Goal: Use online tool/utility: Utilize a website feature to perform a specific function

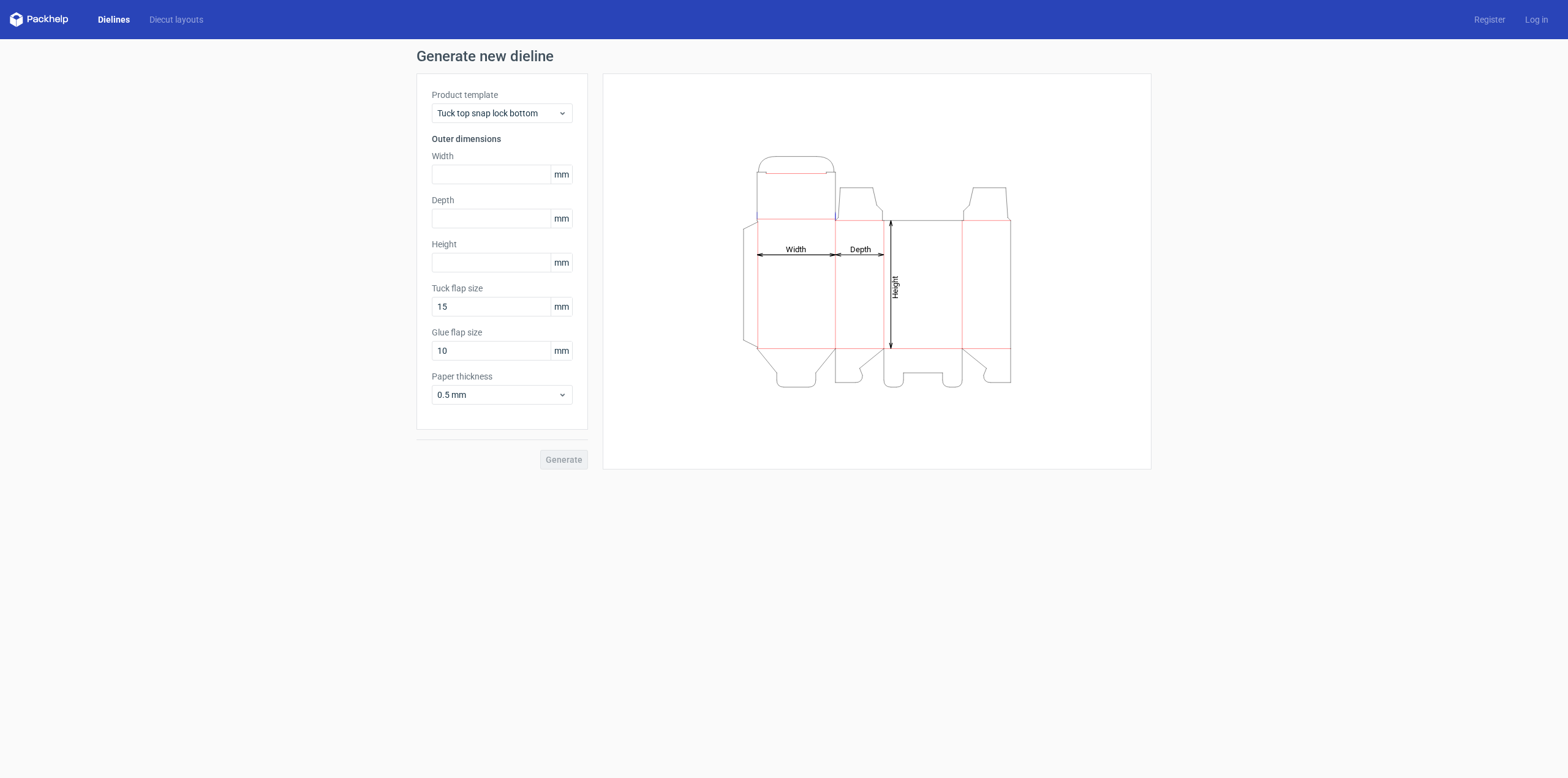
click at [885, 313] on icon "Height Depth Width" at bounding box center [877, 272] width 368 height 245
click at [462, 170] on input "text" at bounding box center [503, 175] width 141 height 20
click at [489, 109] on span "Tuck top snap lock bottom" at bounding box center [497, 113] width 120 height 12
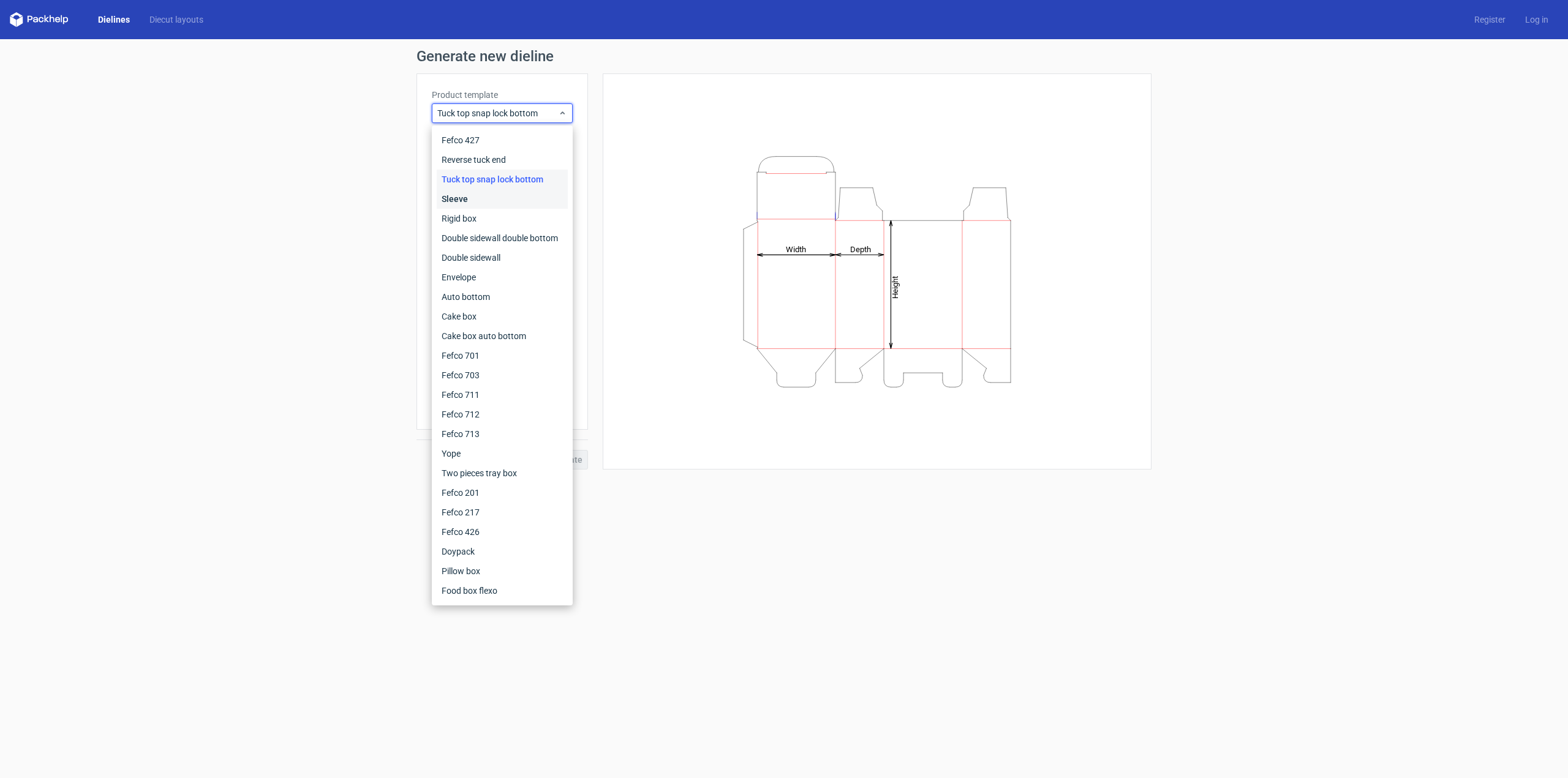
click at [473, 198] on div "Sleeve" at bounding box center [502, 199] width 131 height 20
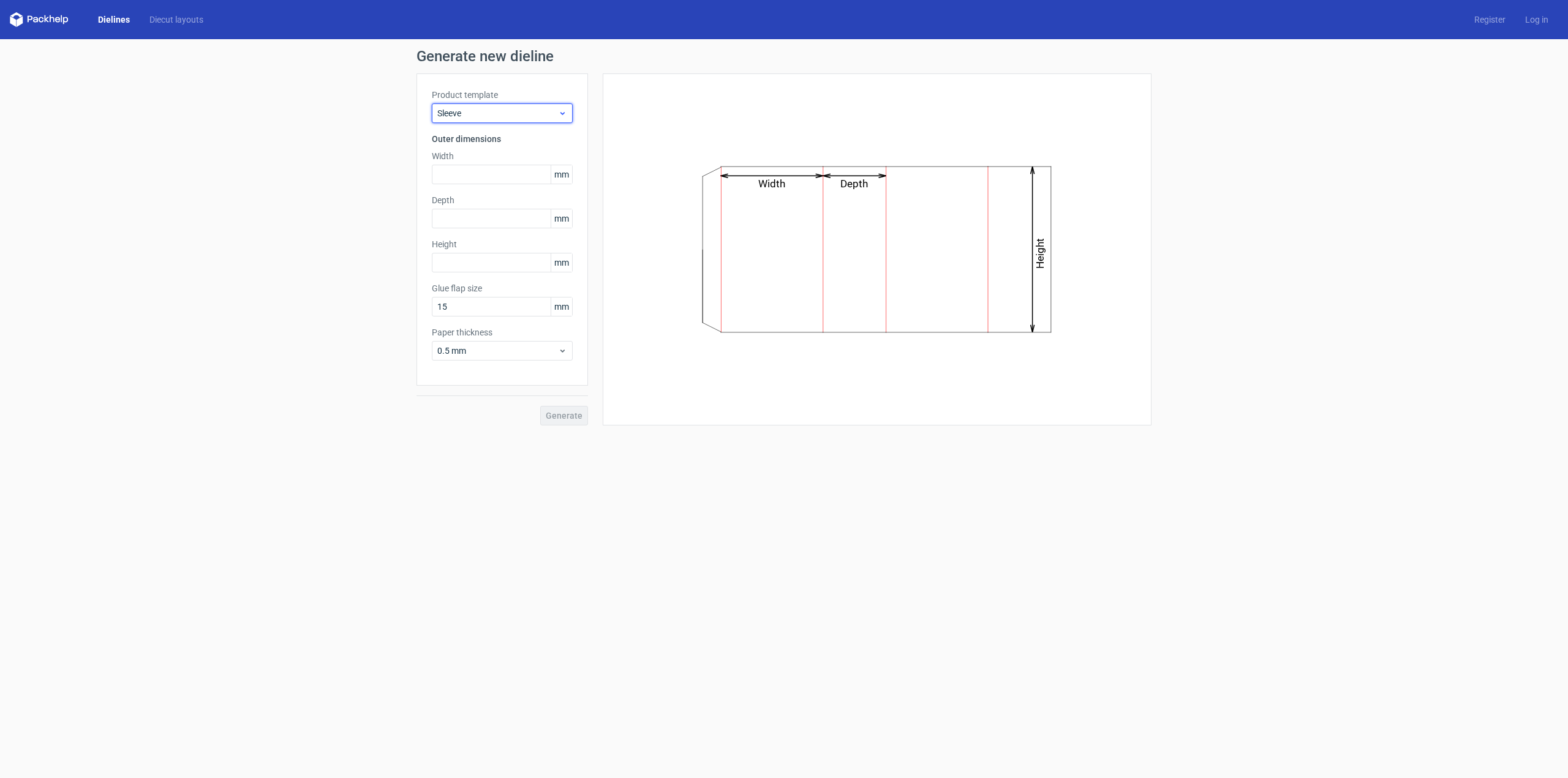
click at [473, 113] on span "Sleeve" at bounding box center [497, 113] width 120 height 12
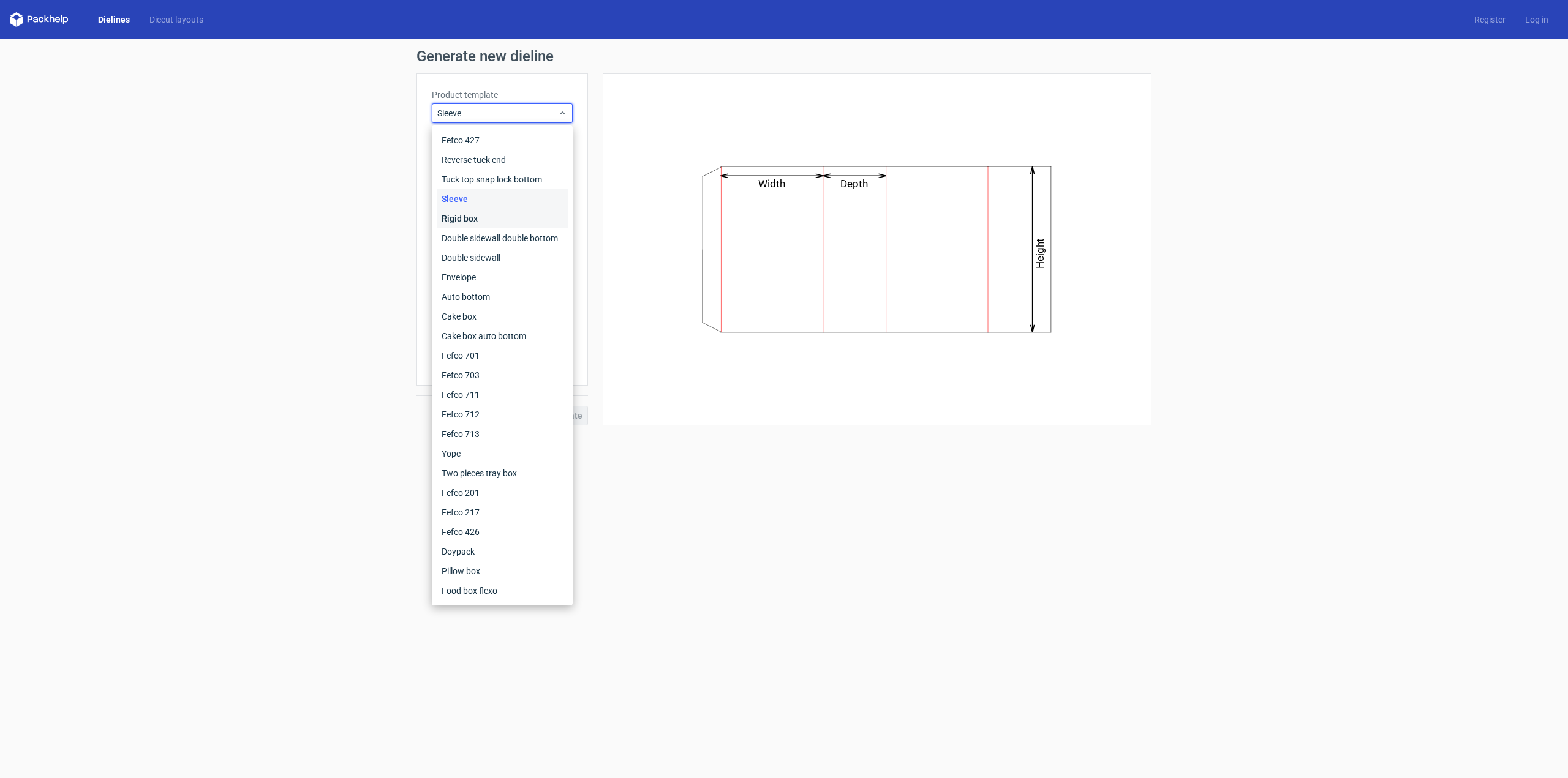
click at [473, 209] on div "Rigid box" at bounding box center [502, 219] width 131 height 20
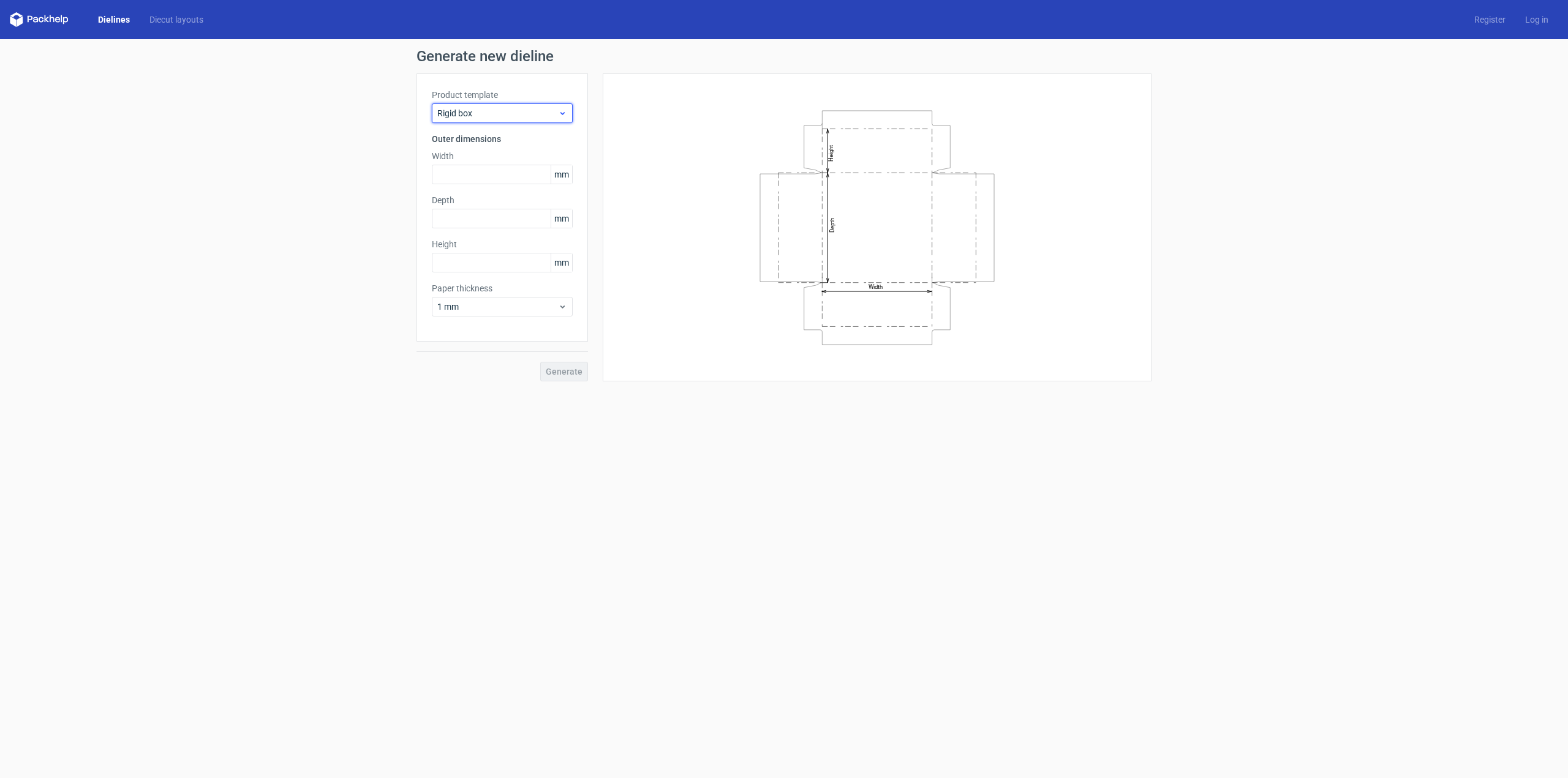
click at [475, 111] on span "Rigid box" at bounding box center [497, 113] width 120 height 12
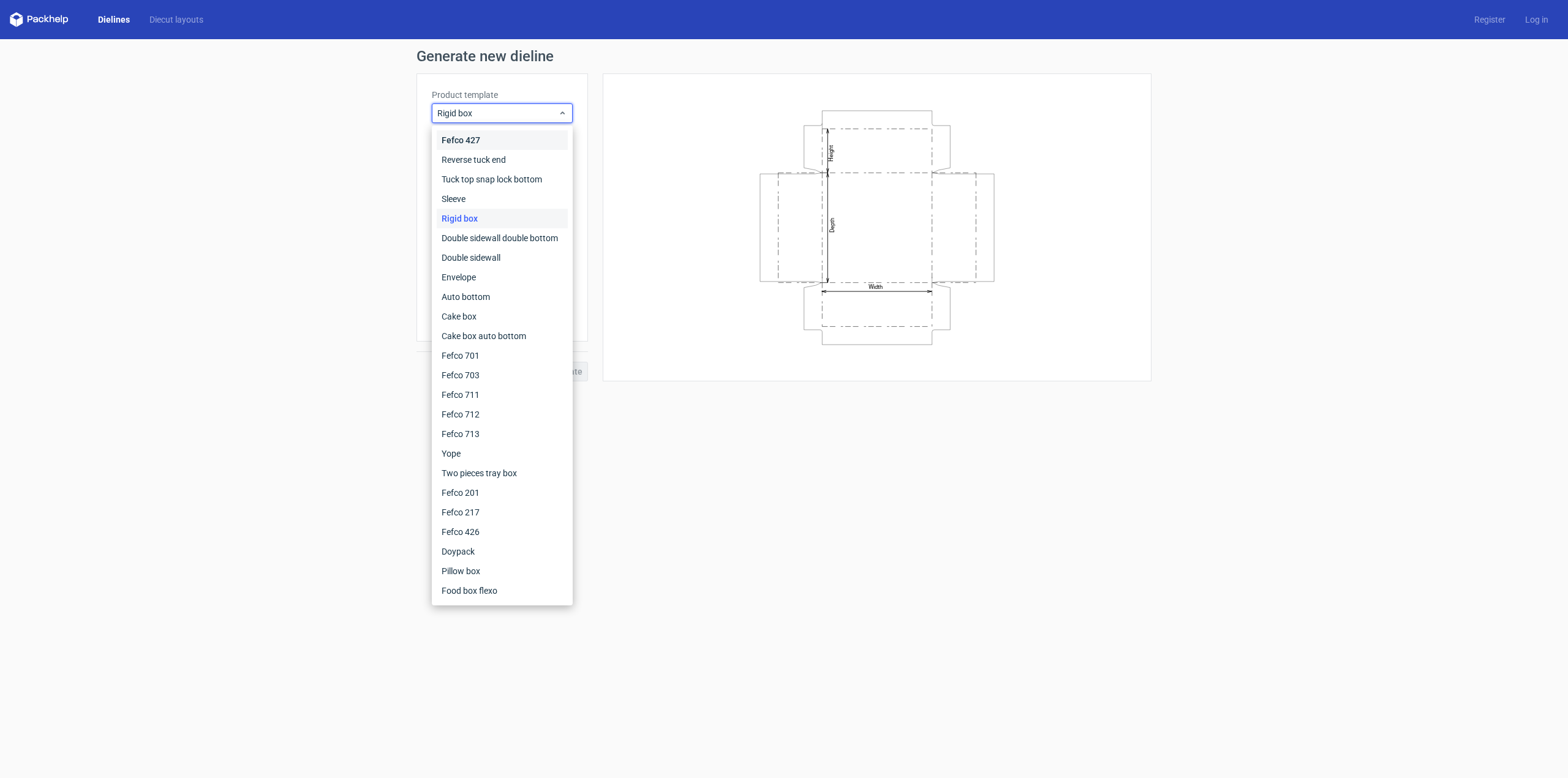
click at [473, 139] on div "Fefco 427" at bounding box center [502, 140] width 131 height 20
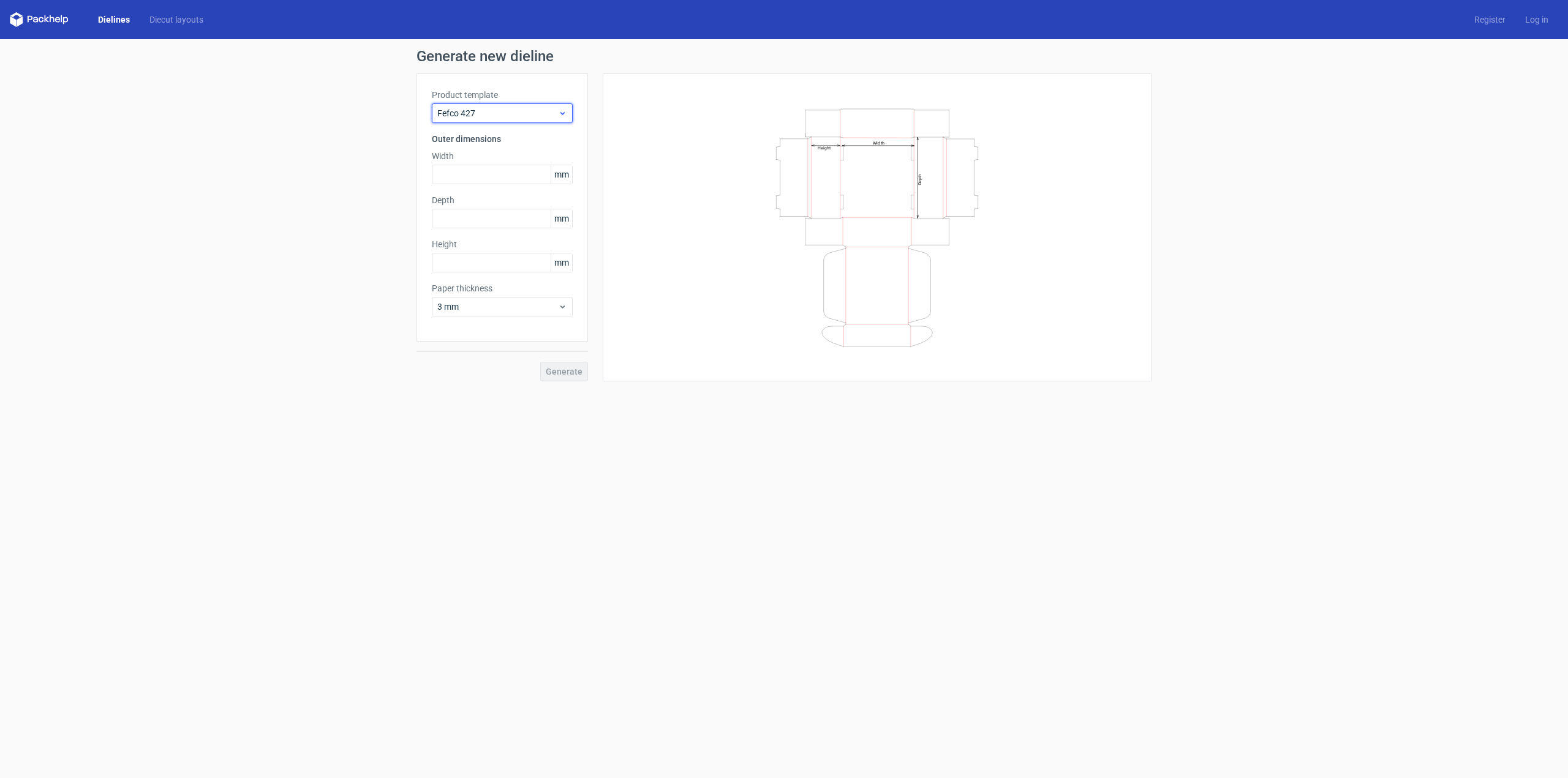
click at [481, 109] on span "Fefco 427" at bounding box center [497, 113] width 120 height 12
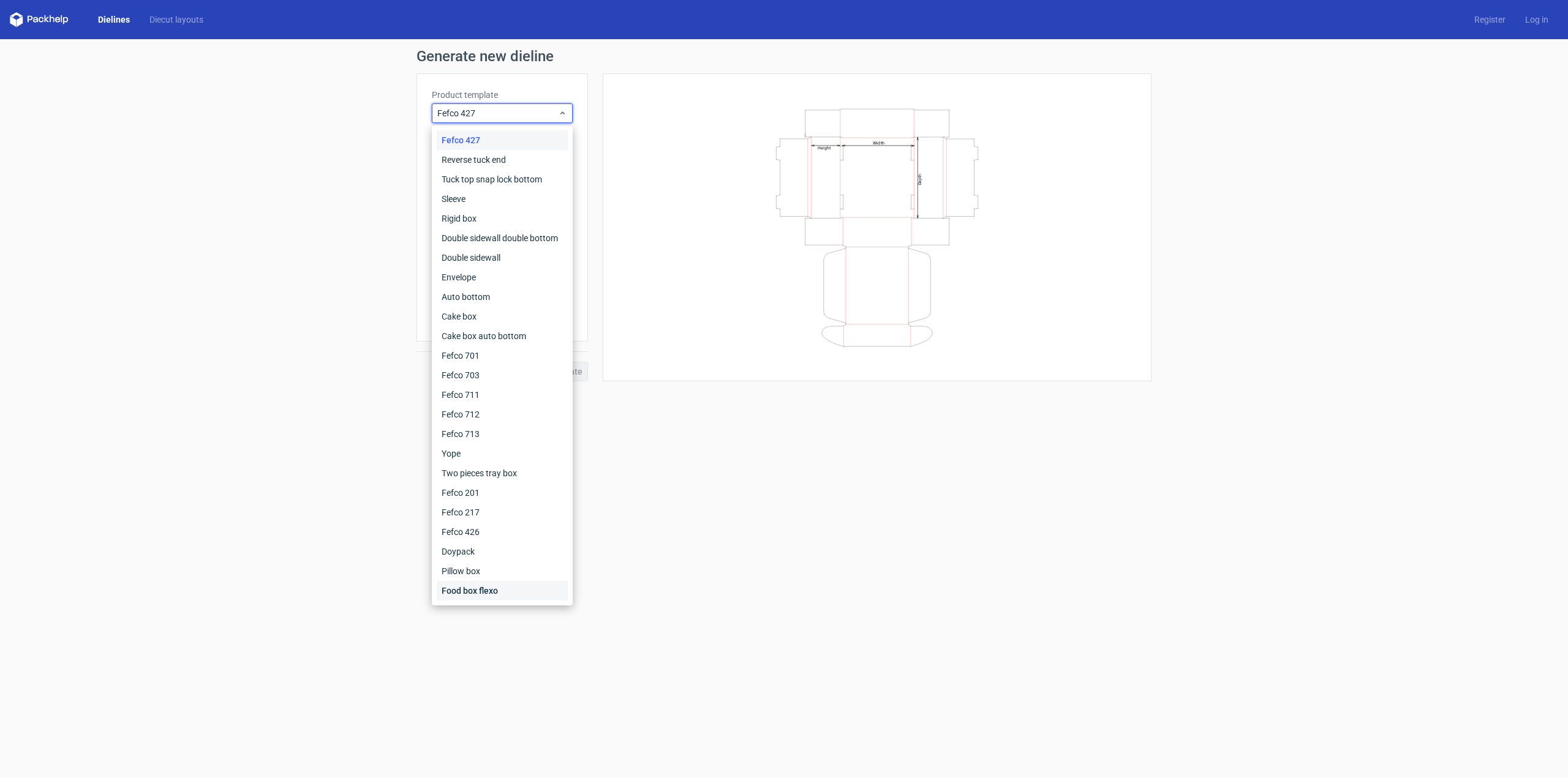
click at [473, 591] on div "Food box flexo" at bounding box center [502, 590] width 131 height 20
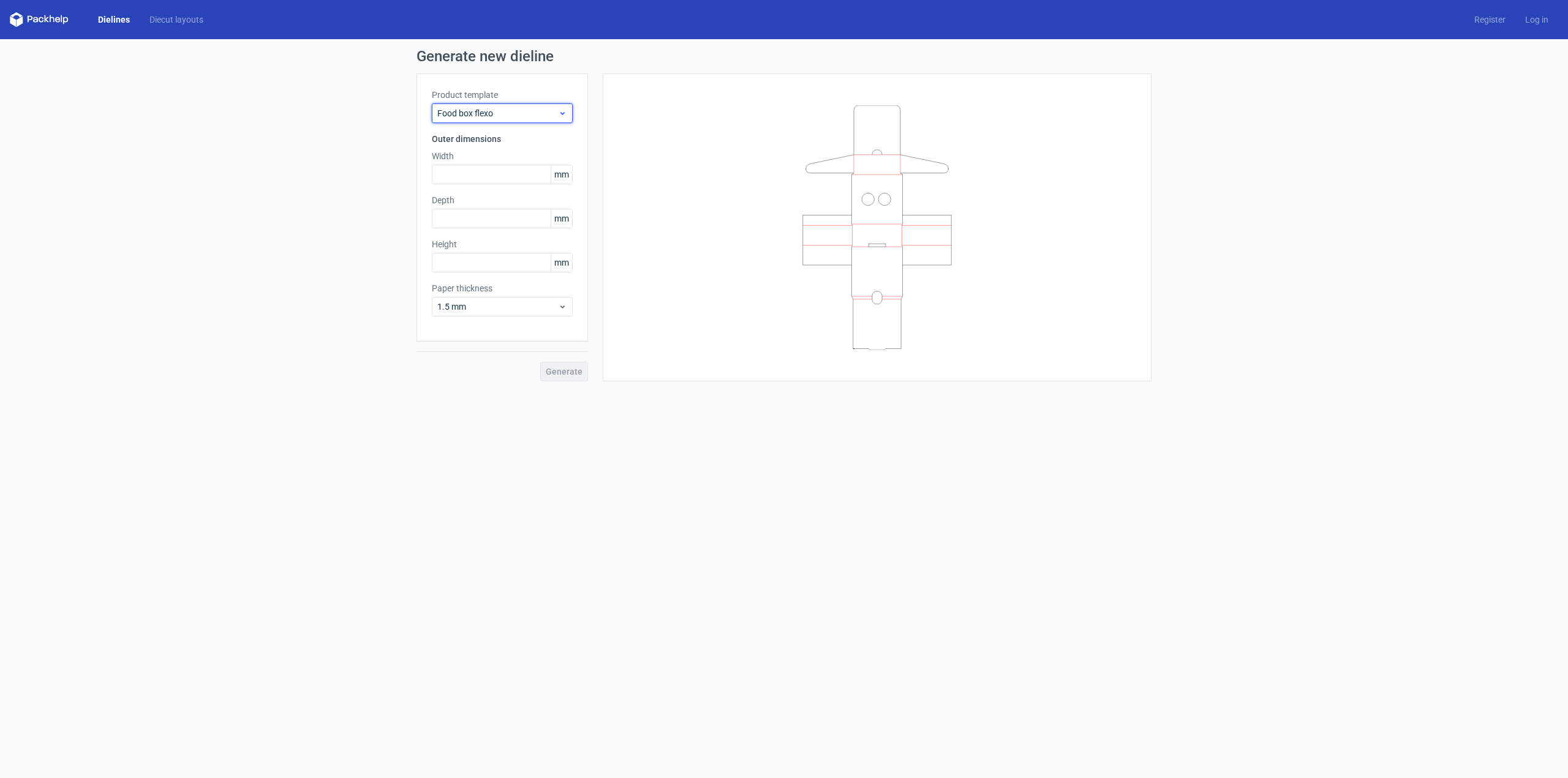
click at [511, 107] on span "Food box flexo" at bounding box center [497, 113] width 120 height 12
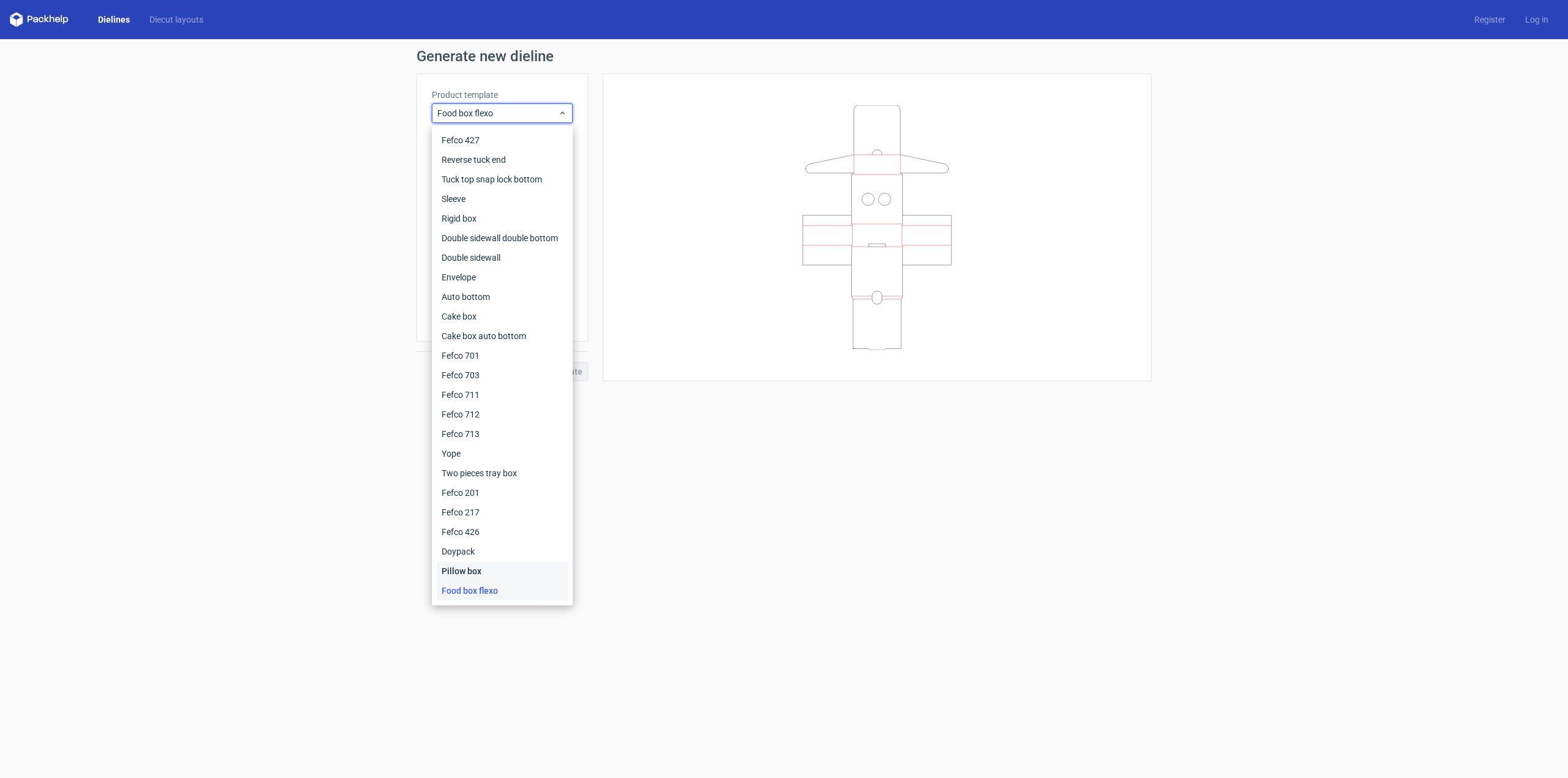
click at [481, 562] on div "Pillow box" at bounding box center [502, 571] width 131 height 20
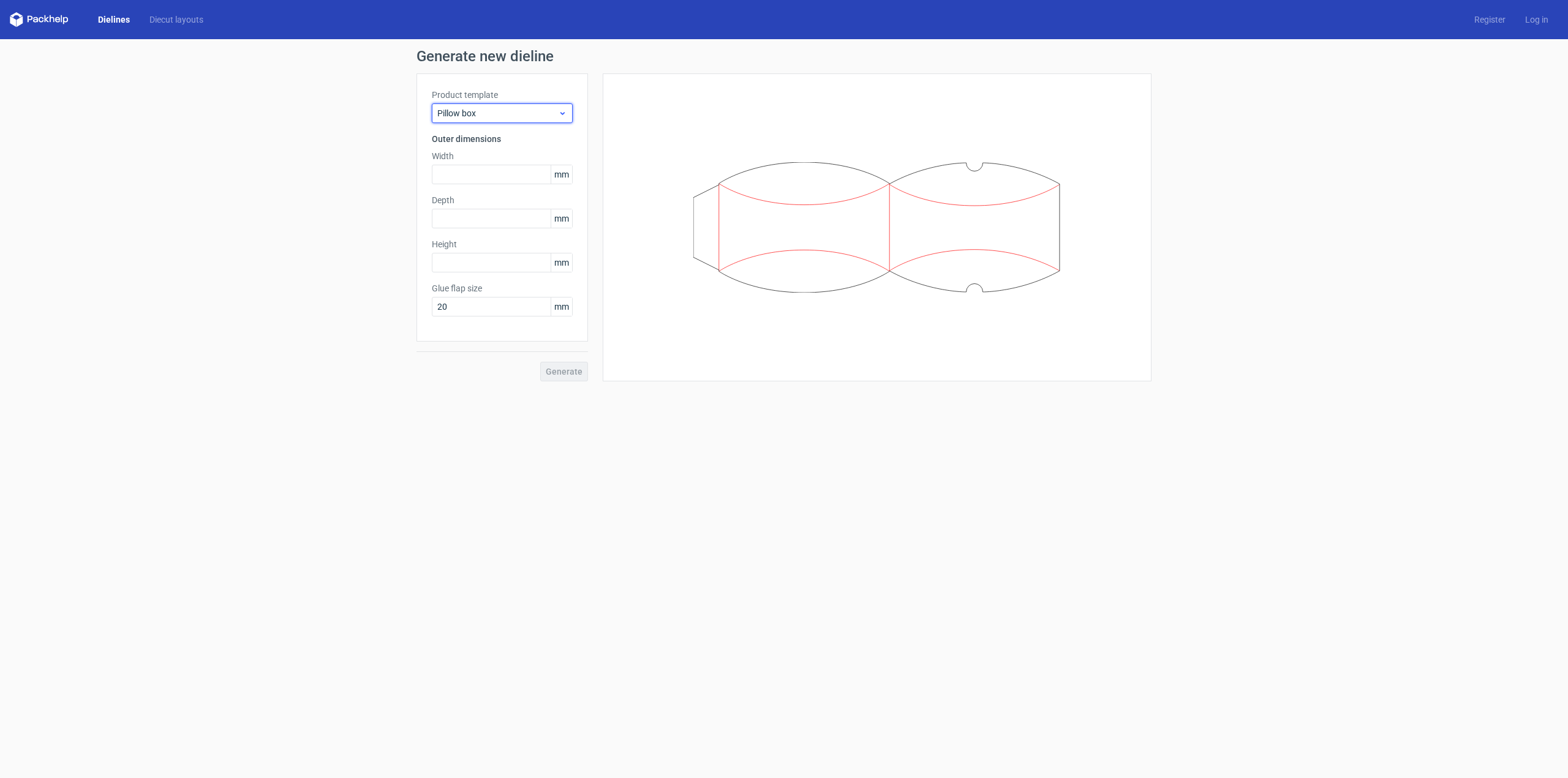
click at [495, 109] on span "Pillow box" at bounding box center [497, 113] width 120 height 12
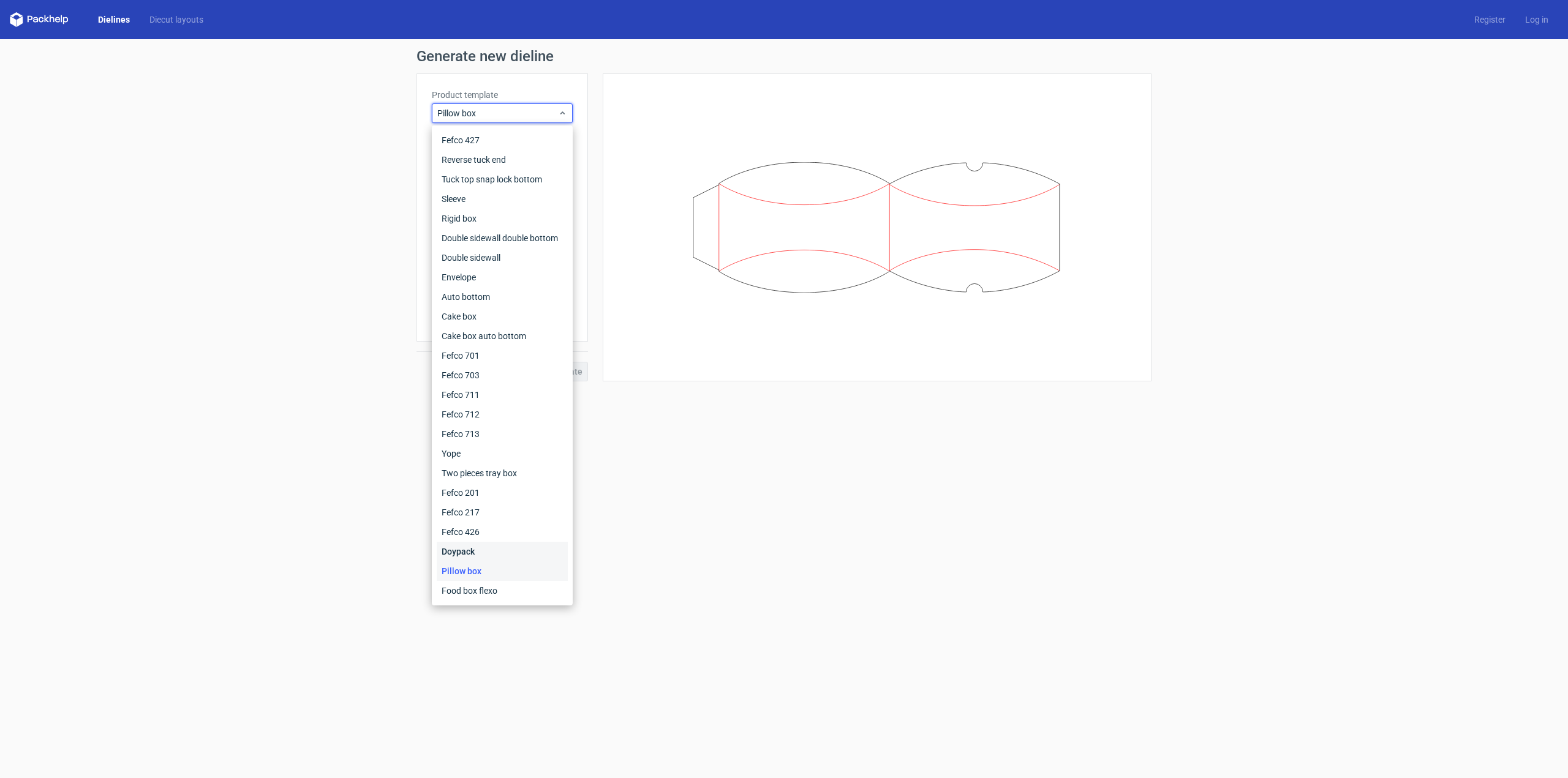
click at [475, 548] on div "Doypack" at bounding box center [502, 551] width 131 height 20
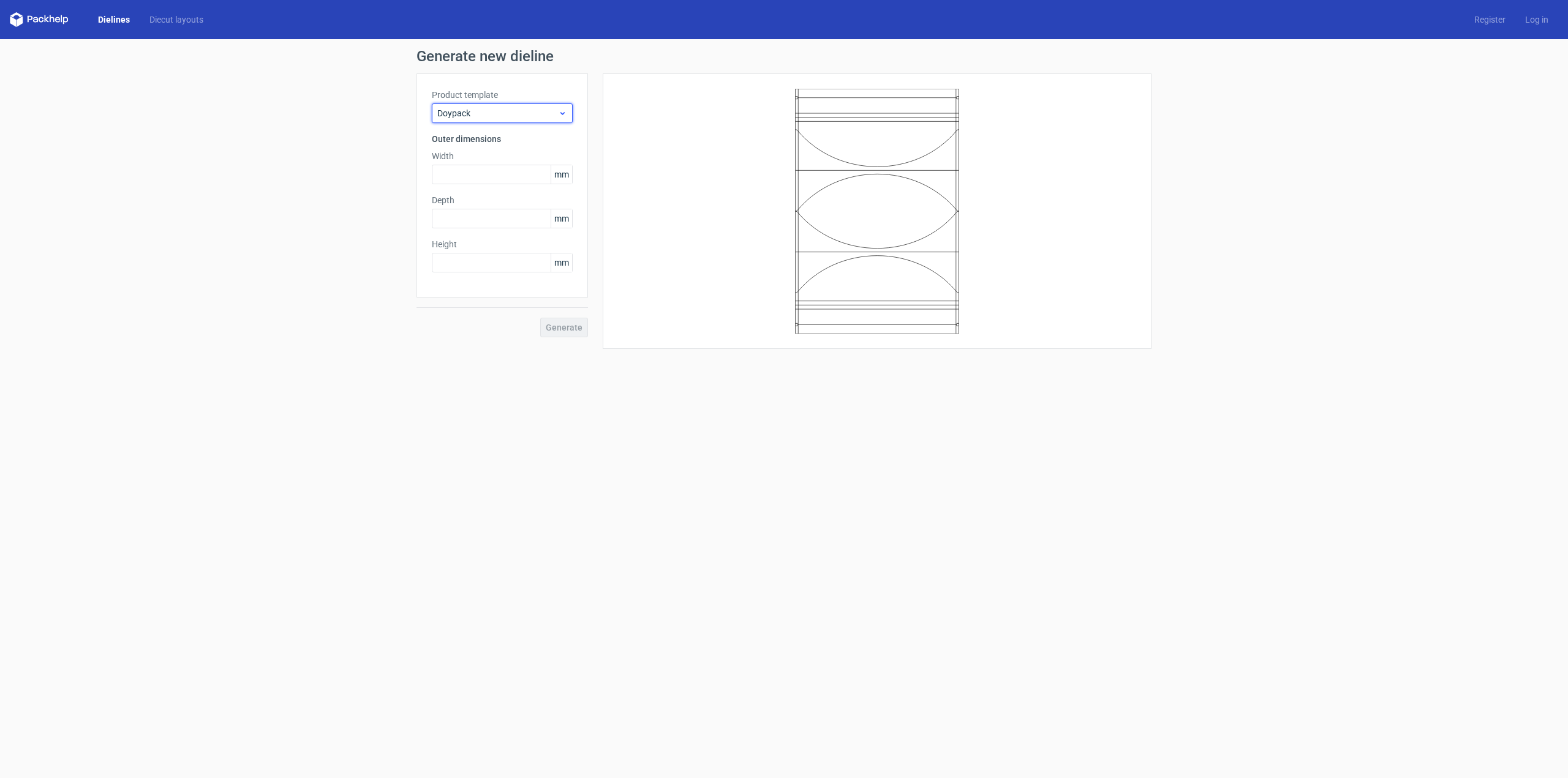
click at [500, 111] on span "Doypack" at bounding box center [497, 113] width 120 height 12
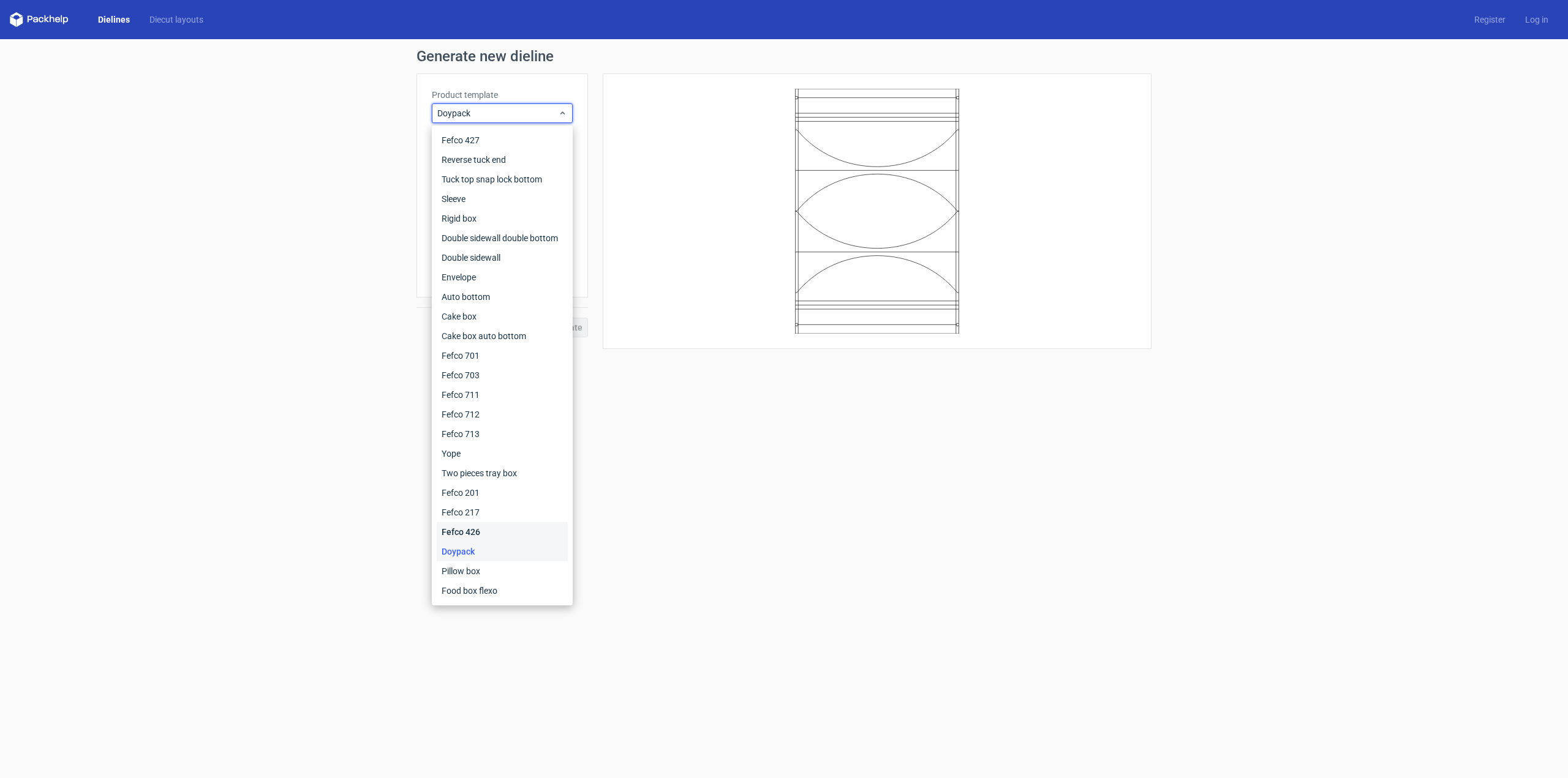
click at [470, 531] on div "Fefco 426" at bounding box center [502, 532] width 131 height 20
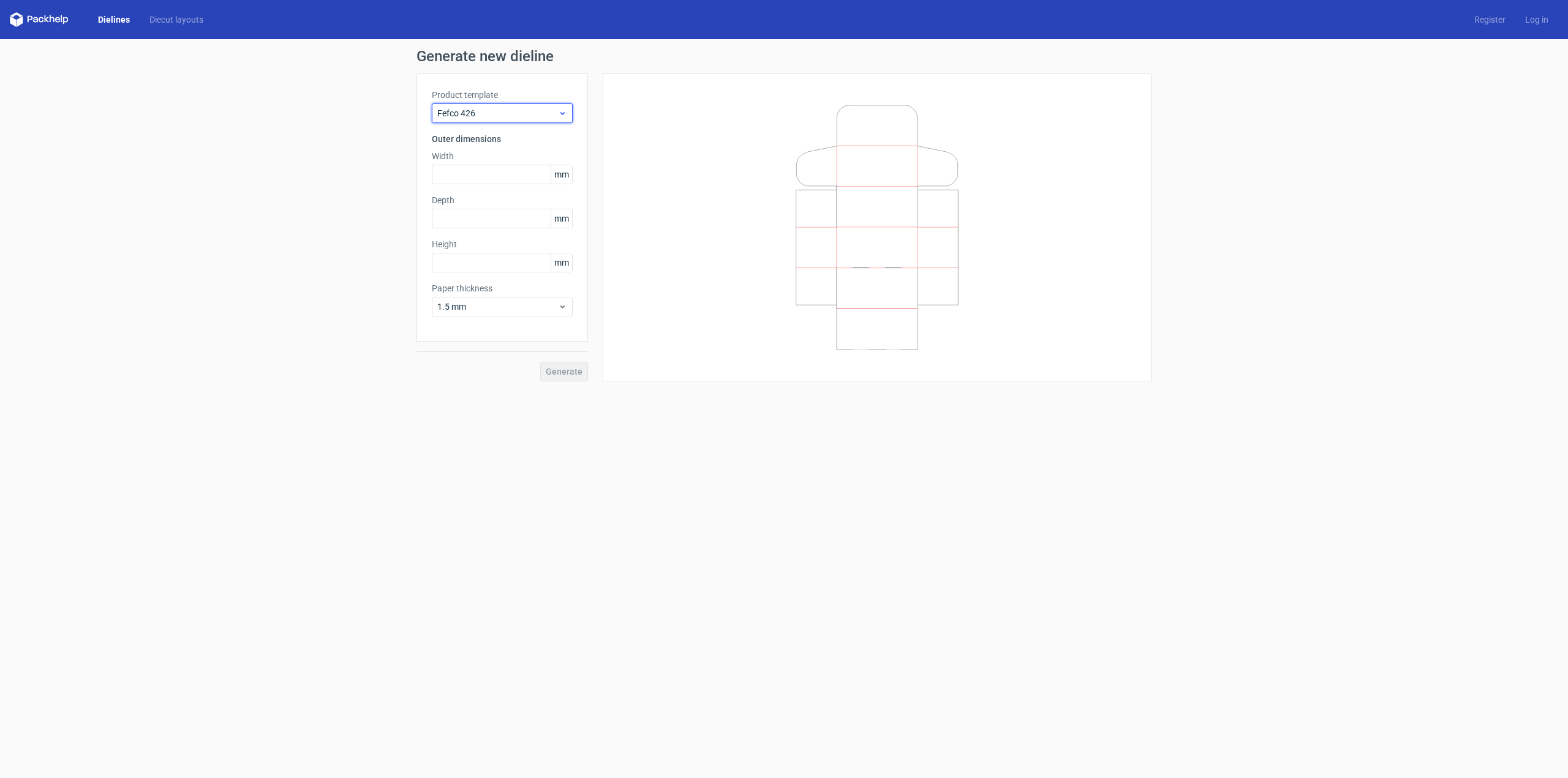
click at [501, 109] on span "Fefco 426" at bounding box center [497, 113] width 120 height 12
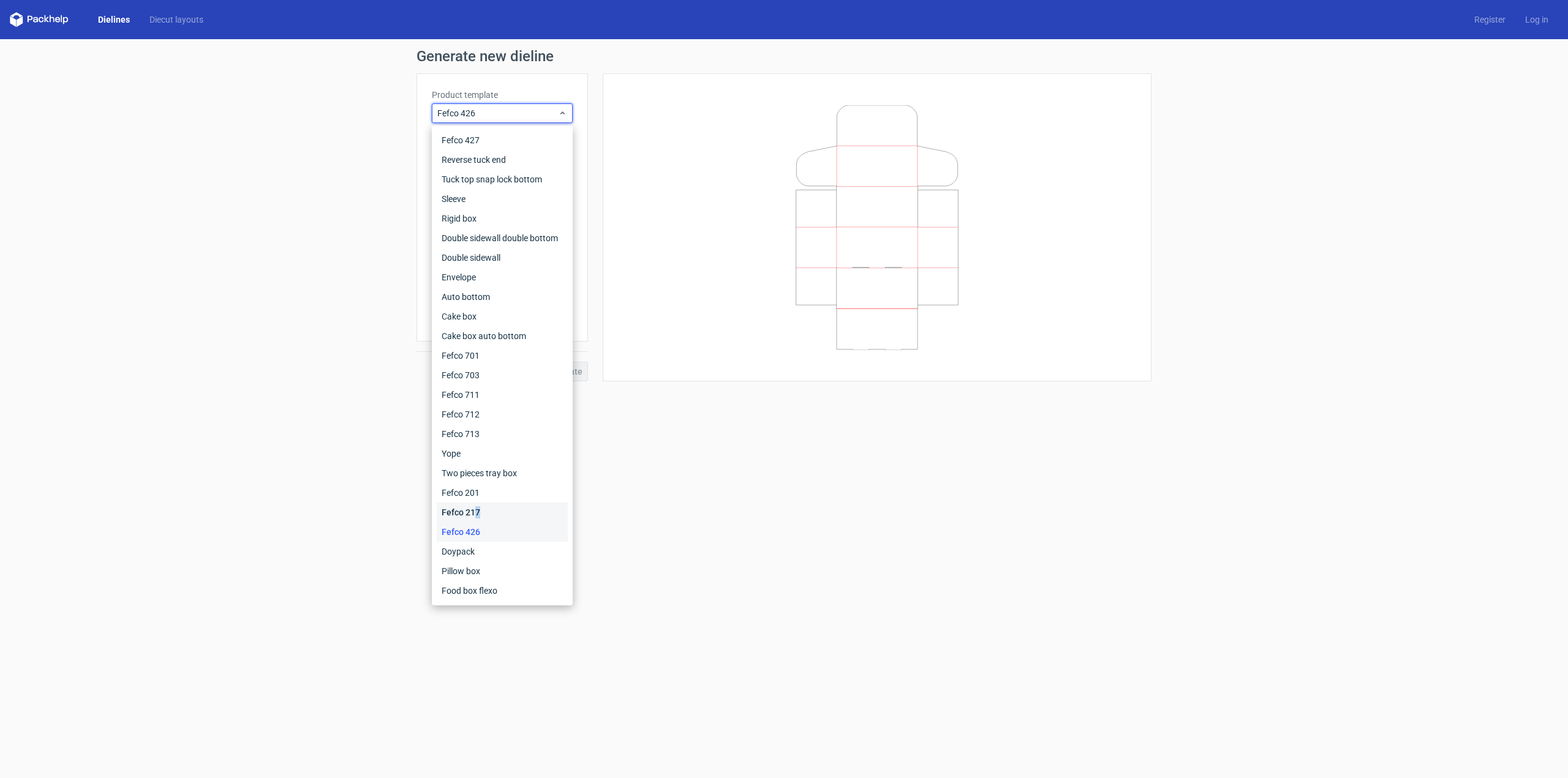
click at [478, 515] on div "Fefco 217" at bounding box center [502, 512] width 131 height 20
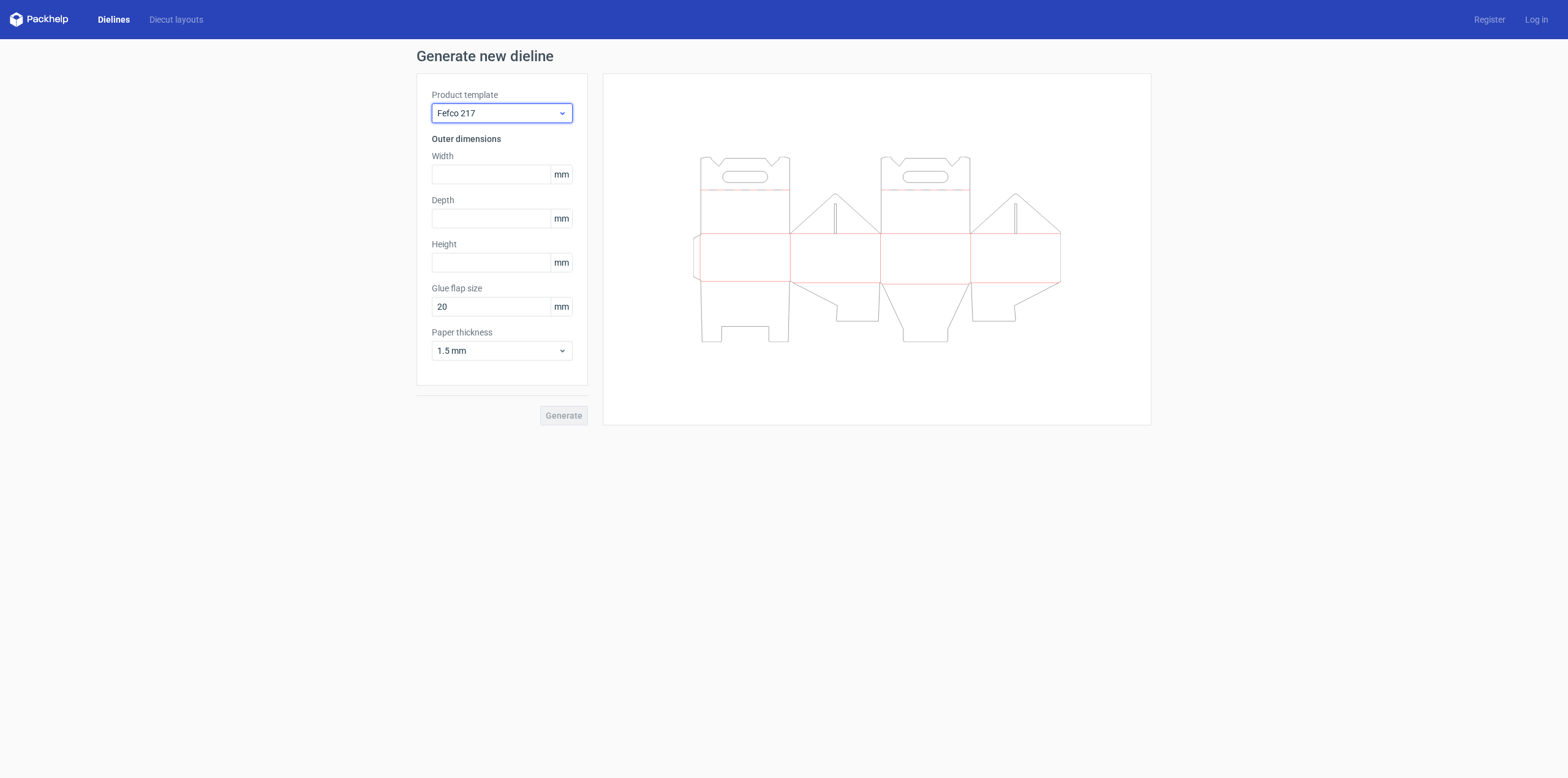
click at [495, 105] on div "Fefco 217" at bounding box center [503, 113] width 141 height 20
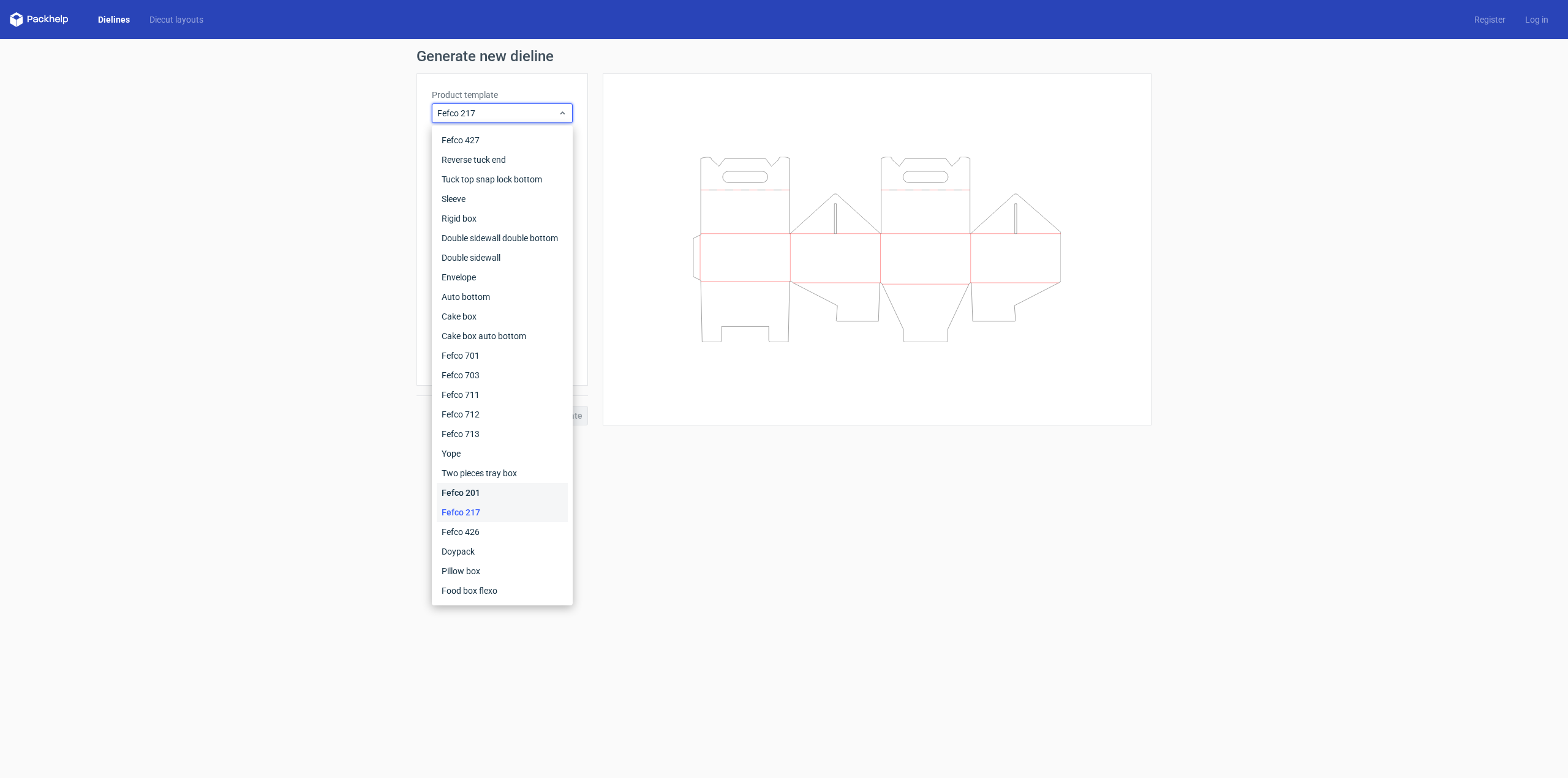
click at [473, 490] on div "Fefco 201" at bounding box center [502, 493] width 131 height 20
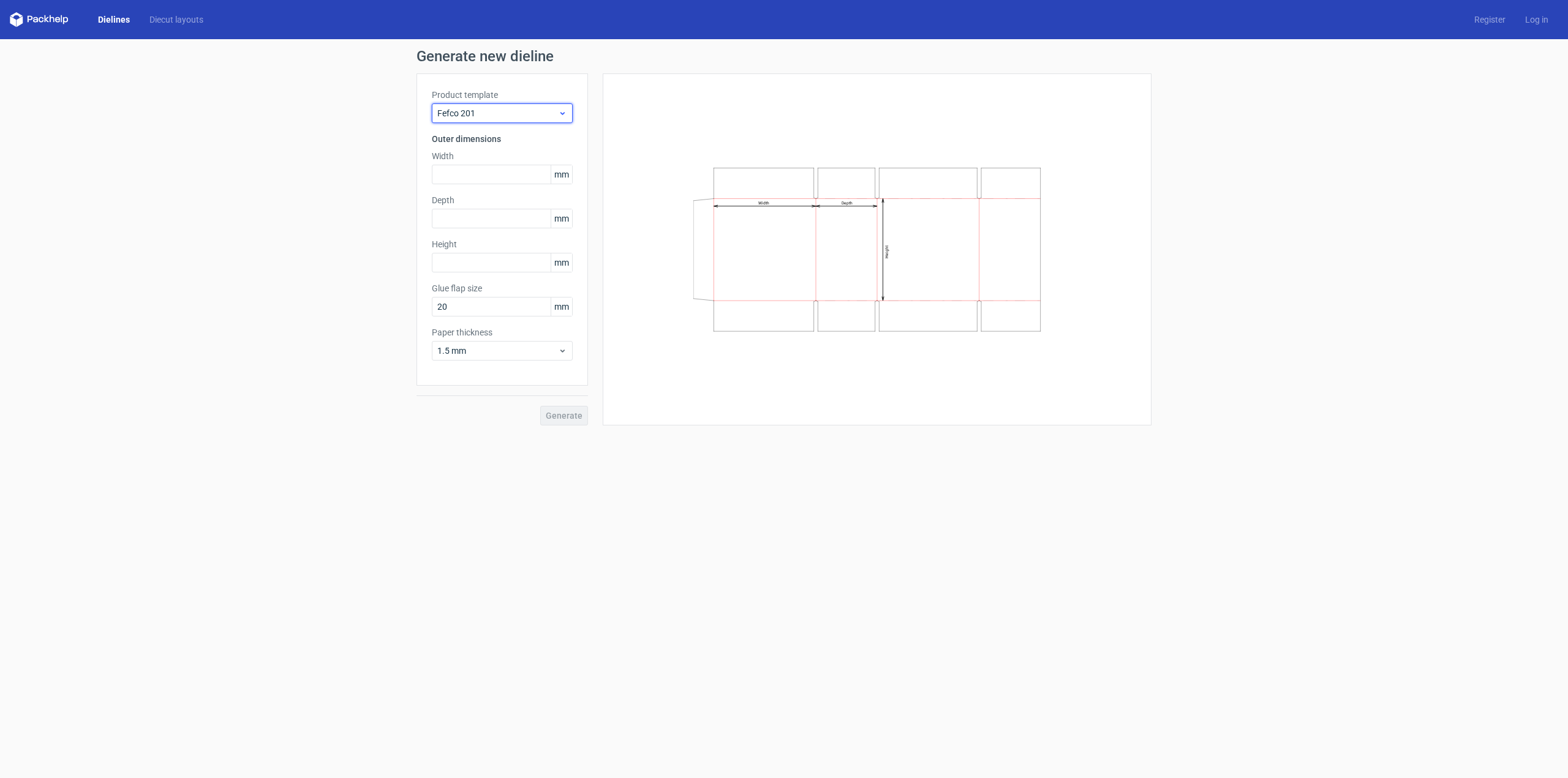
click at [483, 106] on div "Fefco 201" at bounding box center [503, 113] width 141 height 20
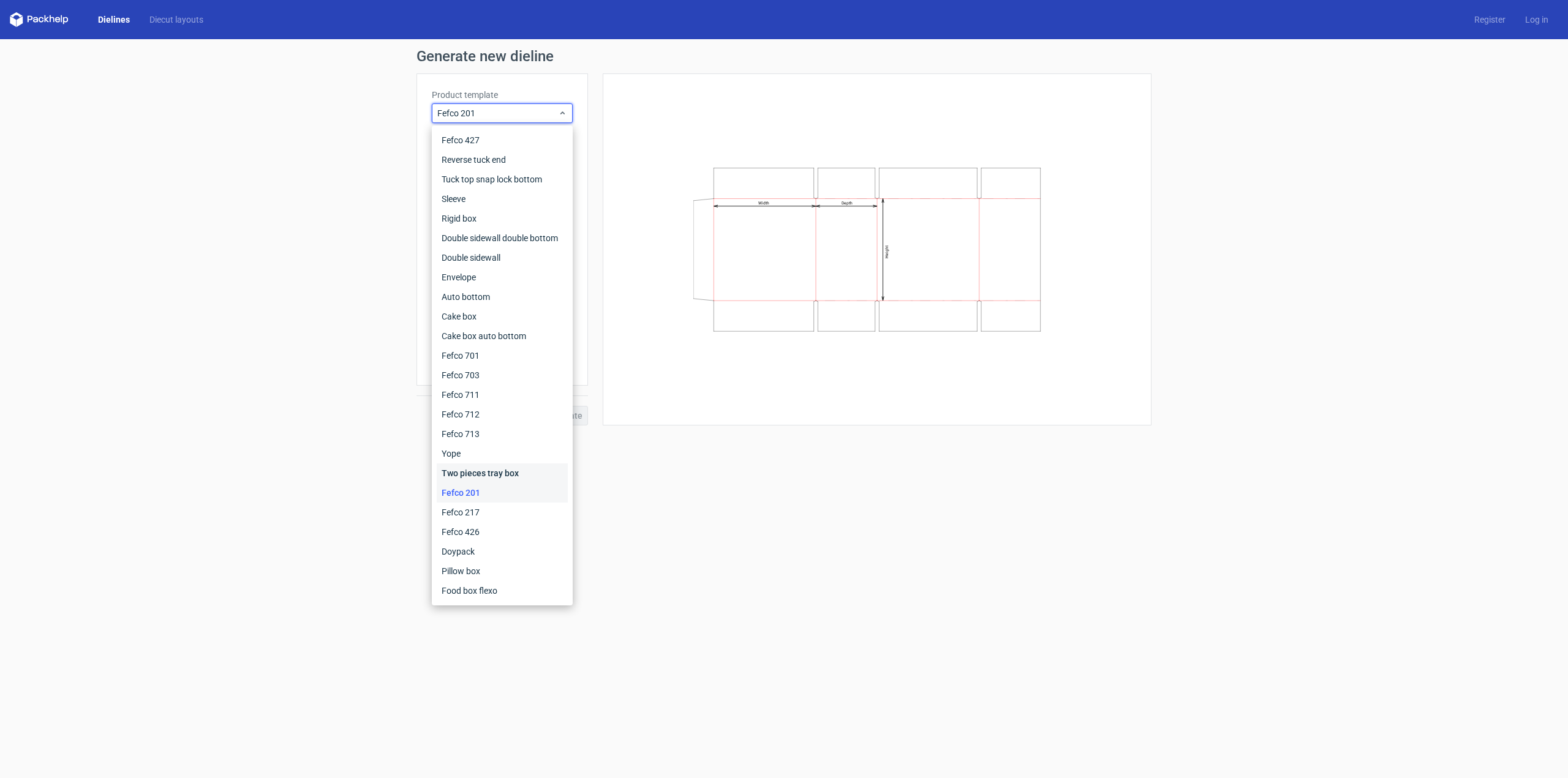
click at [478, 469] on div "Two pieces tray box" at bounding box center [502, 473] width 131 height 20
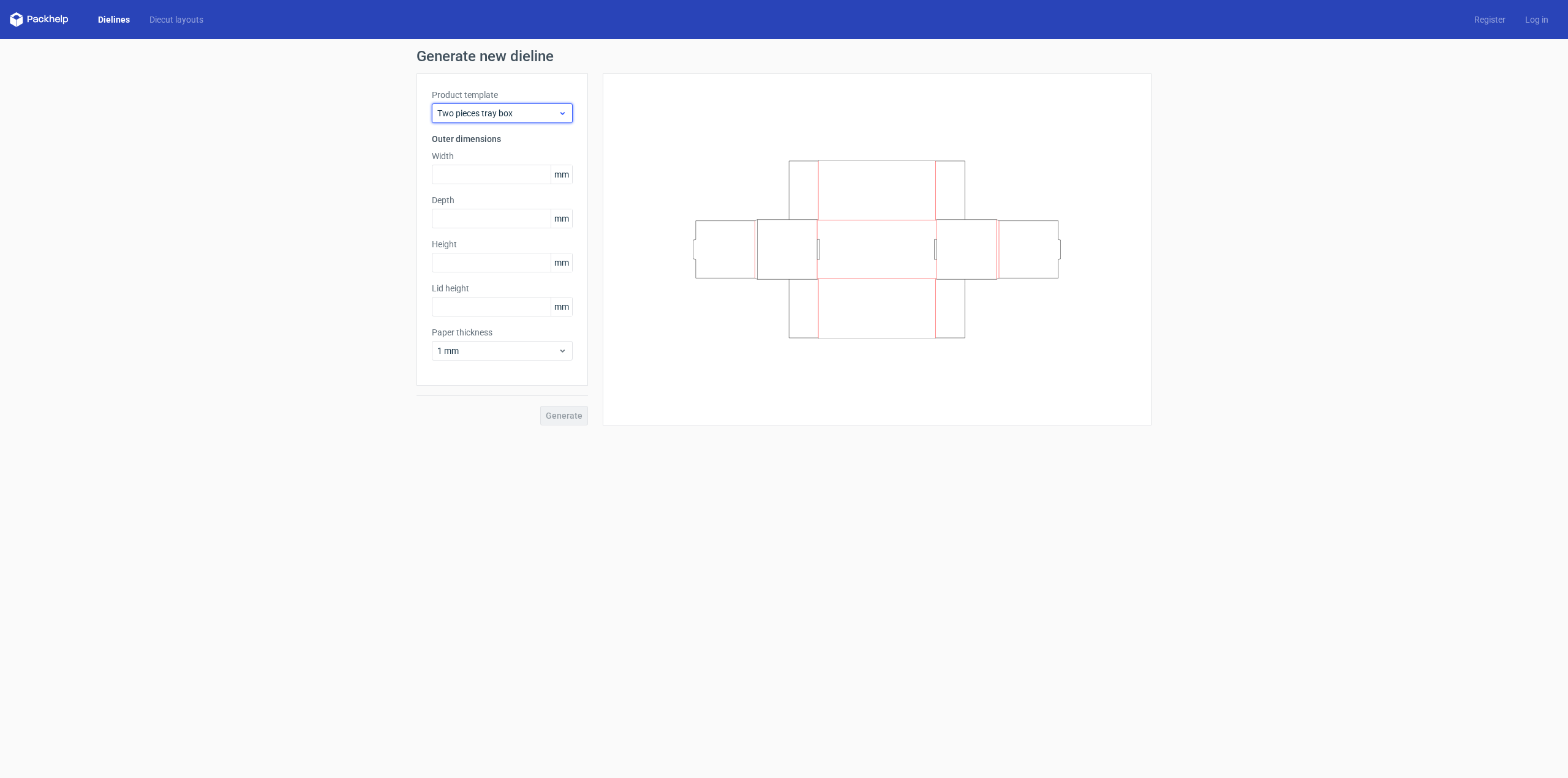
click at [475, 114] on span "Two pieces tray box" at bounding box center [497, 113] width 120 height 12
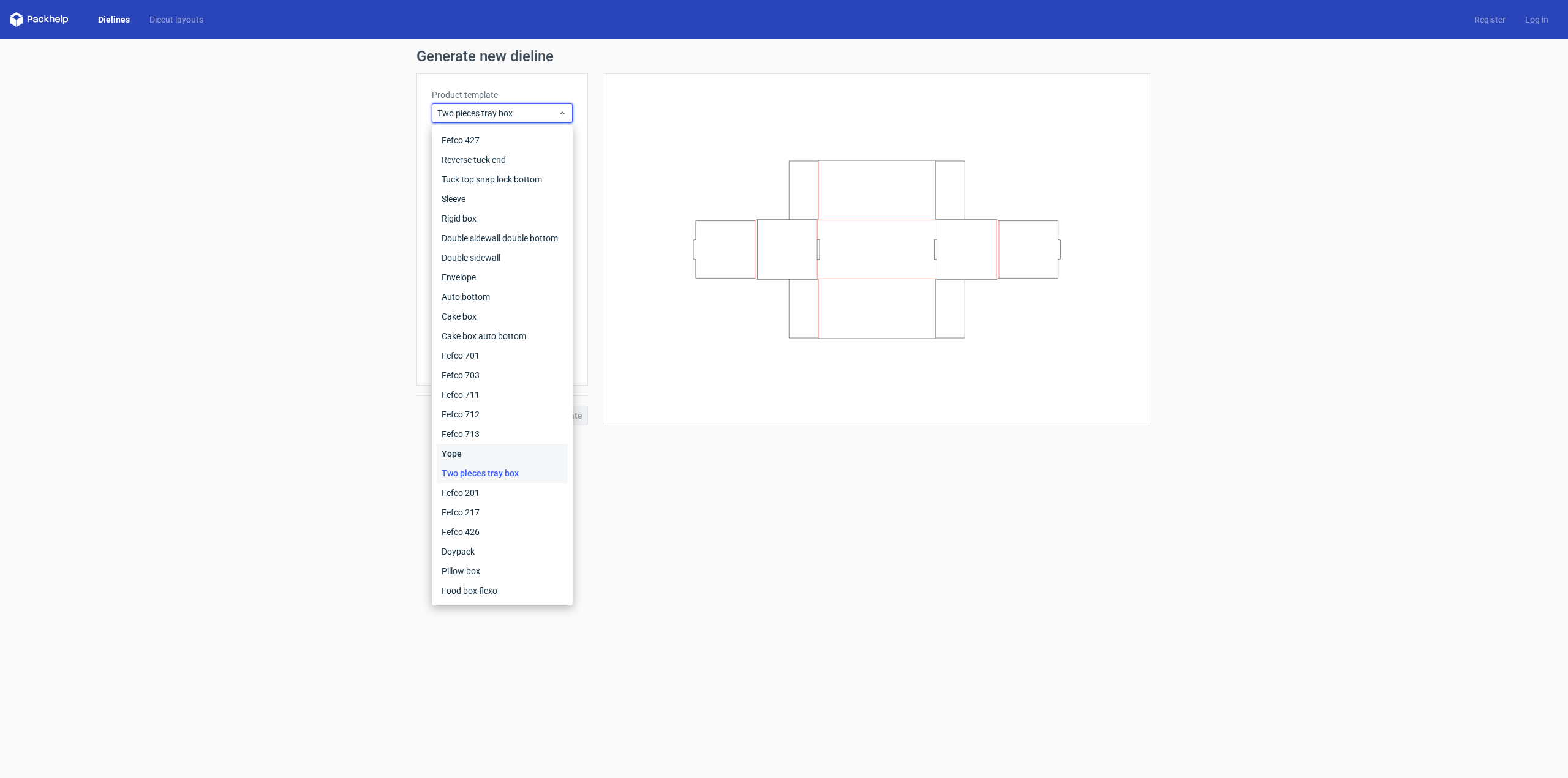
click at [459, 455] on div "Yope" at bounding box center [502, 453] width 131 height 20
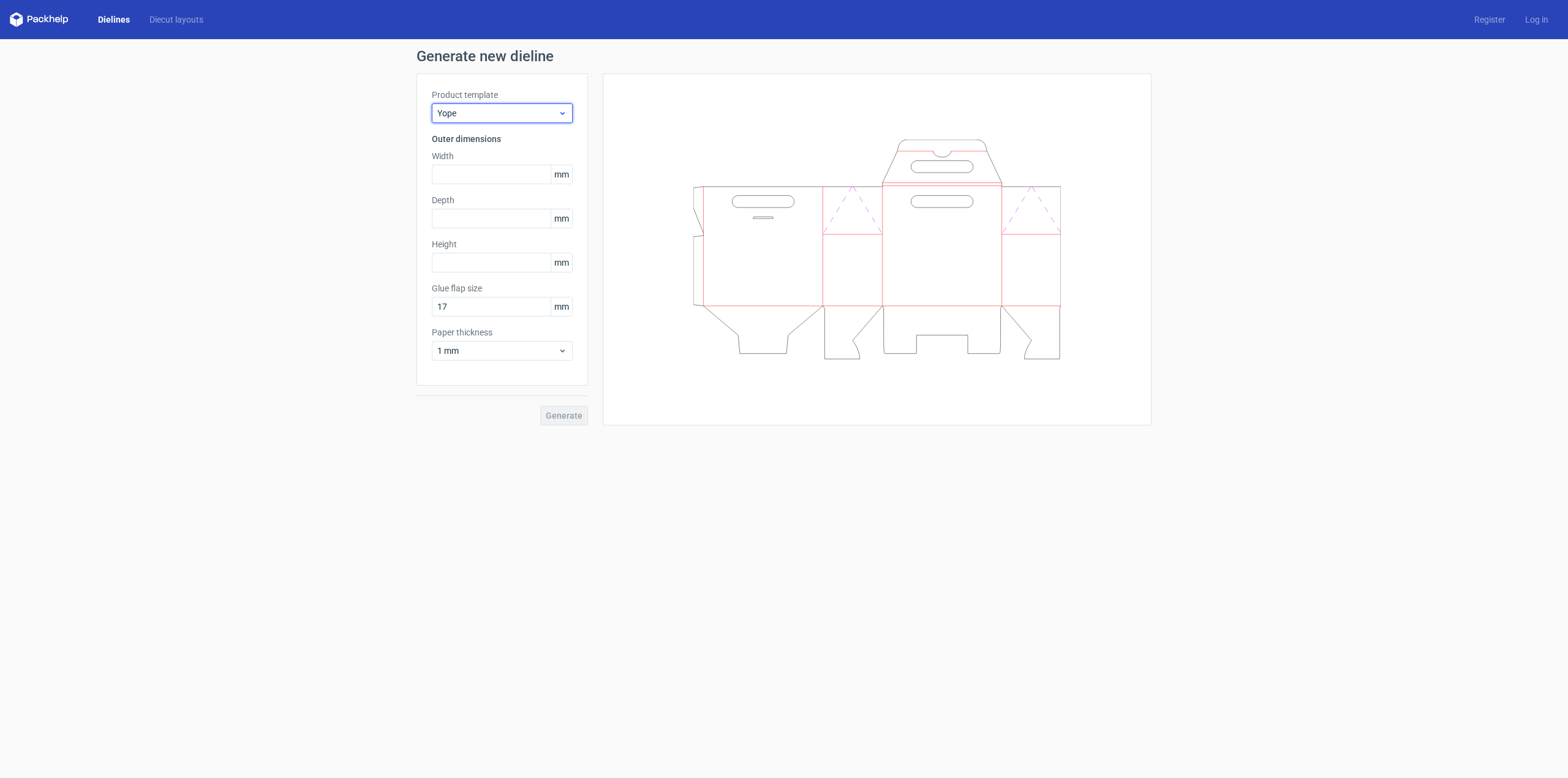
click at [497, 116] on span "Yope" at bounding box center [497, 113] width 120 height 12
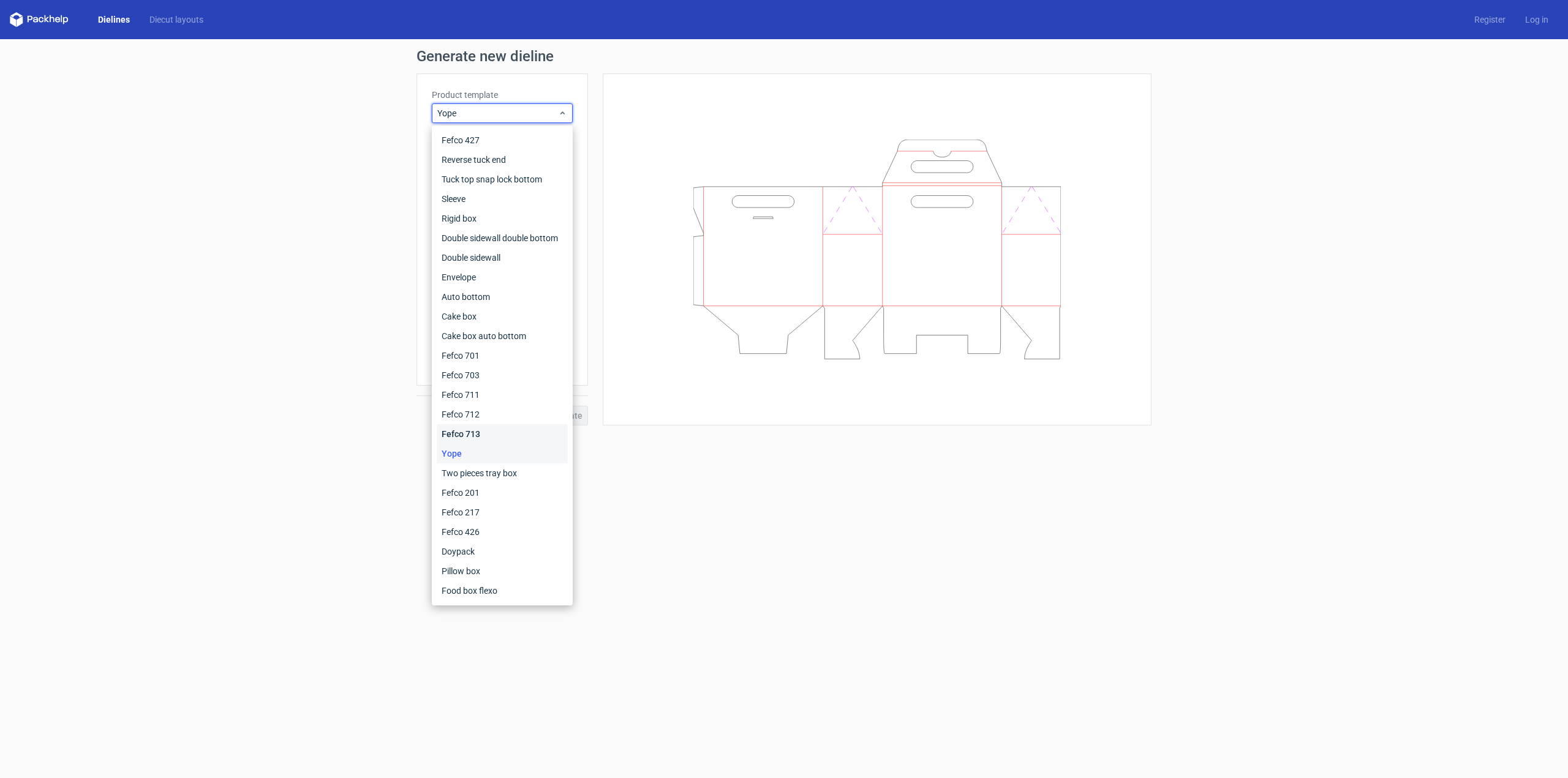
click at [473, 428] on div "Fefco 713" at bounding box center [502, 434] width 131 height 20
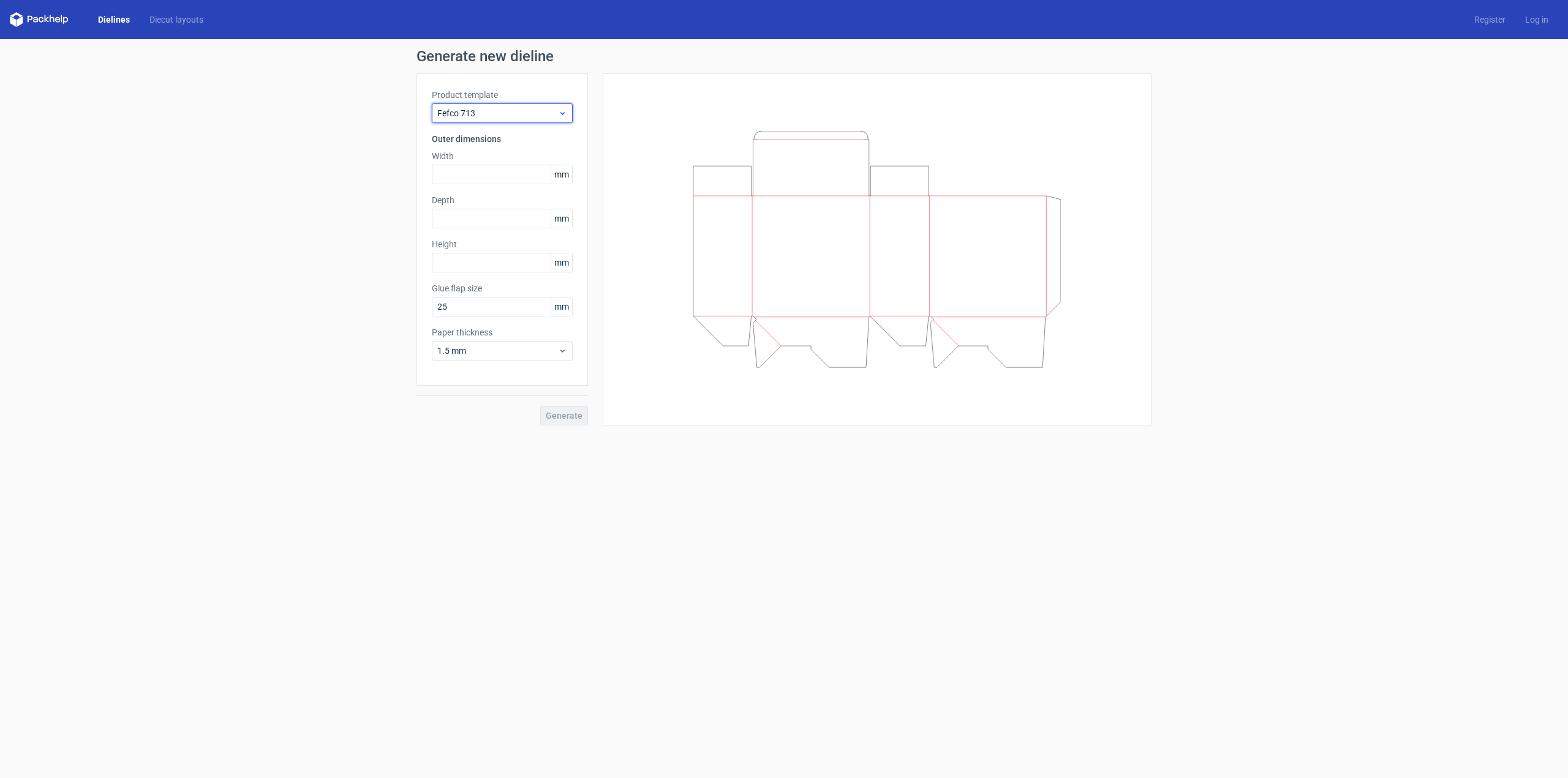
click at [487, 115] on span "Fefco 713" at bounding box center [497, 113] width 120 height 12
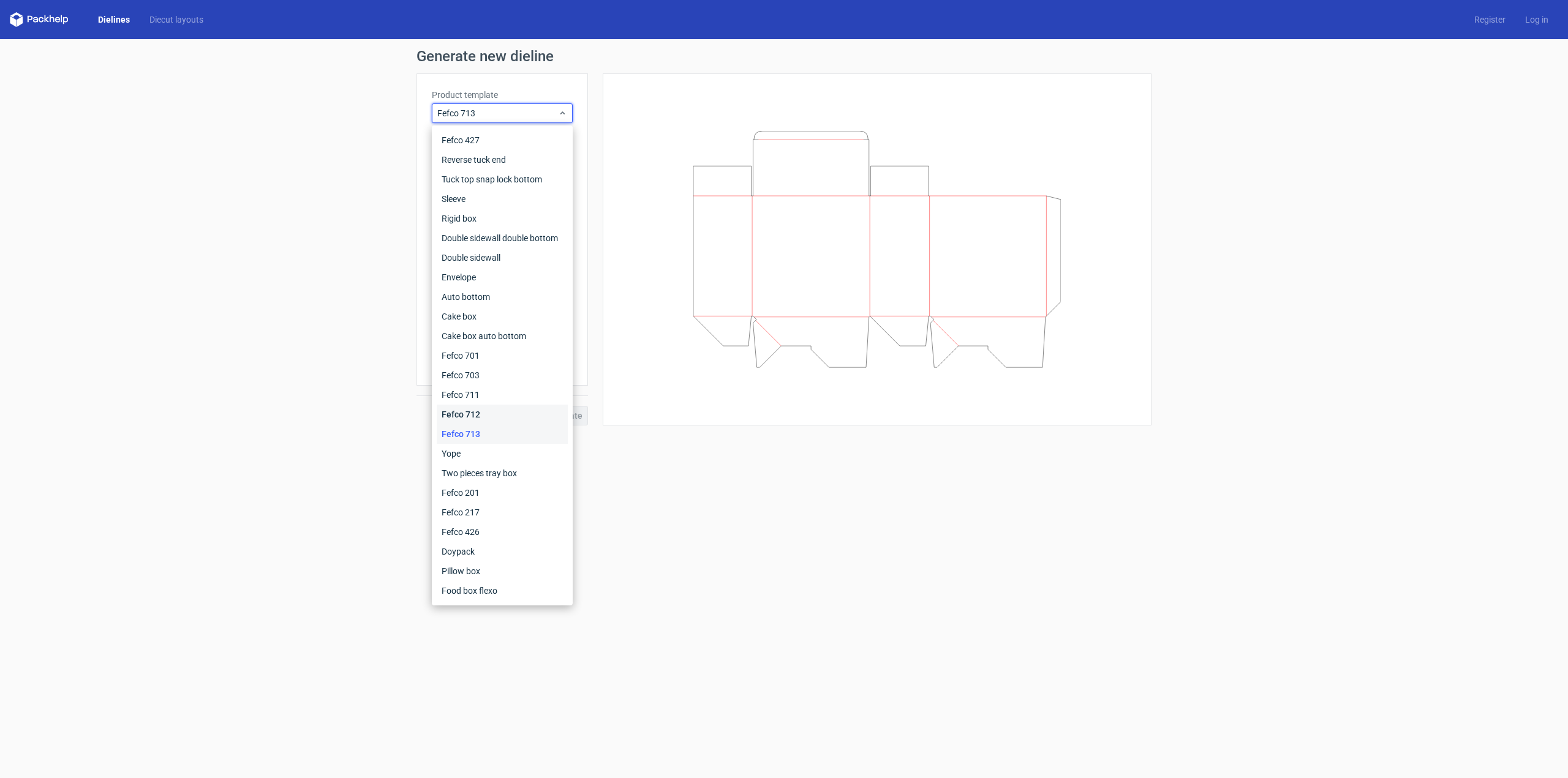
click at [467, 414] on div "Fefco 712" at bounding box center [502, 414] width 131 height 20
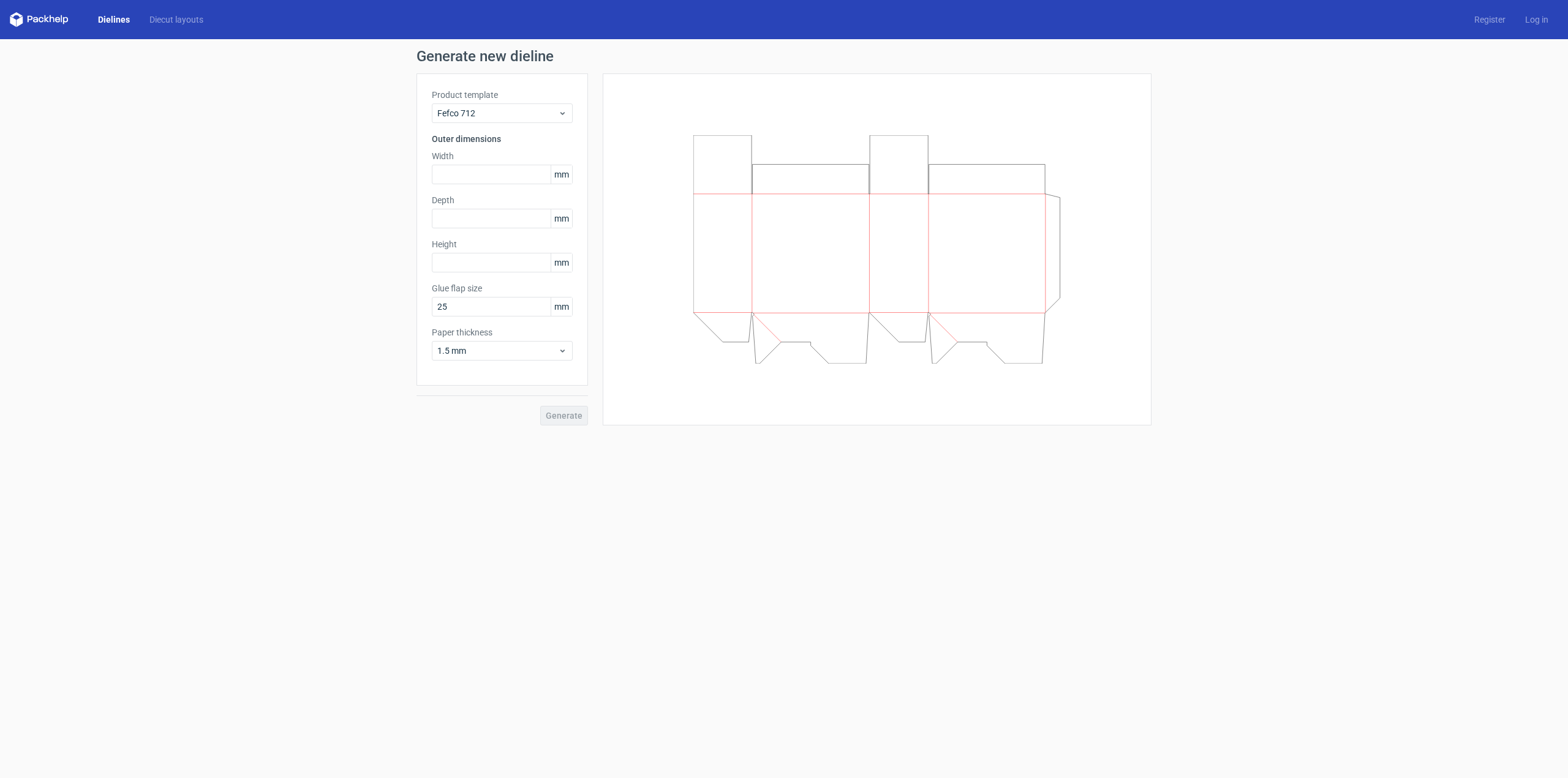
click at [494, 93] on label "Product template" at bounding box center [503, 95] width 141 height 12
click at [494, 109] on span "Fefco 712" at bounding box center [497, 113] width 120 height 12
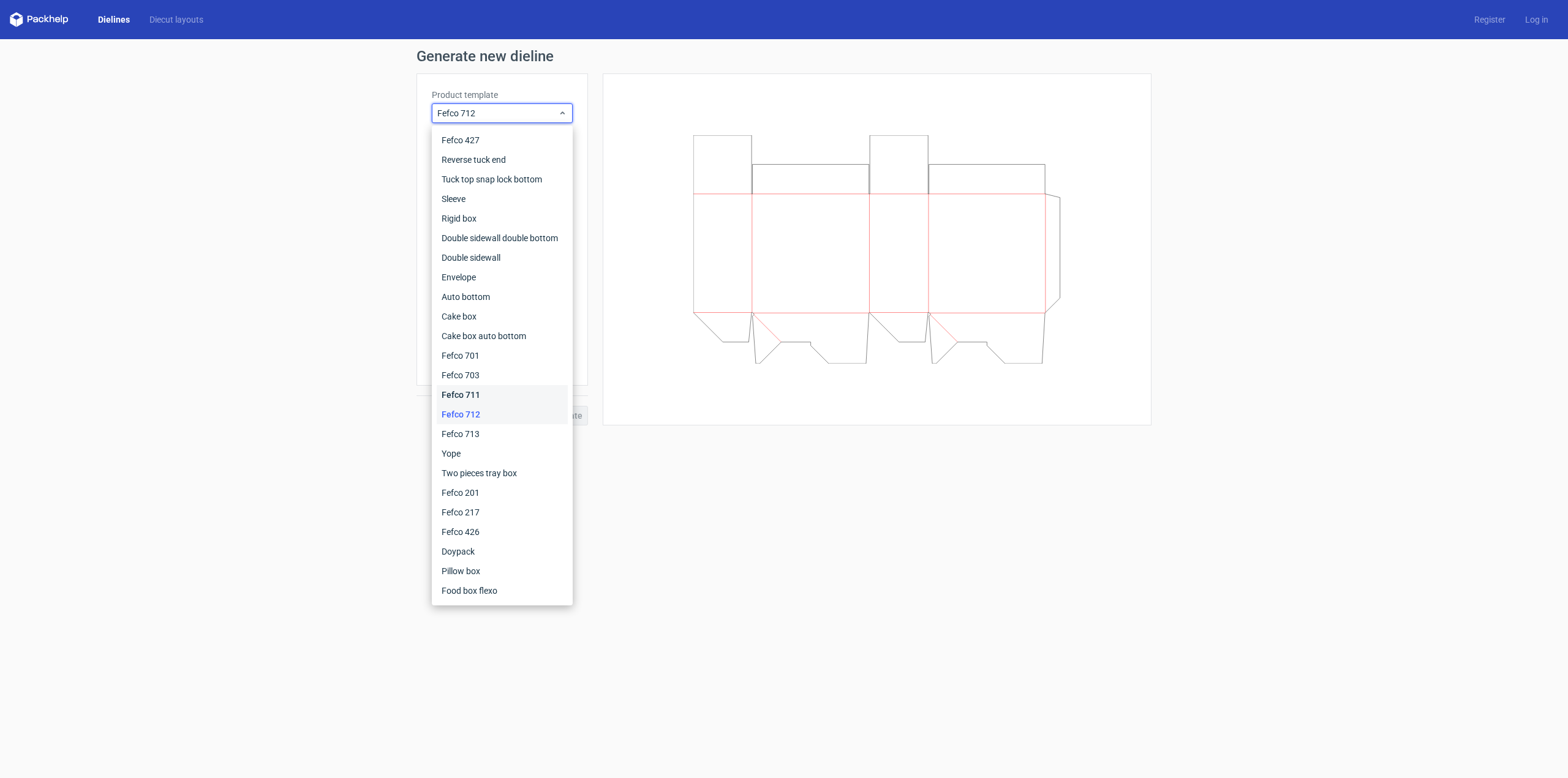
click at [485, 398] on div "Fefco 711" at bounding box center [502, 394] width 131 height 20
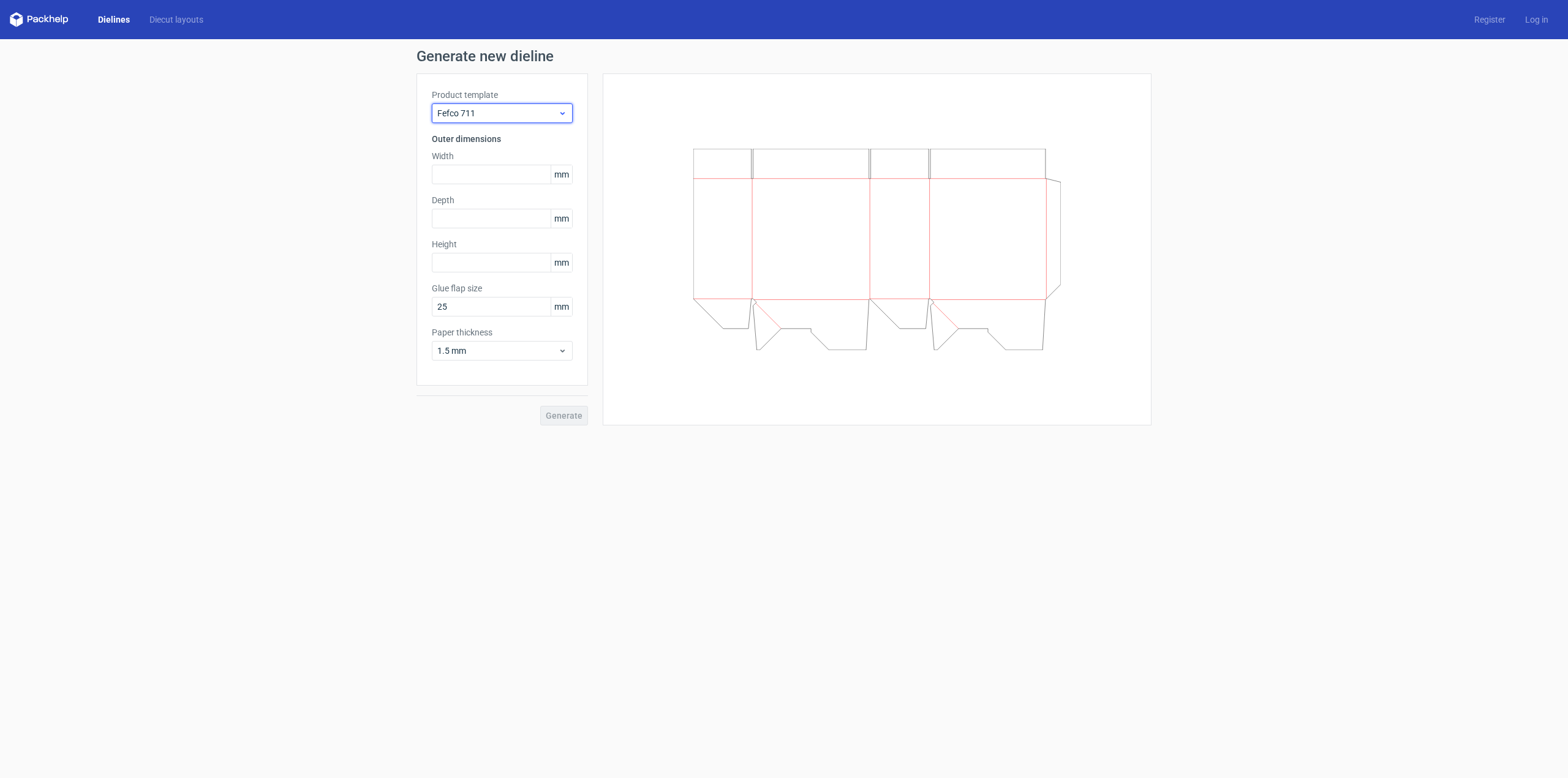
click at [503, 112] on span "Fefco 711" at bounding box center [497, 113] width 120 height 12
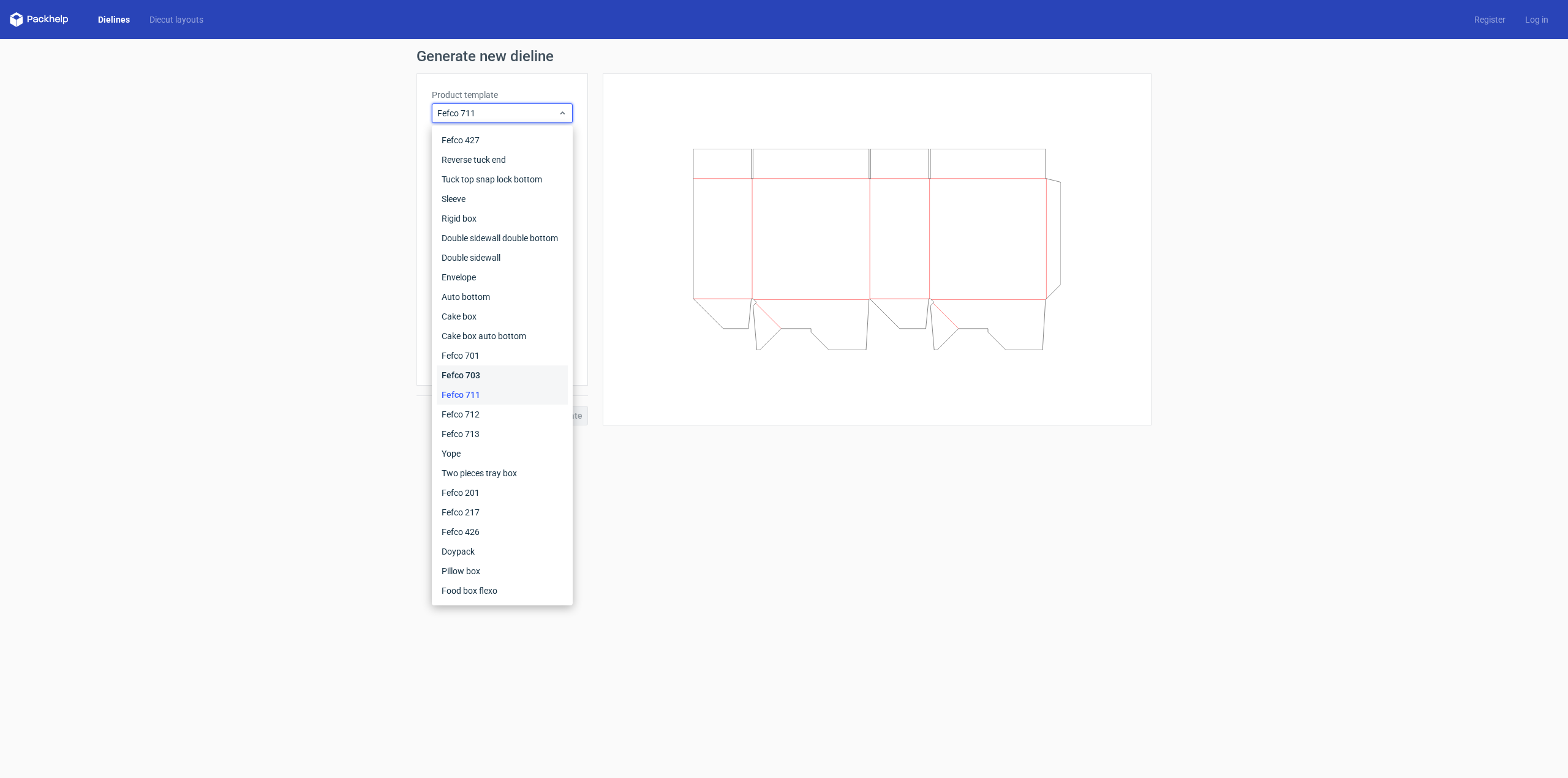
click at [471, 375] on div "Fefco 703" at bounding box center [502, 375] width 131 height 20
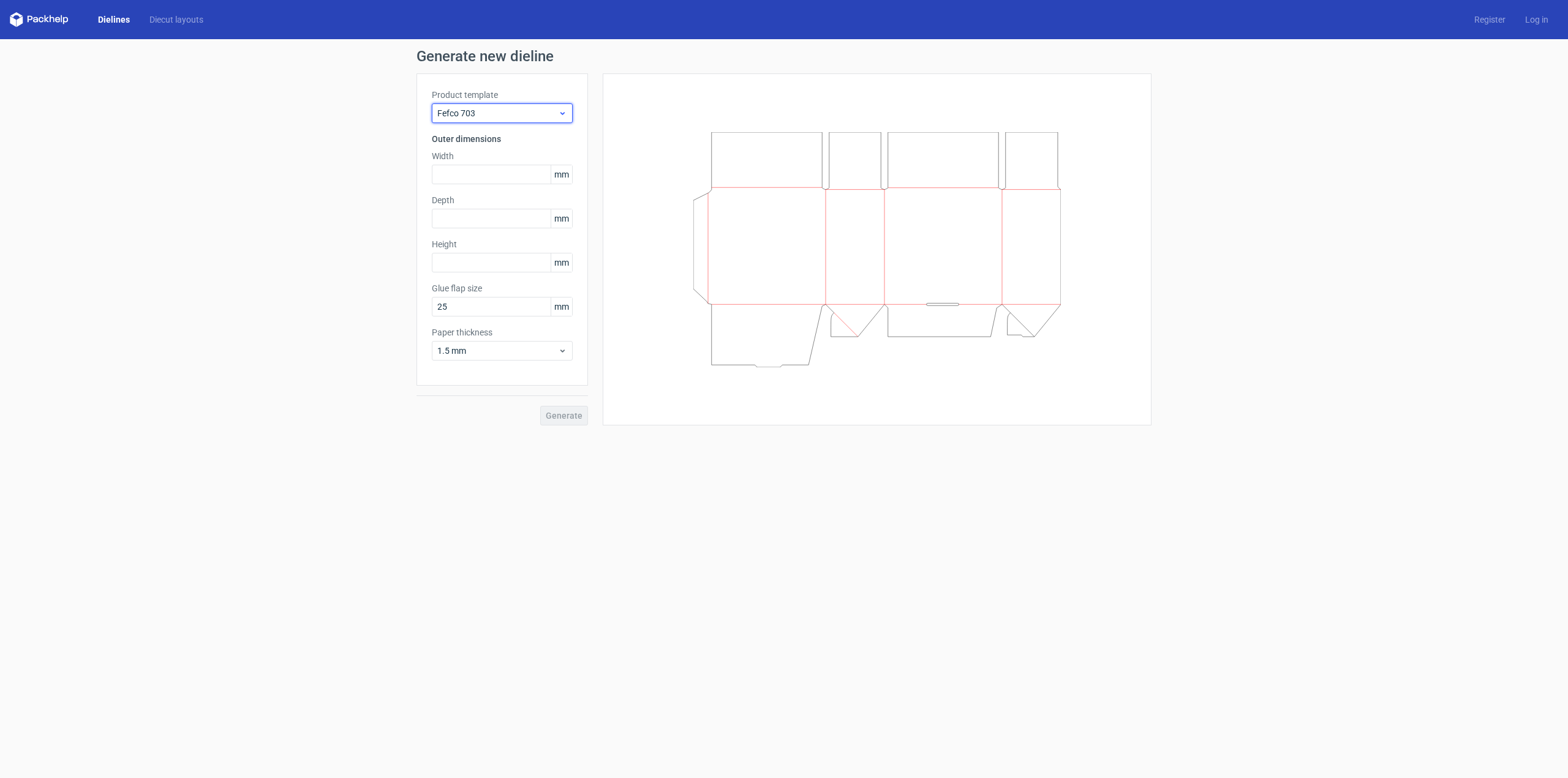
click at [495, 117] on span "Fefco 703" at bounding box center [497, 113] width 120 height 12
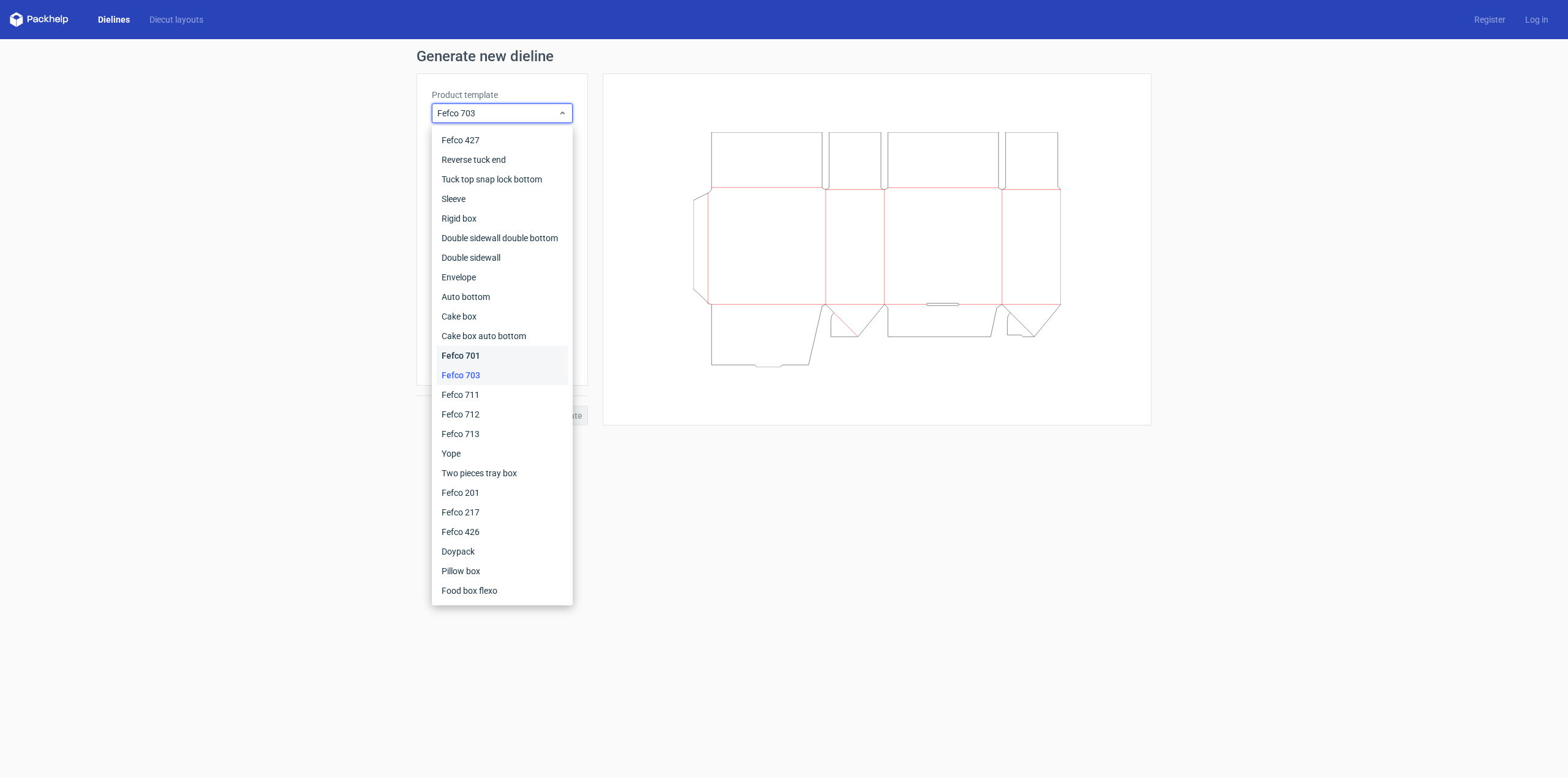
click at [488, 351] on div "Fefco 701" at bounding box center [502, 356] width 131 height 20
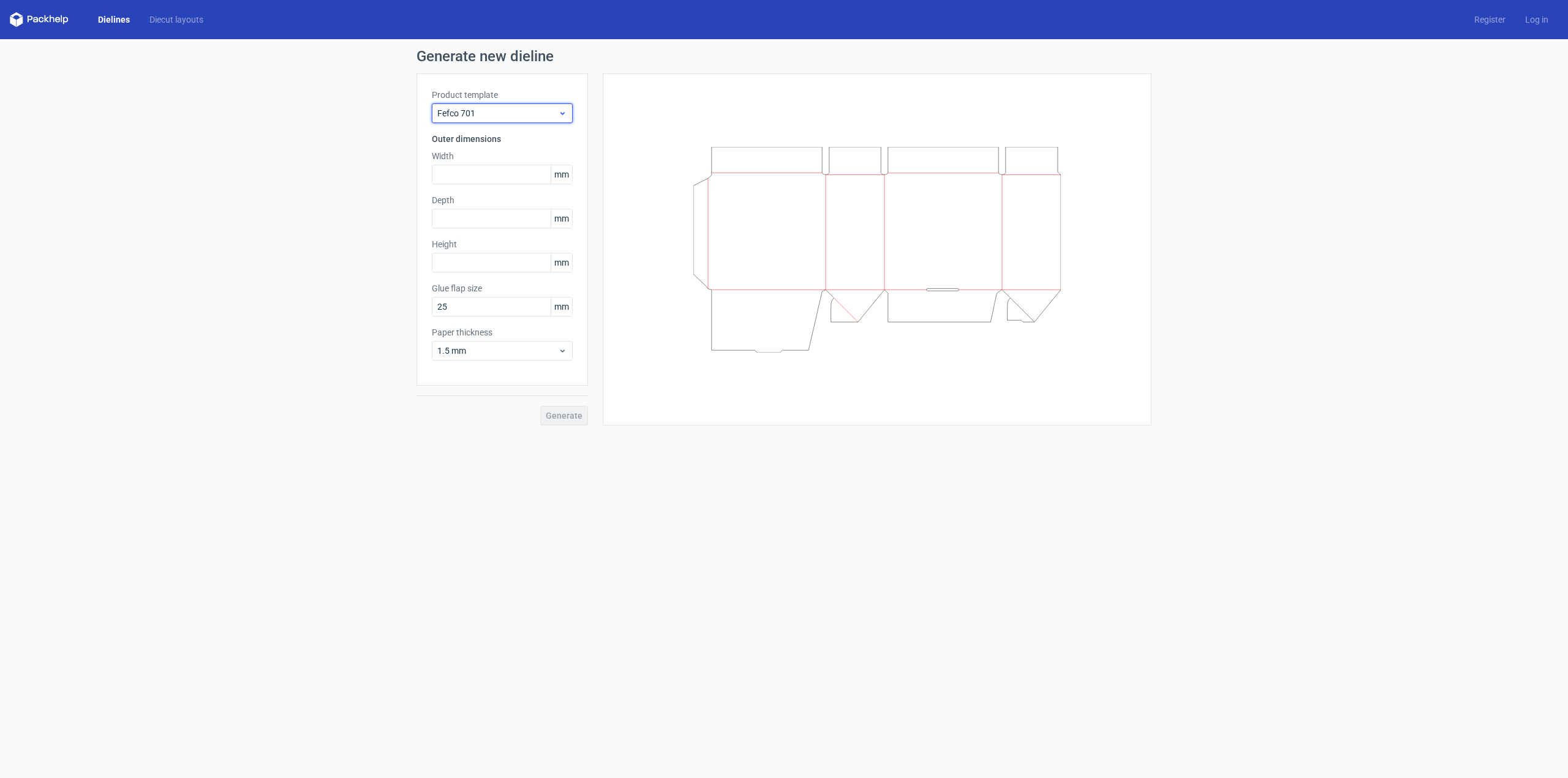
click at [496, 112] on span "Fefco 701" at bounding box center [497, 113] width 120 height 12
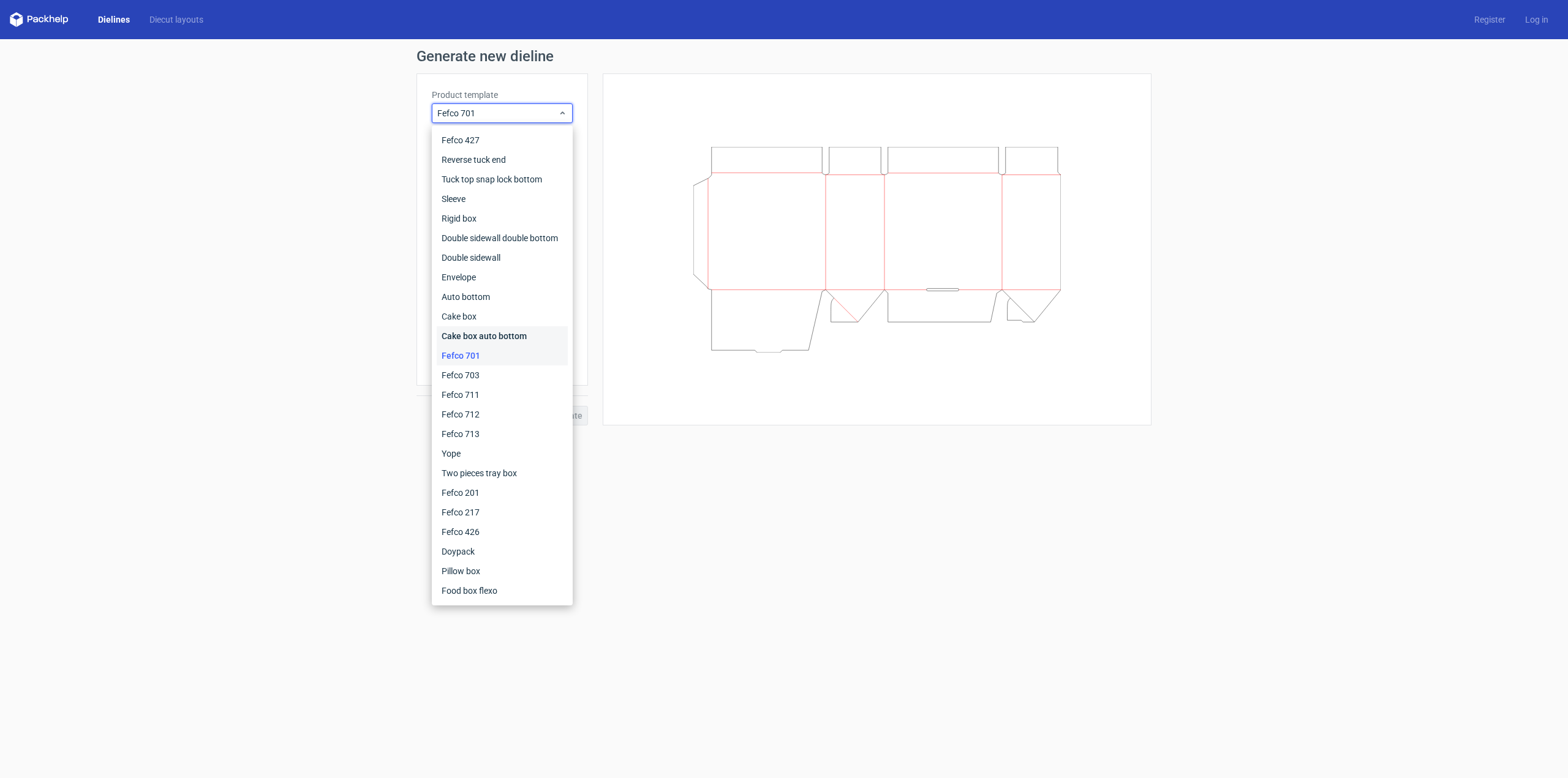
click at [473, 333] on div "Cake box auto bottom" at bounding box center [502, 336] width 131 height 20
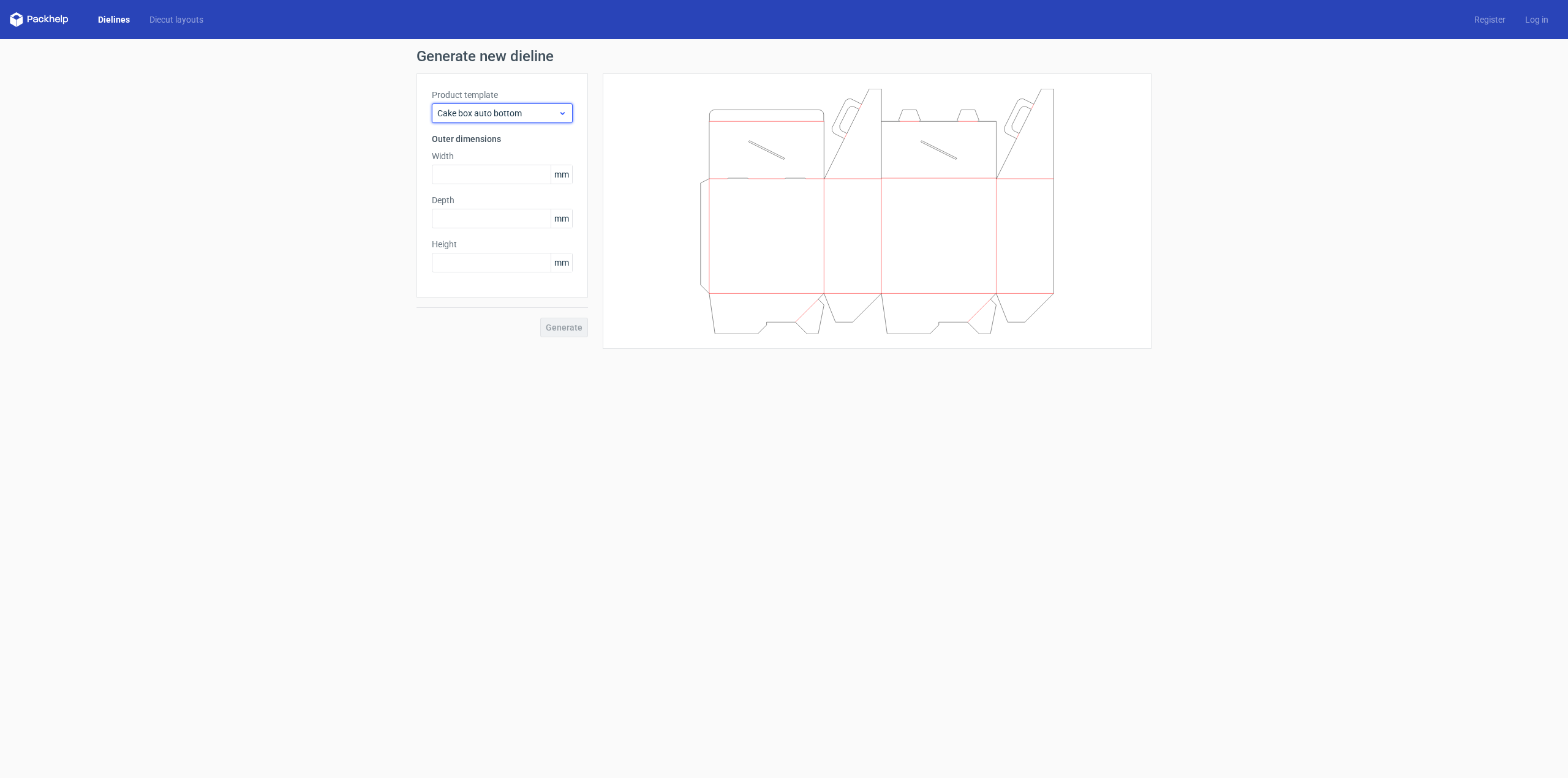
click at [496, 112] on span "Cake box auto bottom" at bounding box center [497, 113] width 120 height 12
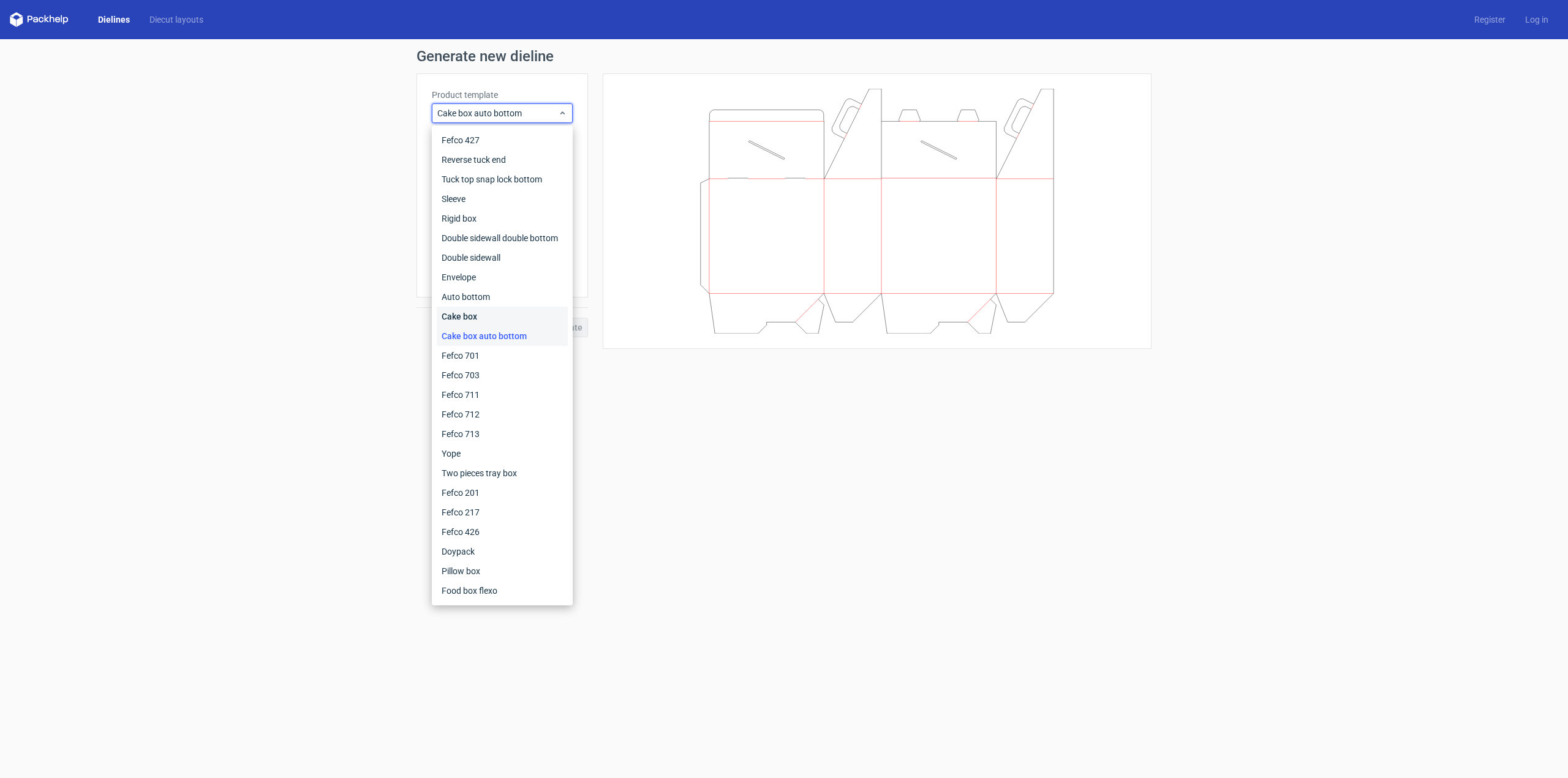
click at [469, 315] on div "Cake box" at bounding box center [502, 316] width 131 height 20
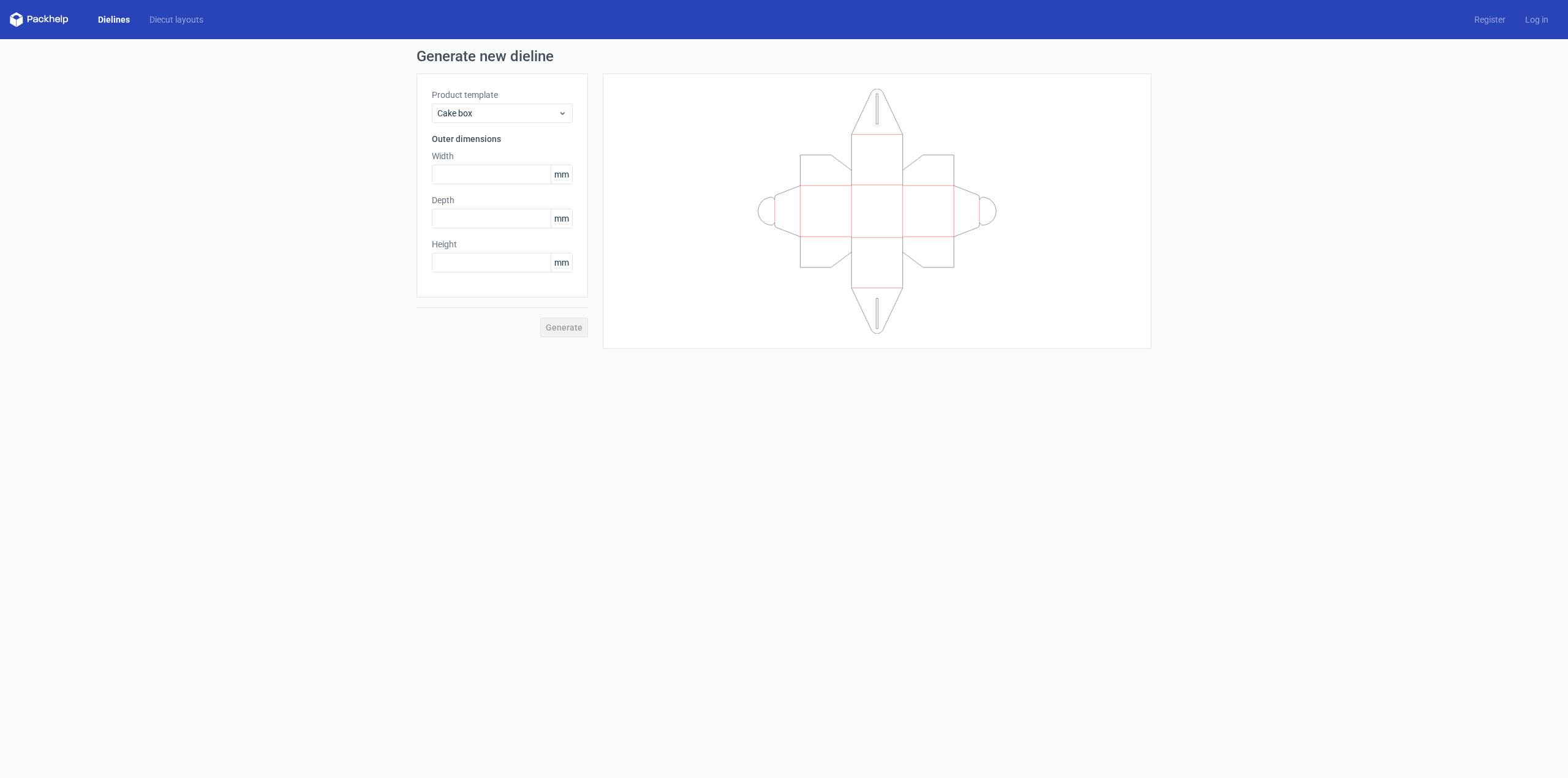
click at [492, 85] on div "Product template Cake box Outer dimensions Width mm Depth mm Height mm" at bounding box center [503, 186] width 172 height 224
click at [489, 109] on span "Cake box" at bounding box center [497, 113] width 120 height 12
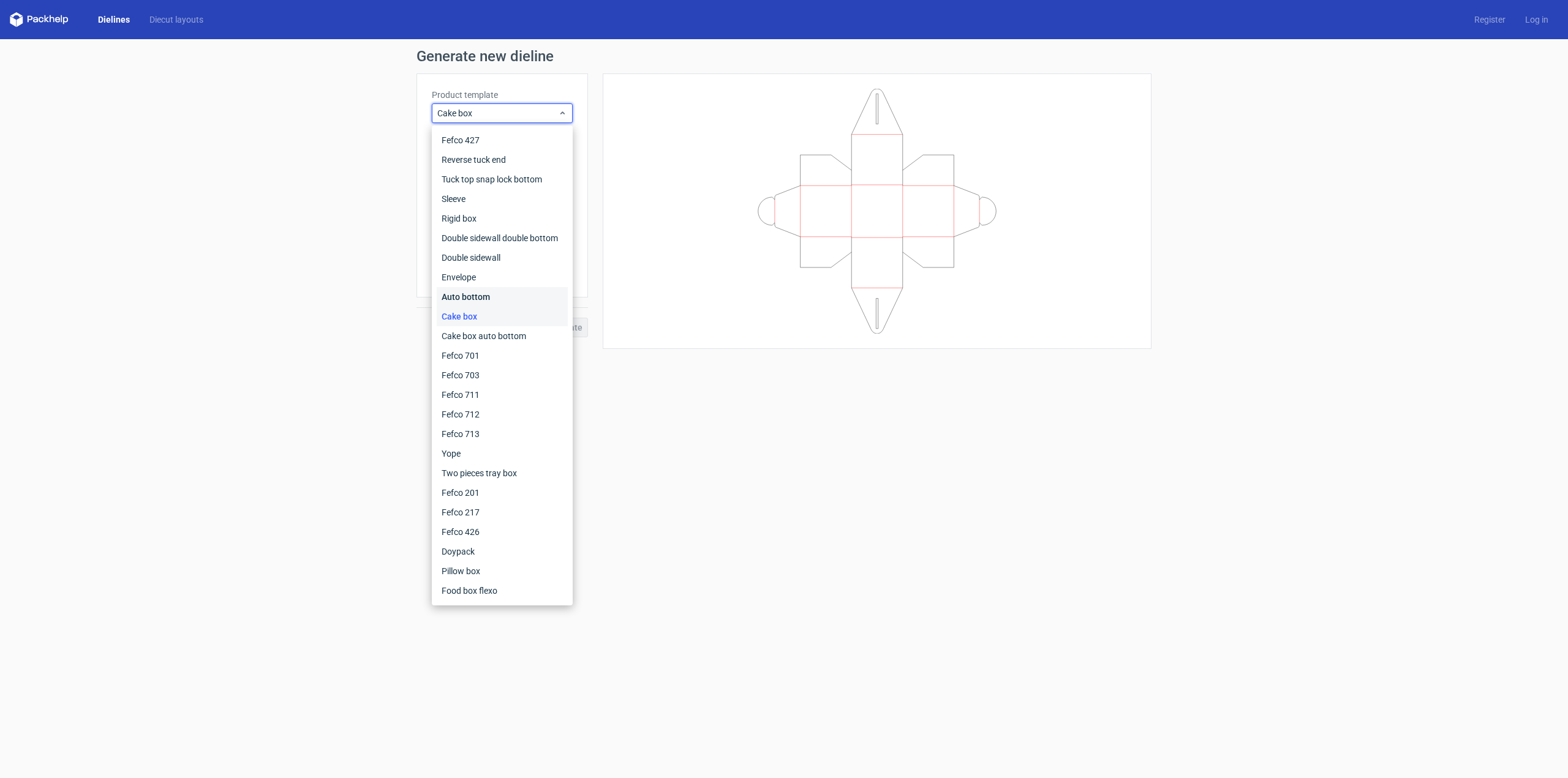
click at [480, 294] on div "Auto bottom" at bounding box center [502, 297] width 131 height 20
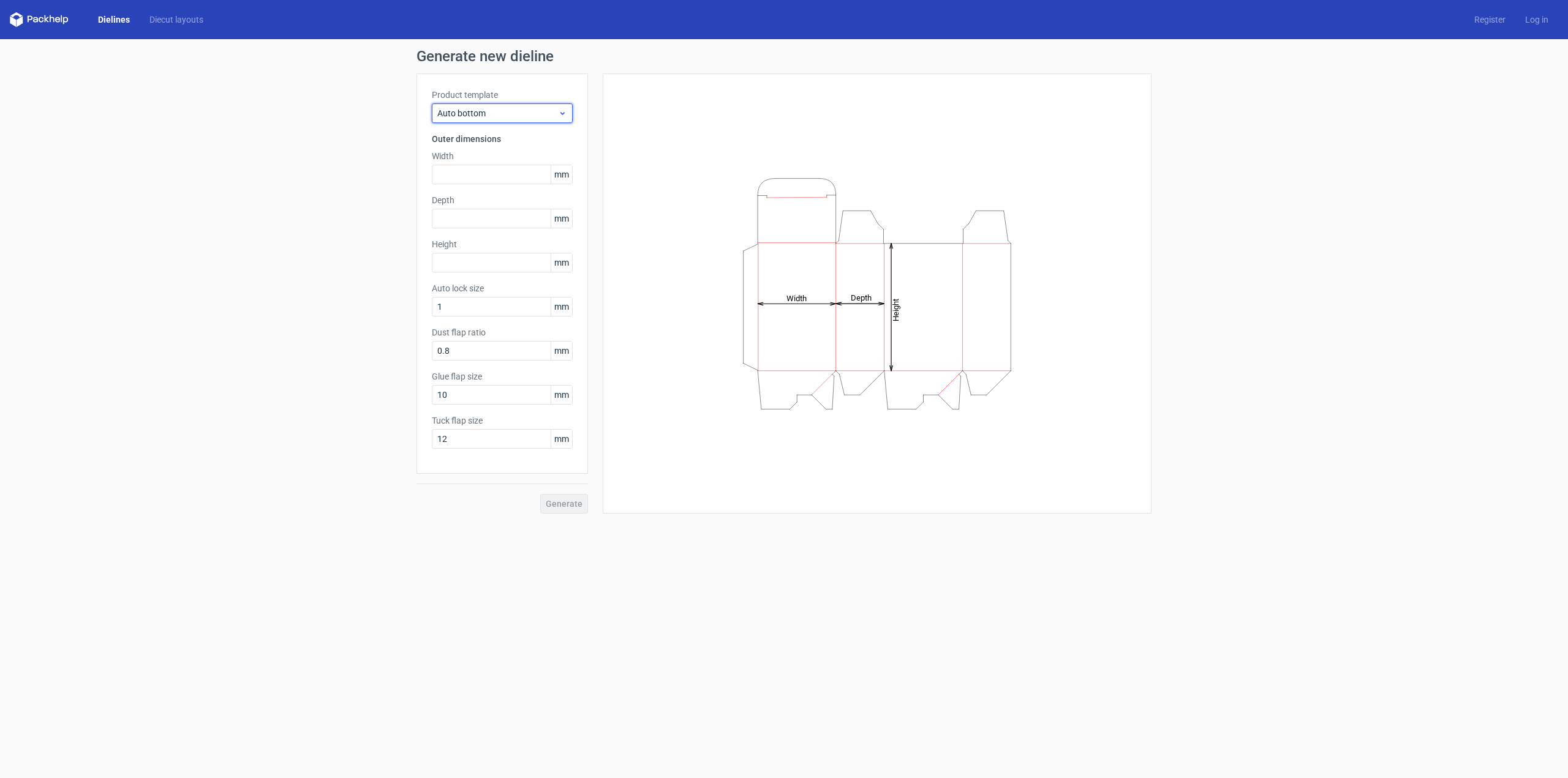
click at [484, 109] on span "Auto bottom" at bounding box center [497, 113] width 120 height 12
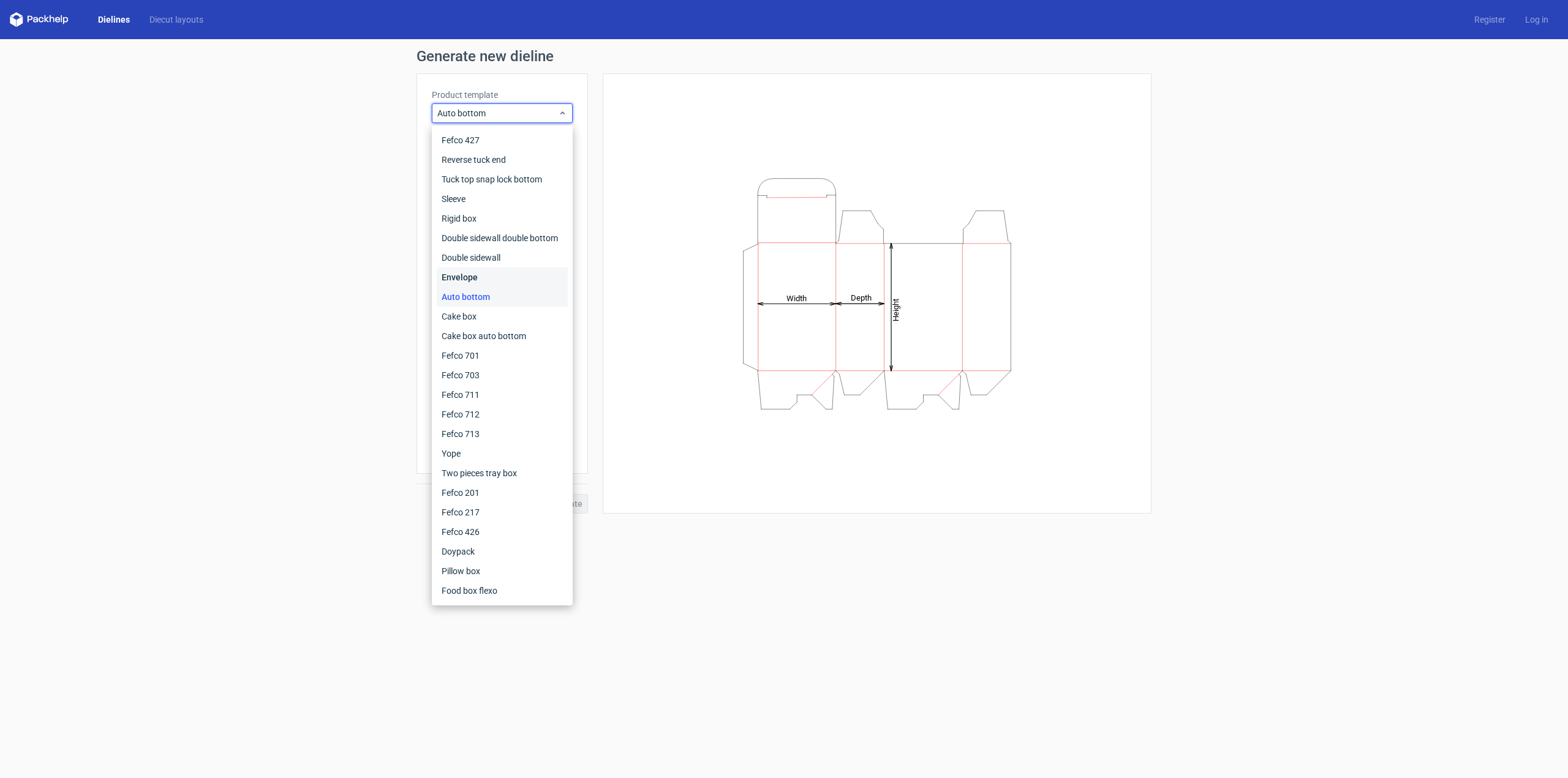
click at [469, 277] on div "Envelope" at bounding box center [502, 277] width 131 height 20
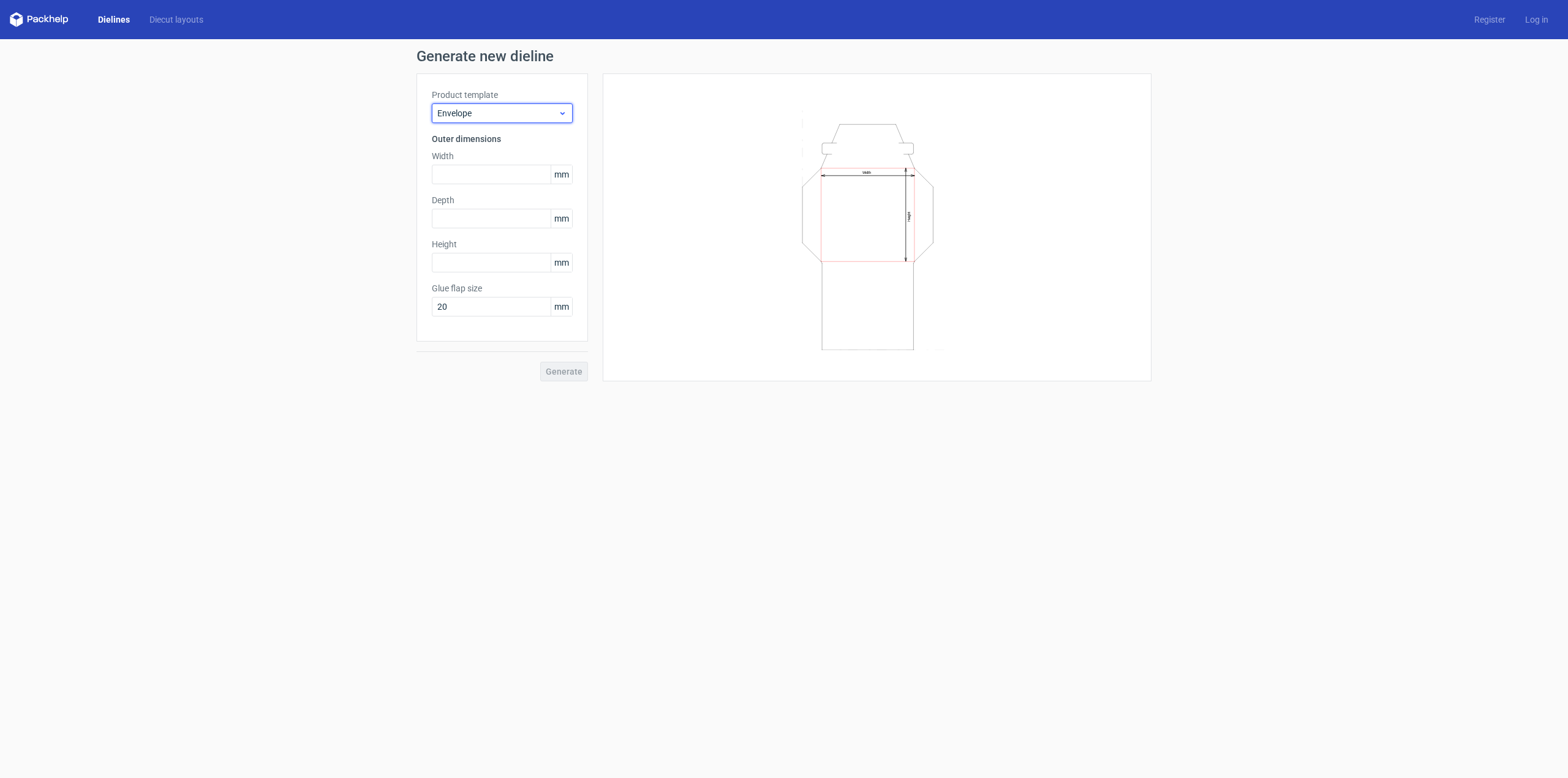
click at [486, 111] on span "Envelope" at bounding box center [497, 113] width 120 height 12
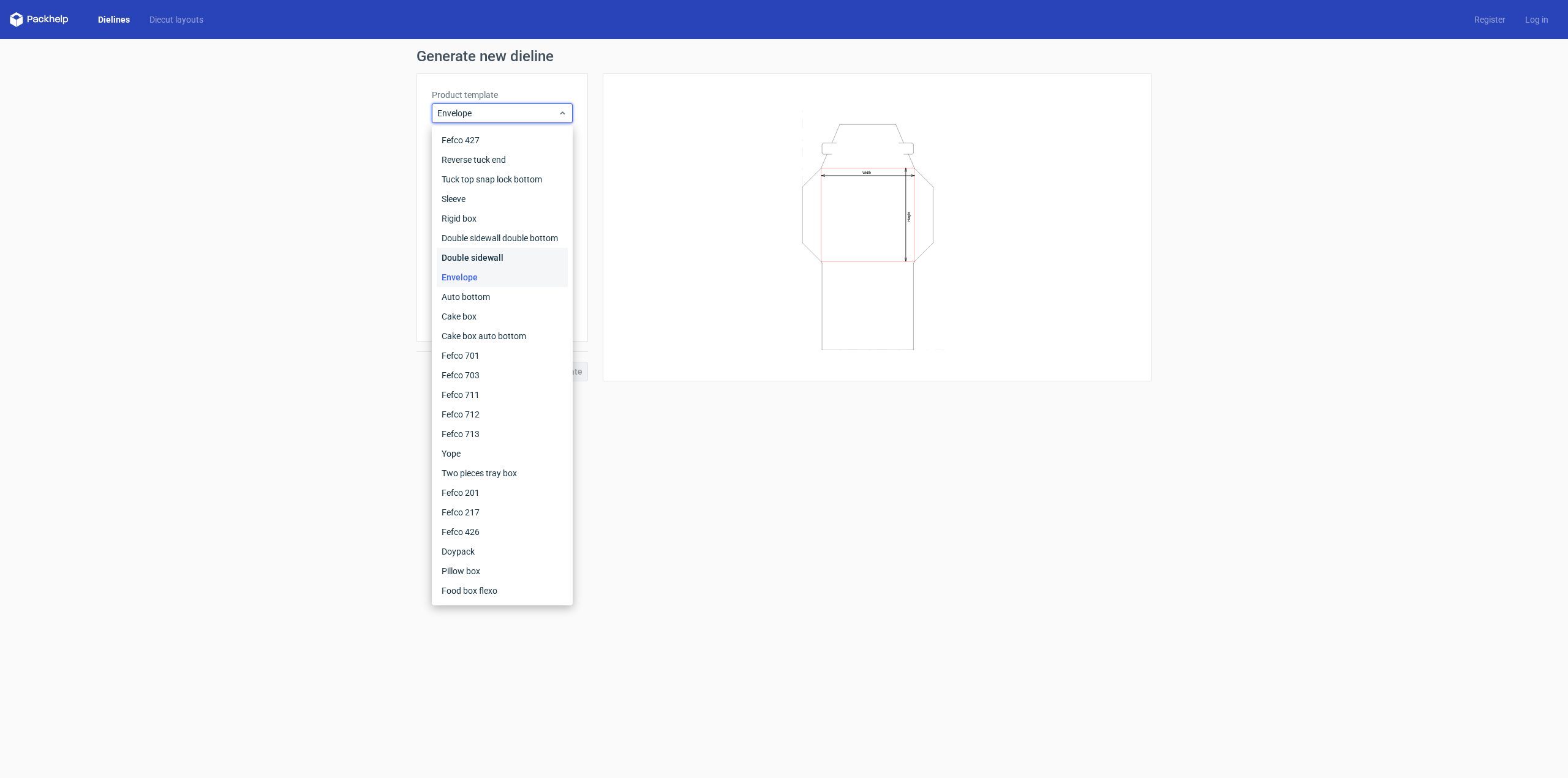
click at [470, 258] on div "Double sidewall" at bounding box center [502, 257] width 131 height 20
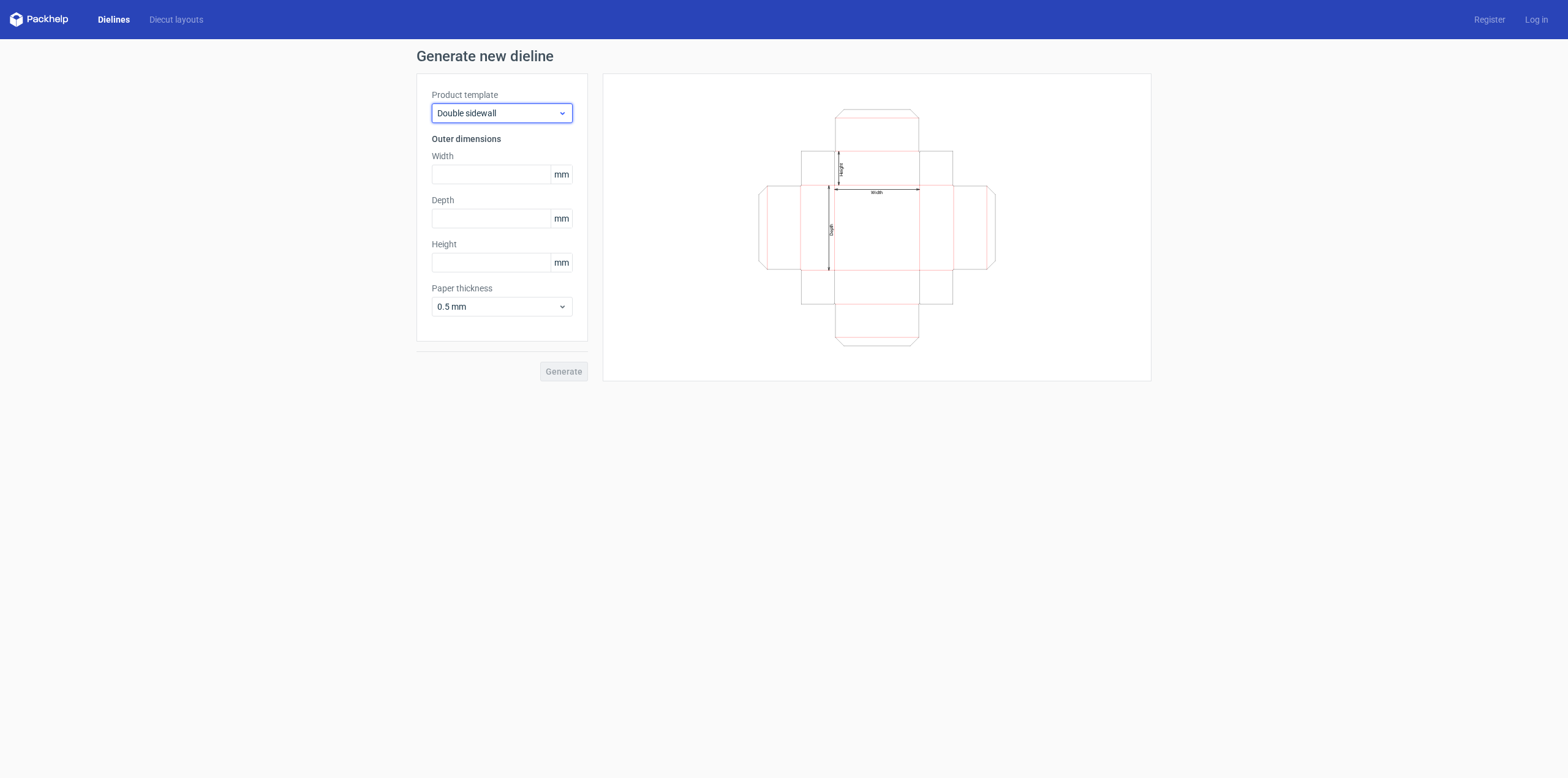
click at [504, 111] on span "Double sidewall" at bounding box center [497, 113] width 120 height 12
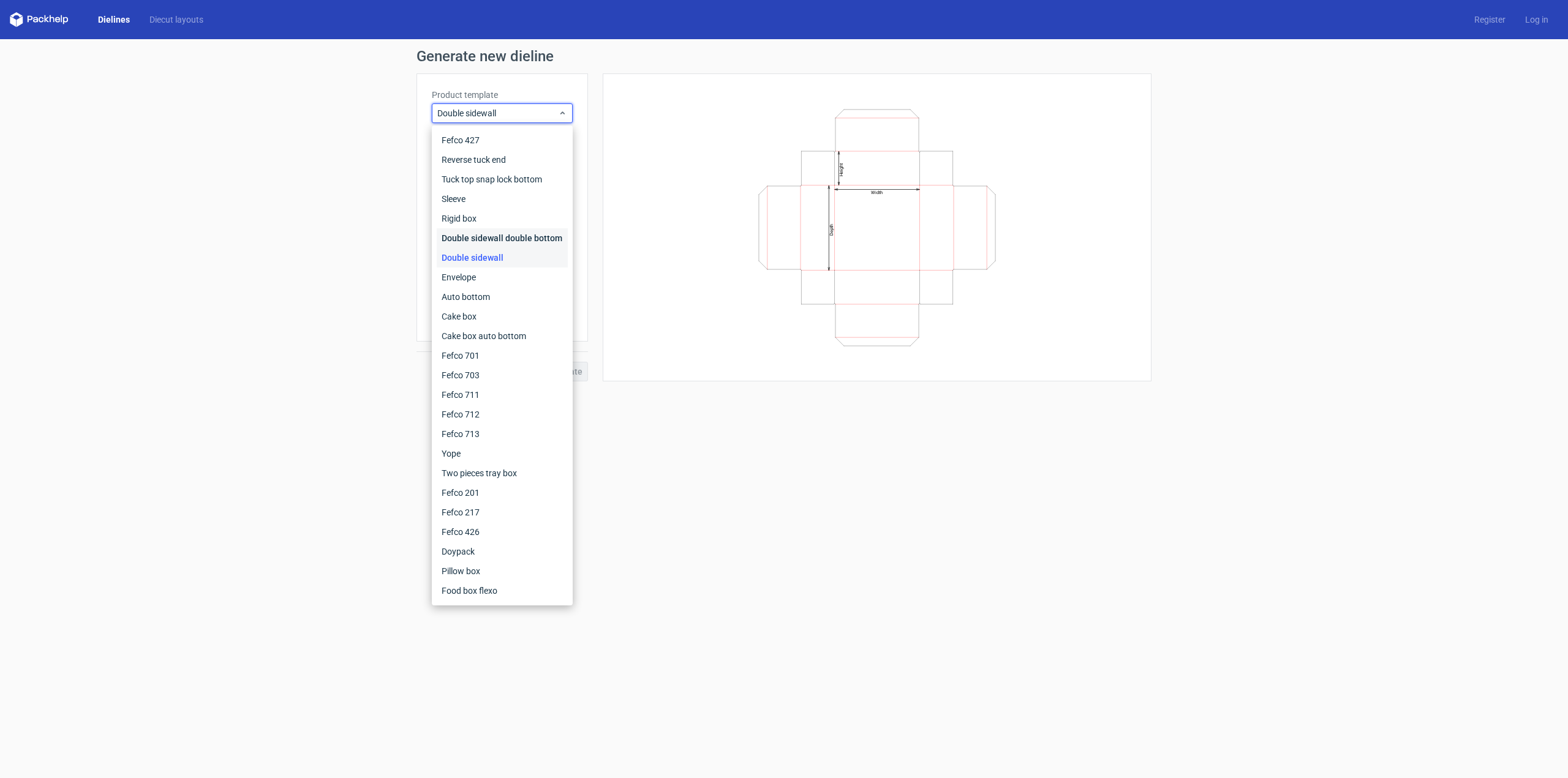
click at [490, 231] on div "Double sidewall double bottom" at bounding box center [502, 238] width 131 height 20
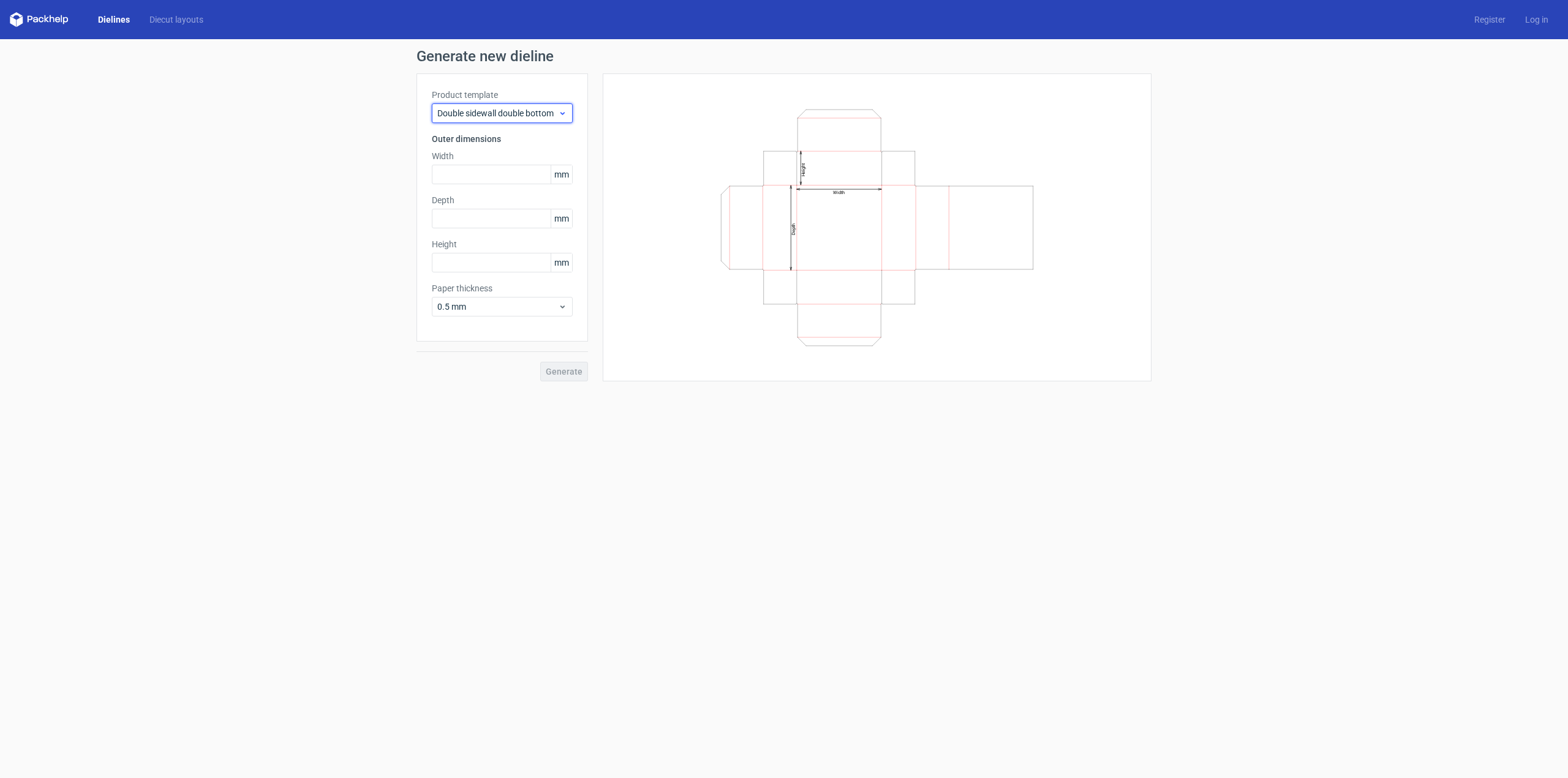
click at [483, 116] on span "Double sidewall double bottom" at bounding box center [497, 113] width 120 height 12
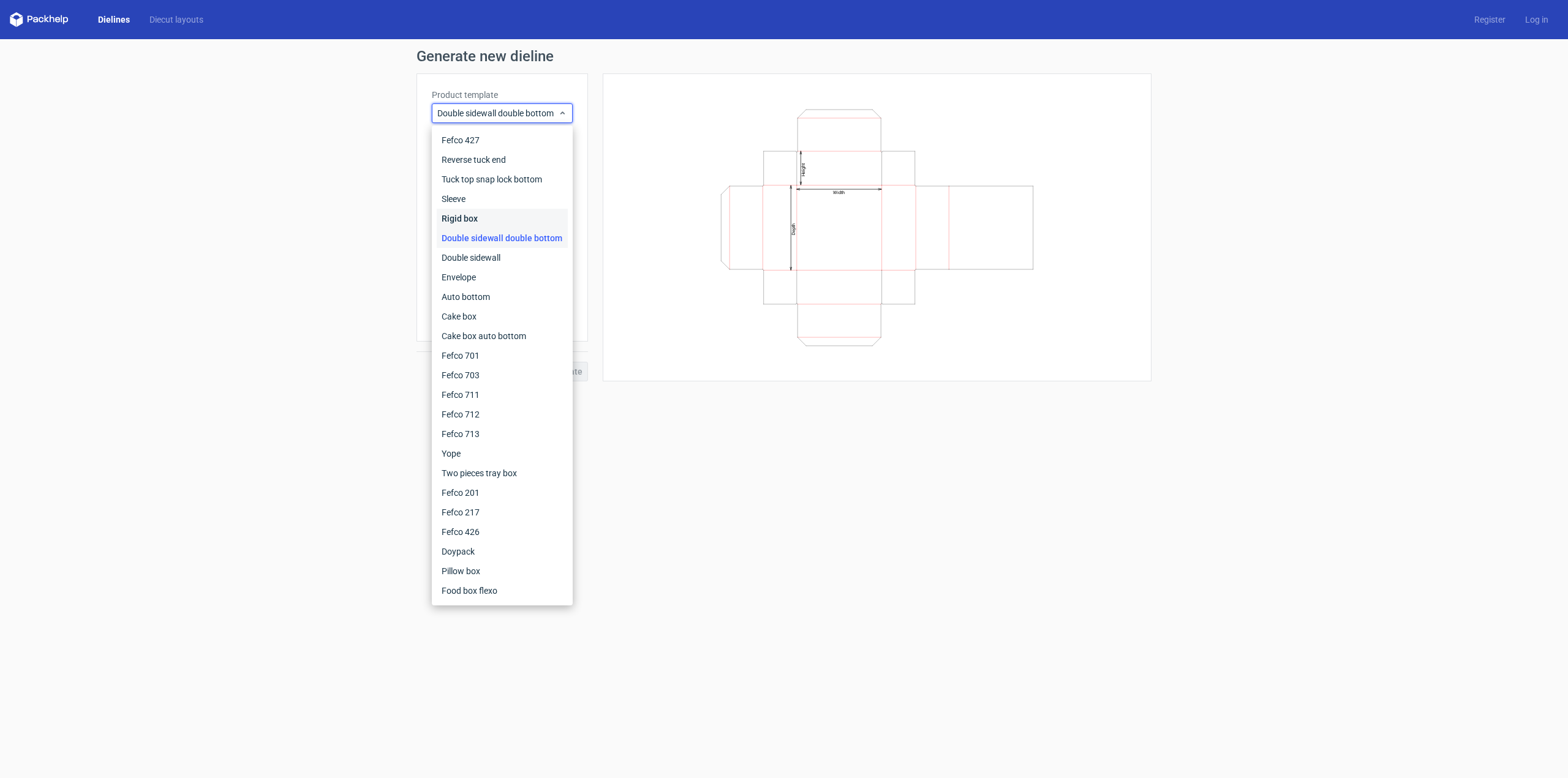
click at [467, 217] on div "Rigid box" at bounding box center [502, 219] width 131 height 20
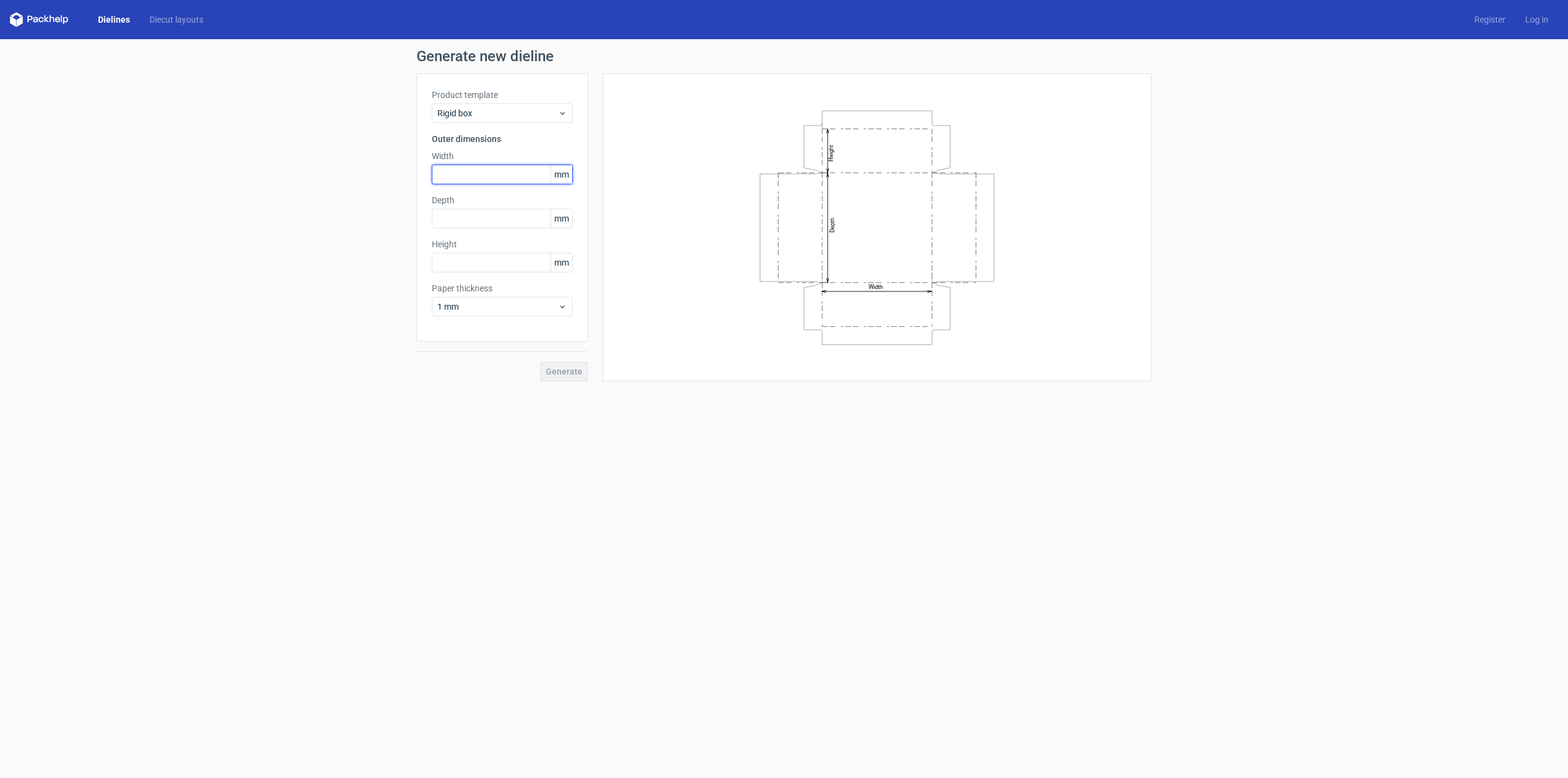
click at [477, 172] on input "text" at bounding box center [503, 175] width 141 height 20
type input "540"
click at [484, 221] on div "Depth mm" at bounding box center [503, 211] width 141 height 34
click at [477, 251] on div "Product template Rigid box Outer dimensions Width 540 mm Value must be lower or…" at bounding box center [503, 218] width 172 height 289
click at [478, 243] on input "text" at bounding box center [503, 239] width 141 height 20
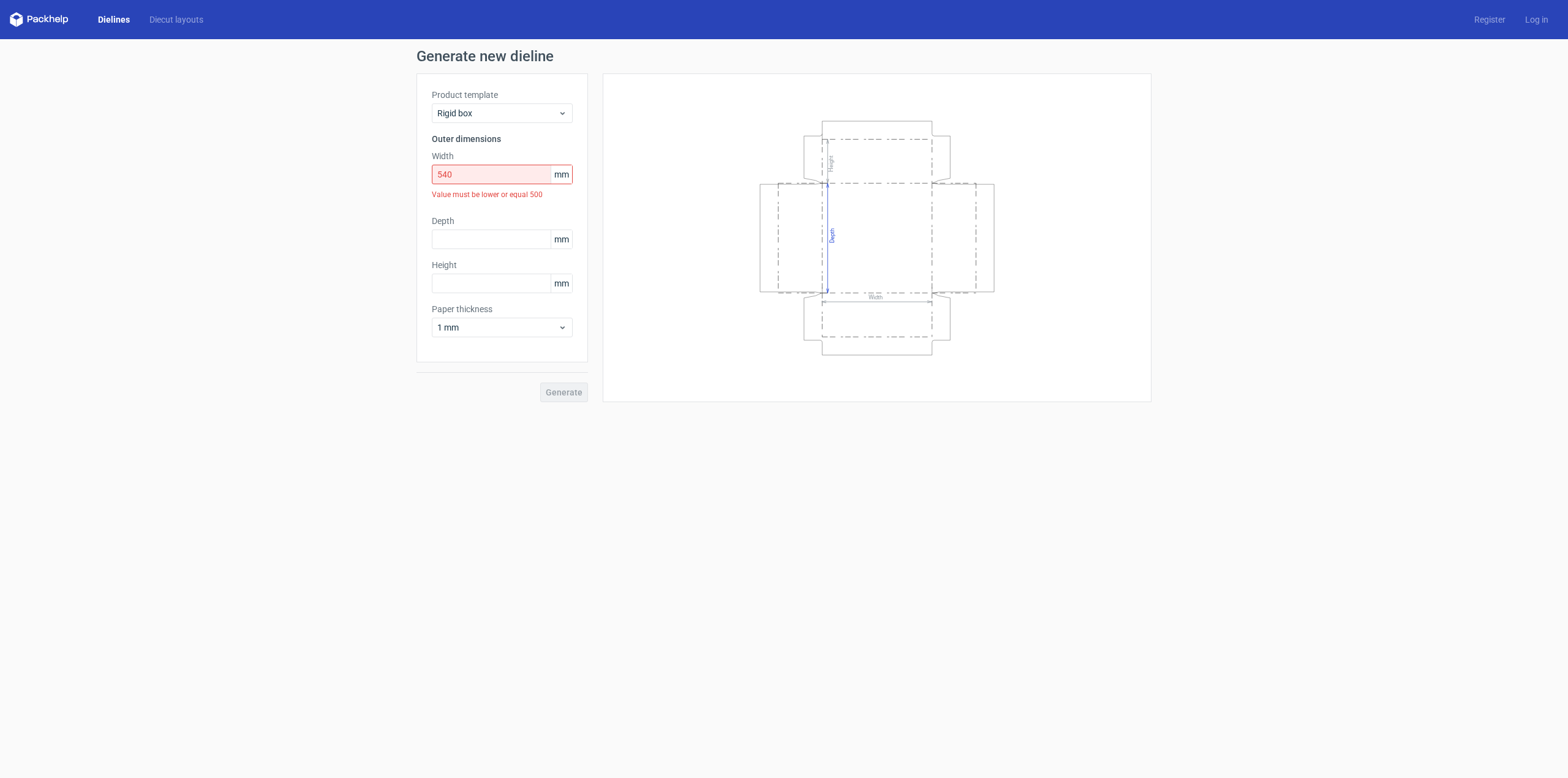
click at [554, 177] on span "mm" at bounding box center [561, 174] width 21 height 18
drag, startPoint x: 555, startPoint y: 177, endPoint x: 572, endPoint y: 179, distance: 17.1
click at [572, 179] on div "540 mm" at bounding box center [503, 175] width 141 height 20
click at [555, 172] on span "mm" at bounding box center [561, 174] width 21 height 18
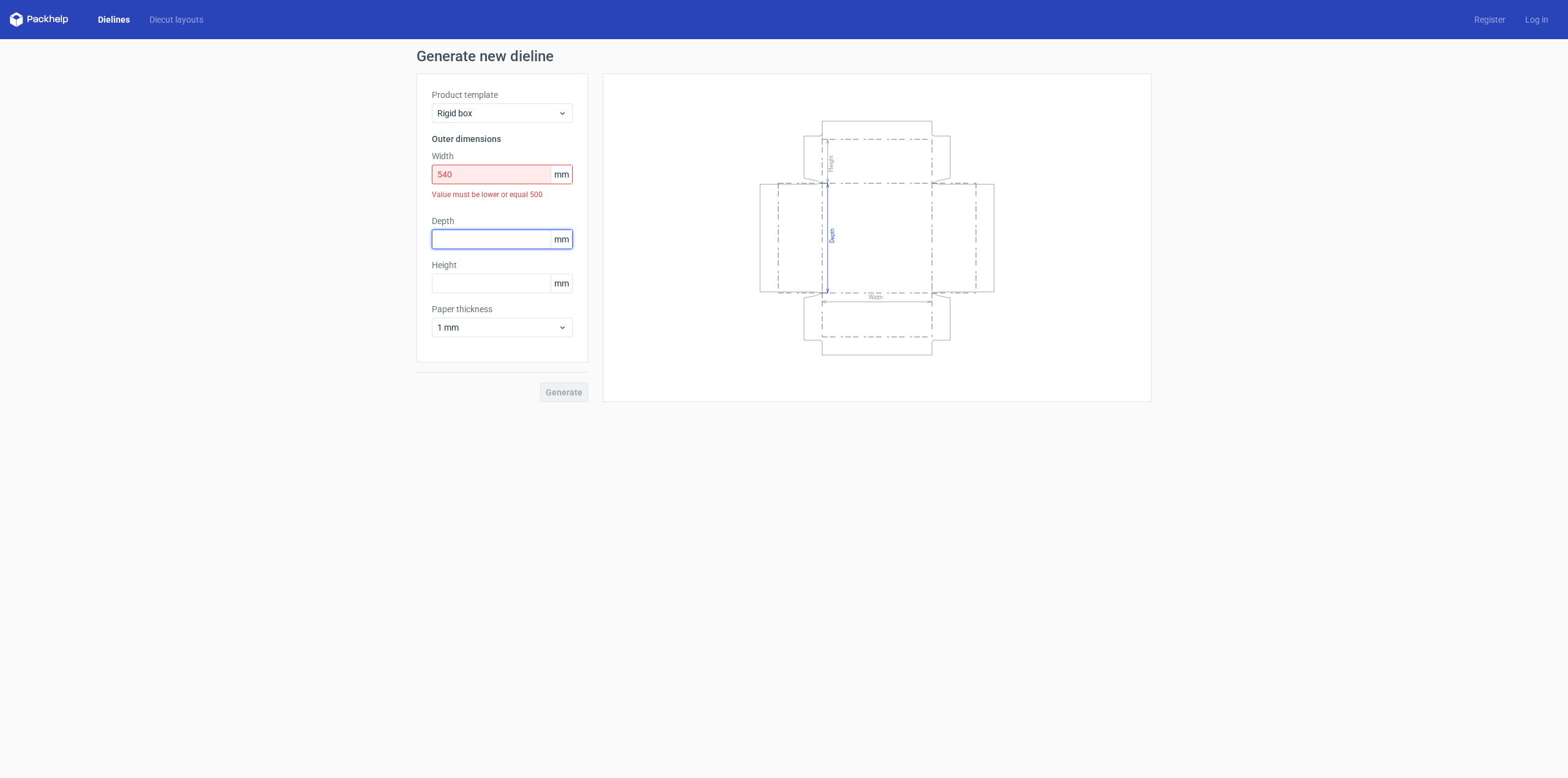
click at [542, 232] on input "text" at bounding box center [503, 239] width 141 height 20
type input "260"
click at [500, 278] on input "text" at bounding box center [503, 283] width 141 height 20
type input "160"
click at [274, 287] on div "Generate new dieline Product template Rigid box Outer dimensions Width 540 mm V…" at bounding box center [784, 225] width 1568 height 373
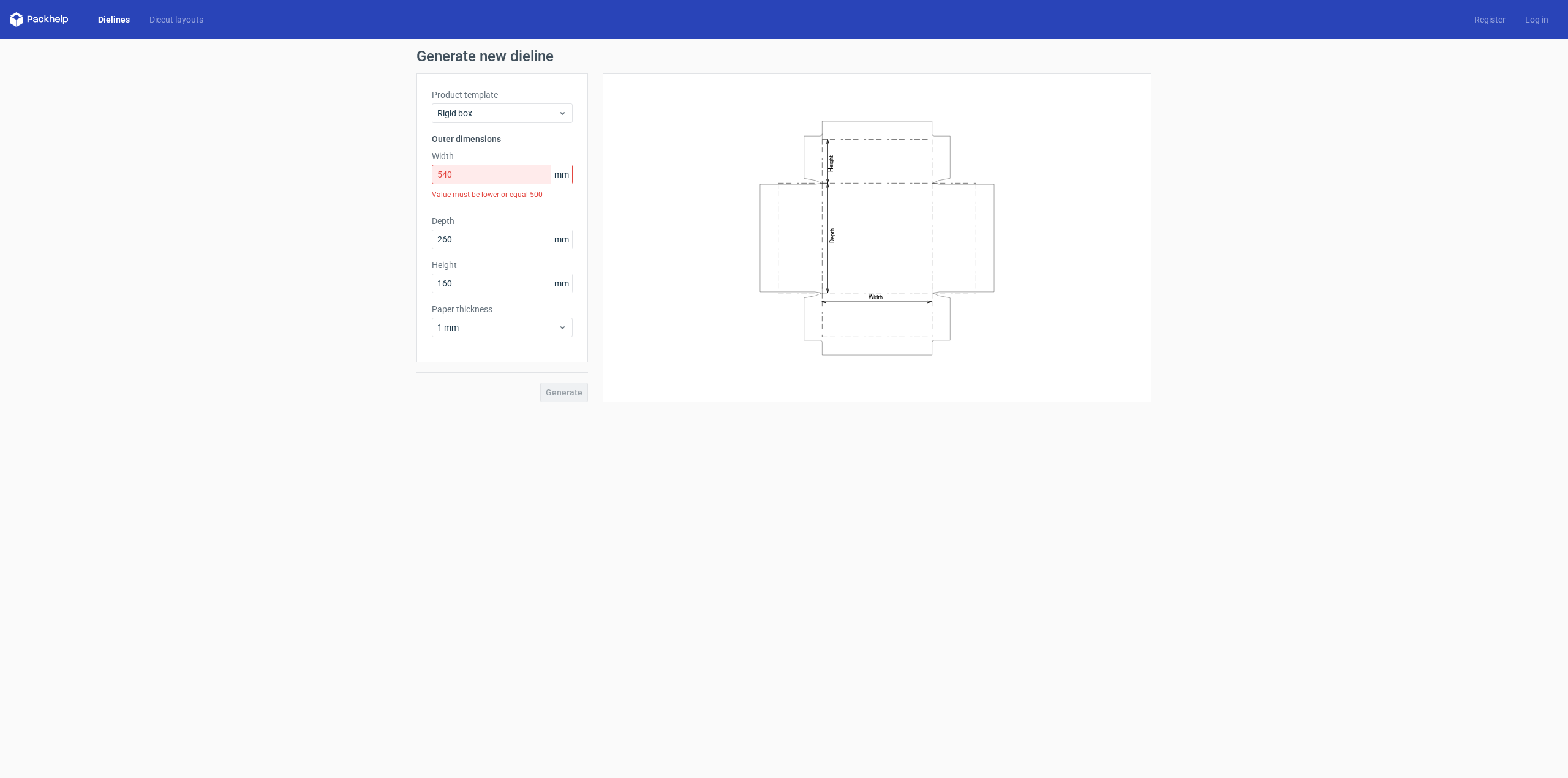
click at [842, 261] on icon "Width Depth Height" at bounding box center [877, 238] width 368 height 245
click at [496, 180] on input "540" at bounding box center [503, 175] width 141 height 20
type input "160"
click at [477, 260] on input "160" at bounding box center [503, 263] width 141 height 20
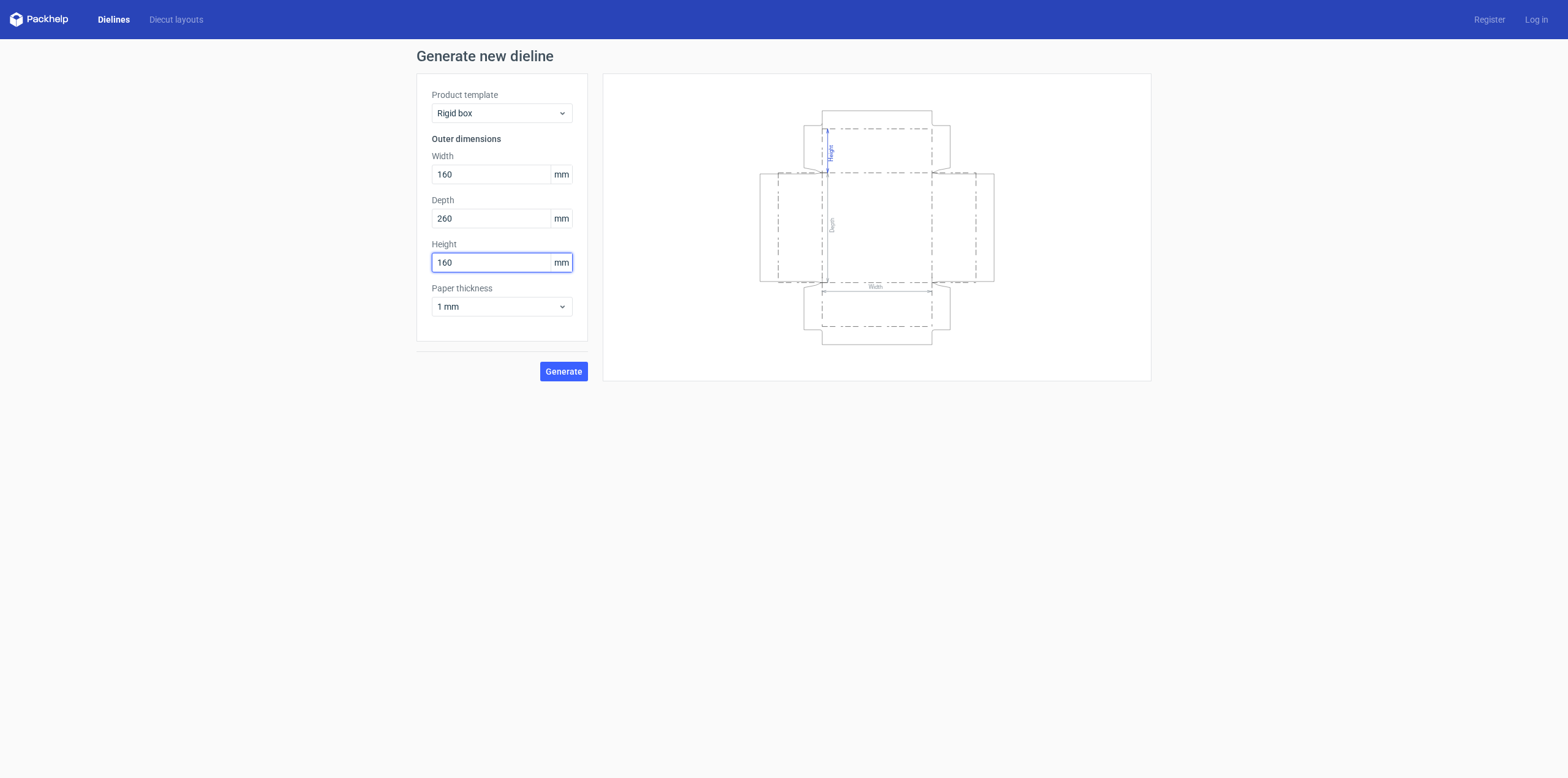
click at [477, 260] on input "160" at bounding box center [503, 263] width 141 height 20
click at [324, 379] on div "Generate new dieline Product template Rigid box Outer dimensions Width 160 mm D…" at bounding box center [784, 225] width 1568 height 373
drag, startPoint x: 463, startPoint y: 264, endPoint x: 405, endPoint y: 265, distance: 58.0
click at [405, 265] on div "Generate new dieline Product template Rigid box Outer dimensions Width 160 mm D…" at bounding box center [784, 225] width 1568 height 373
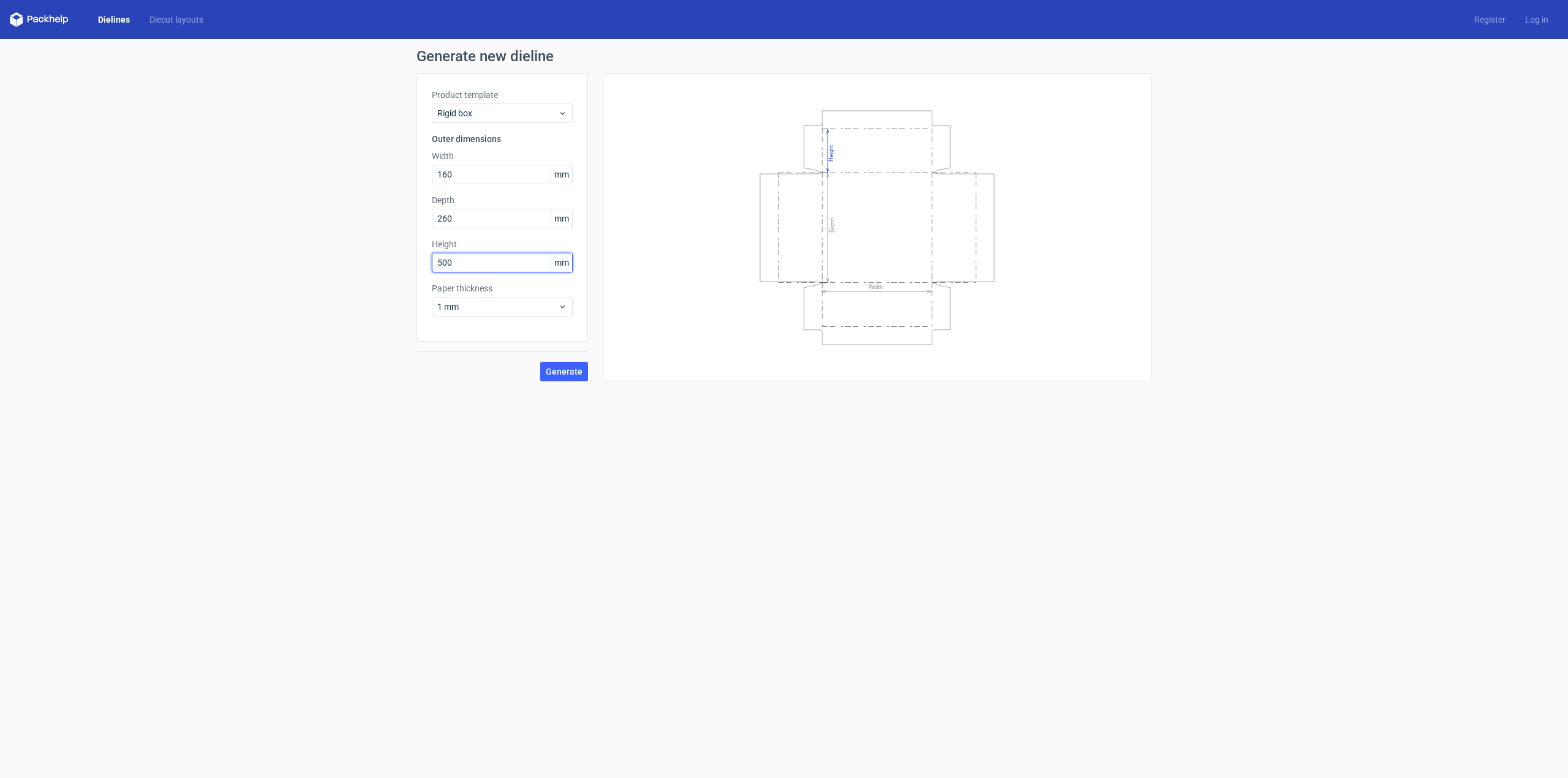
type input "500"
click at [473, 441] on form "Generate new dieline Product template Rigid box Outer dimensions Width 160 mm D…" at bounding box center [784, 408] width 1568 height 739
click at [867, 294] on icon "Width Depth Height" at bounding box center [877, 228] width 368 height 245
click at [576, 373] on span "Generate" at bounding box center [564, 372] width 37 height 9
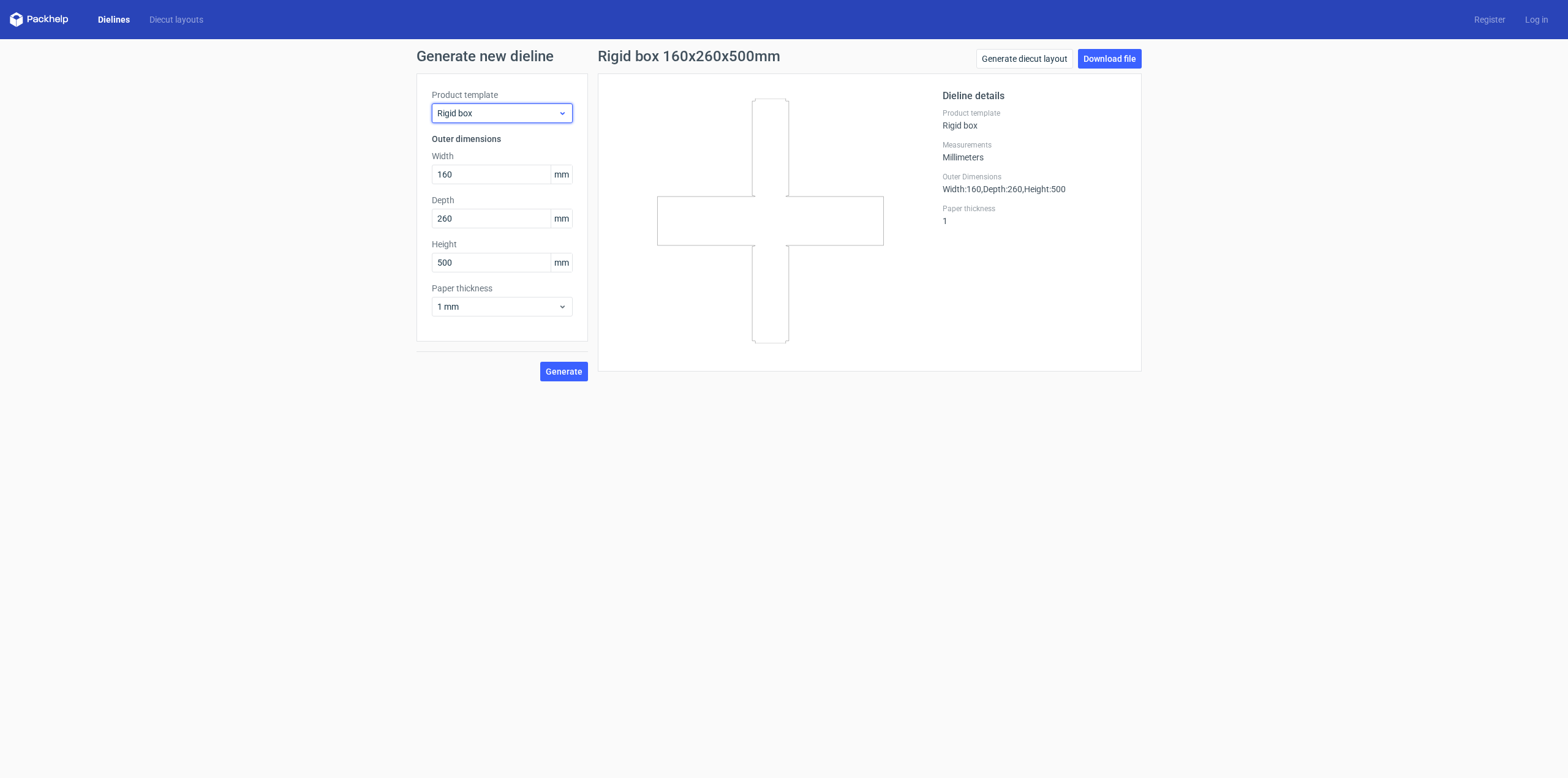
click at [451, 109] on span "Rigid box" at bounding box center [497, 113] width 120 height 12
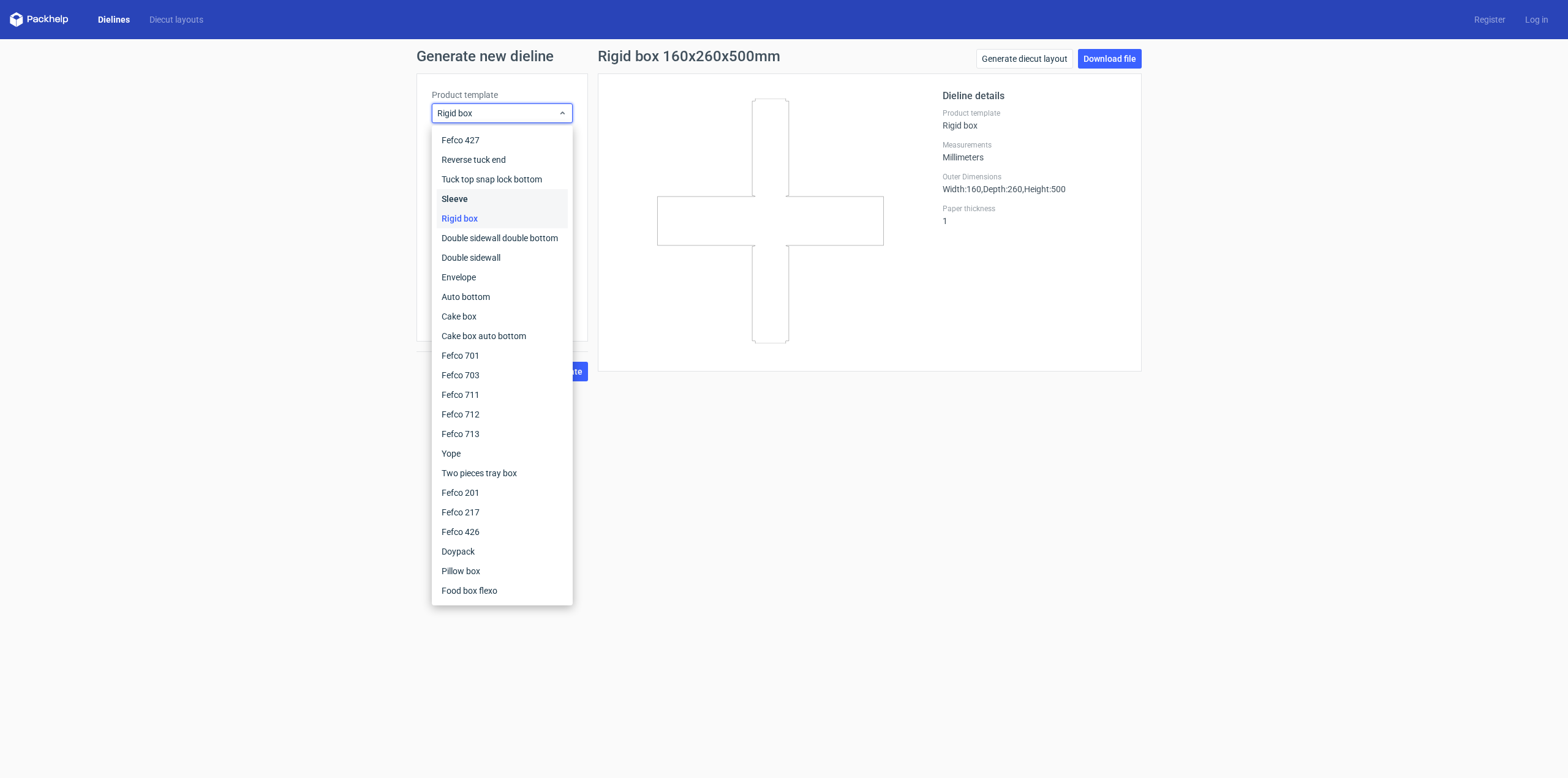
click at [459, 193] on div "Sleeve" at bounding box center [502, 199] width 131 height 20
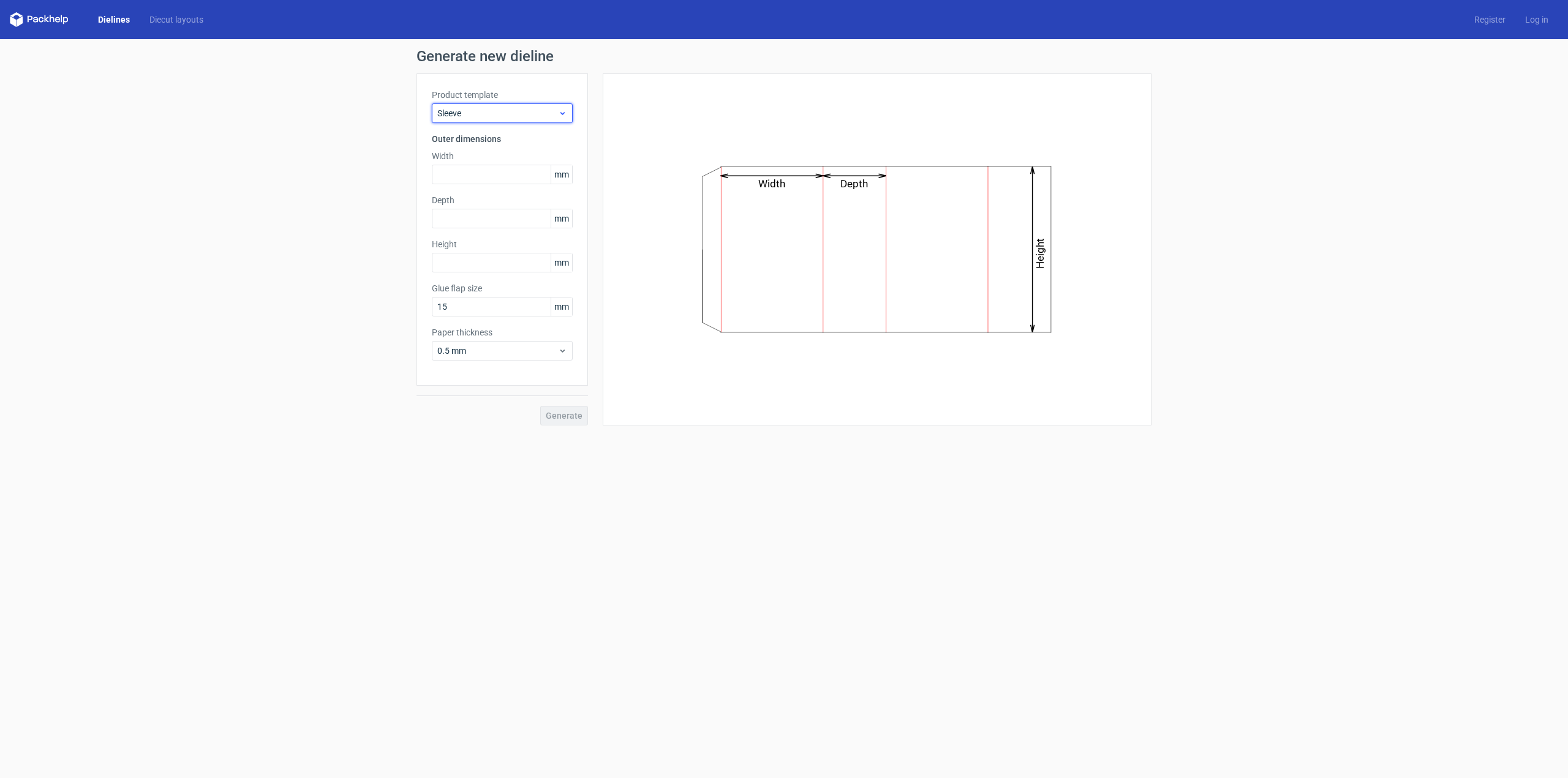
click at [455, 109] on span "Sleeve" at bounding box center [497, 113] width 120 height 12
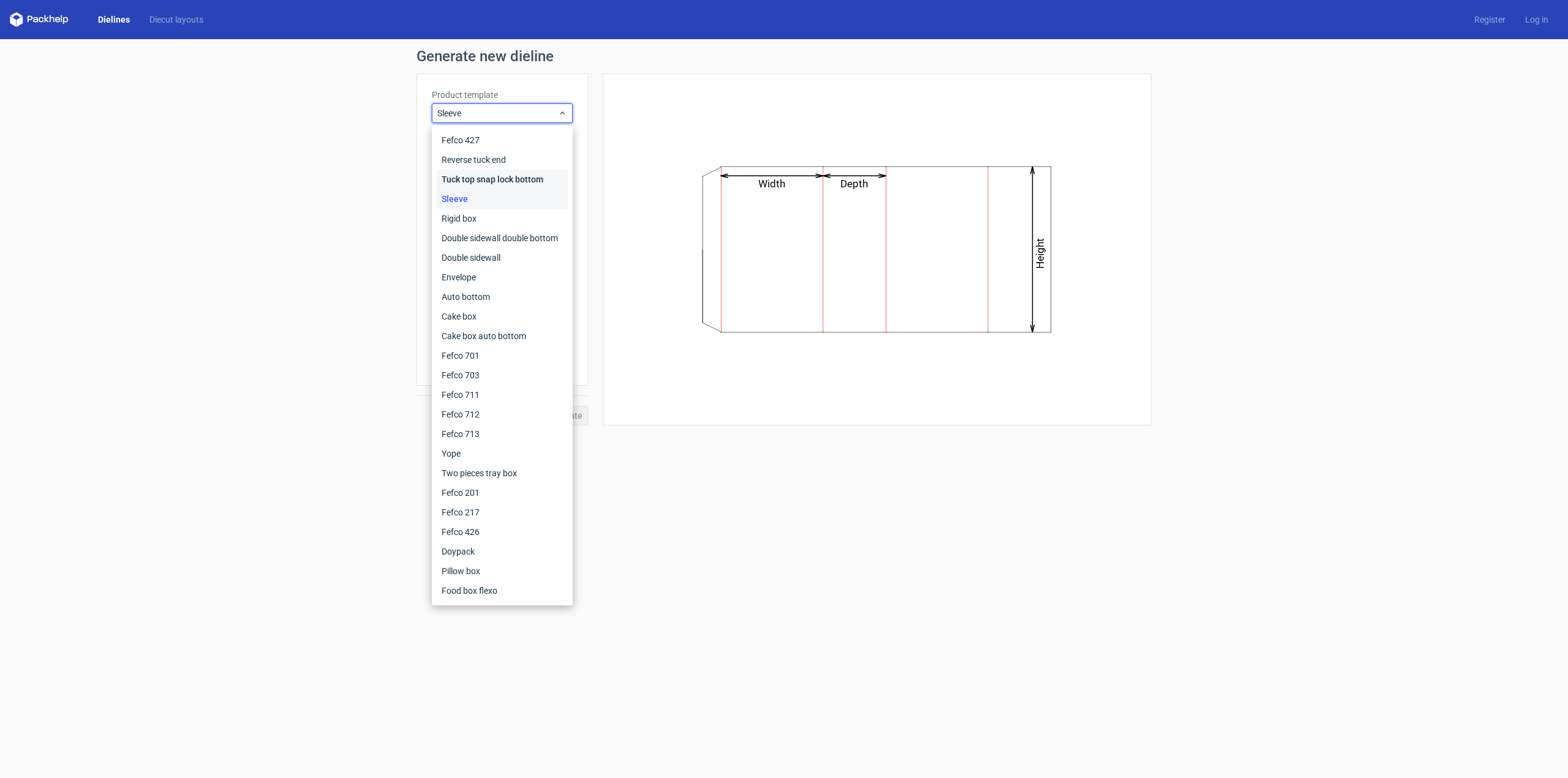
click at [455, 178] on div "Tuck top snap lock bottom" at bounding box center [502, 179] width 131 height 20
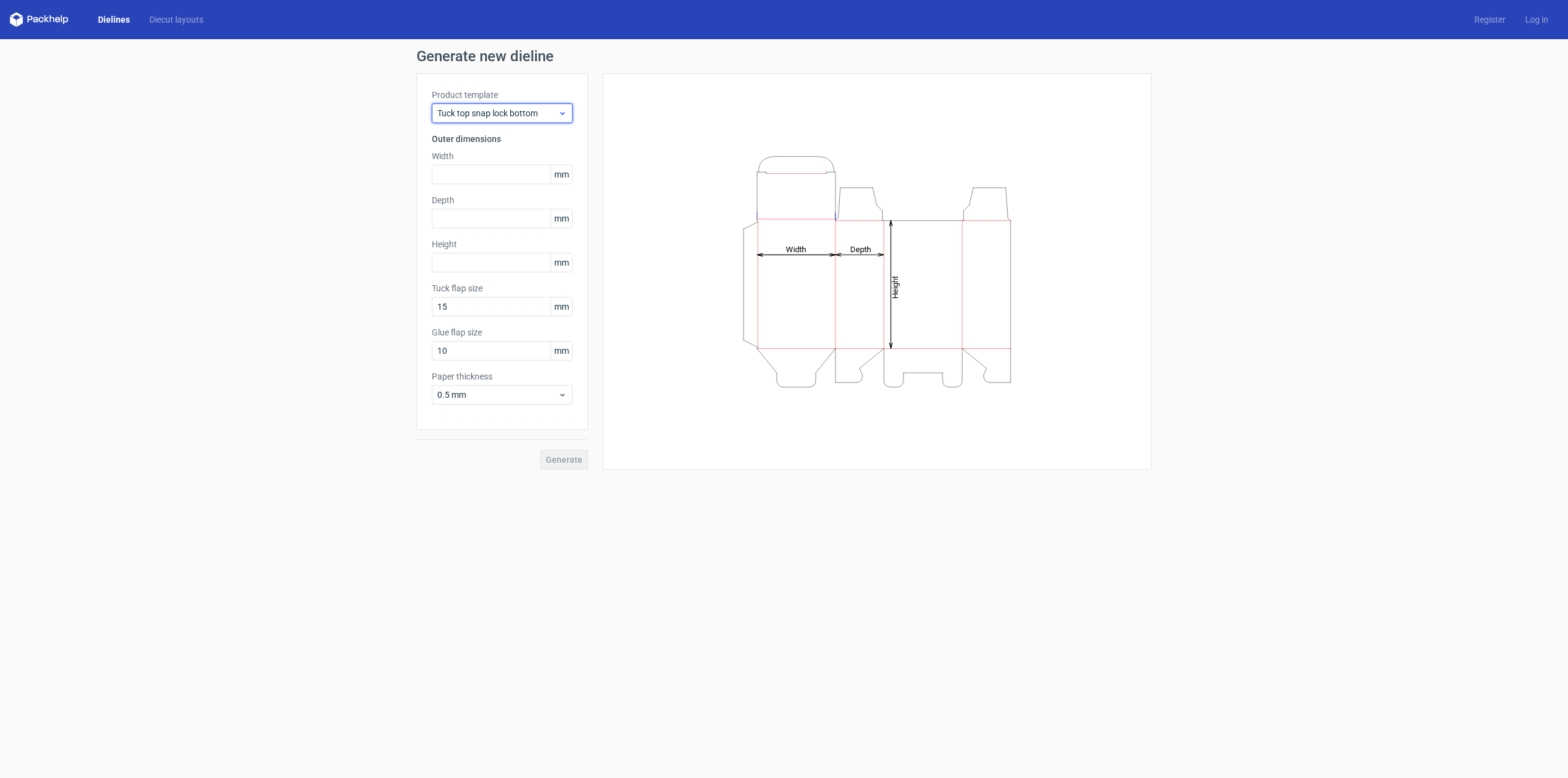
click at [462, 118] on span "Tuck top snap lock bottom" at bounding box center [497, 113] width 120 height 12
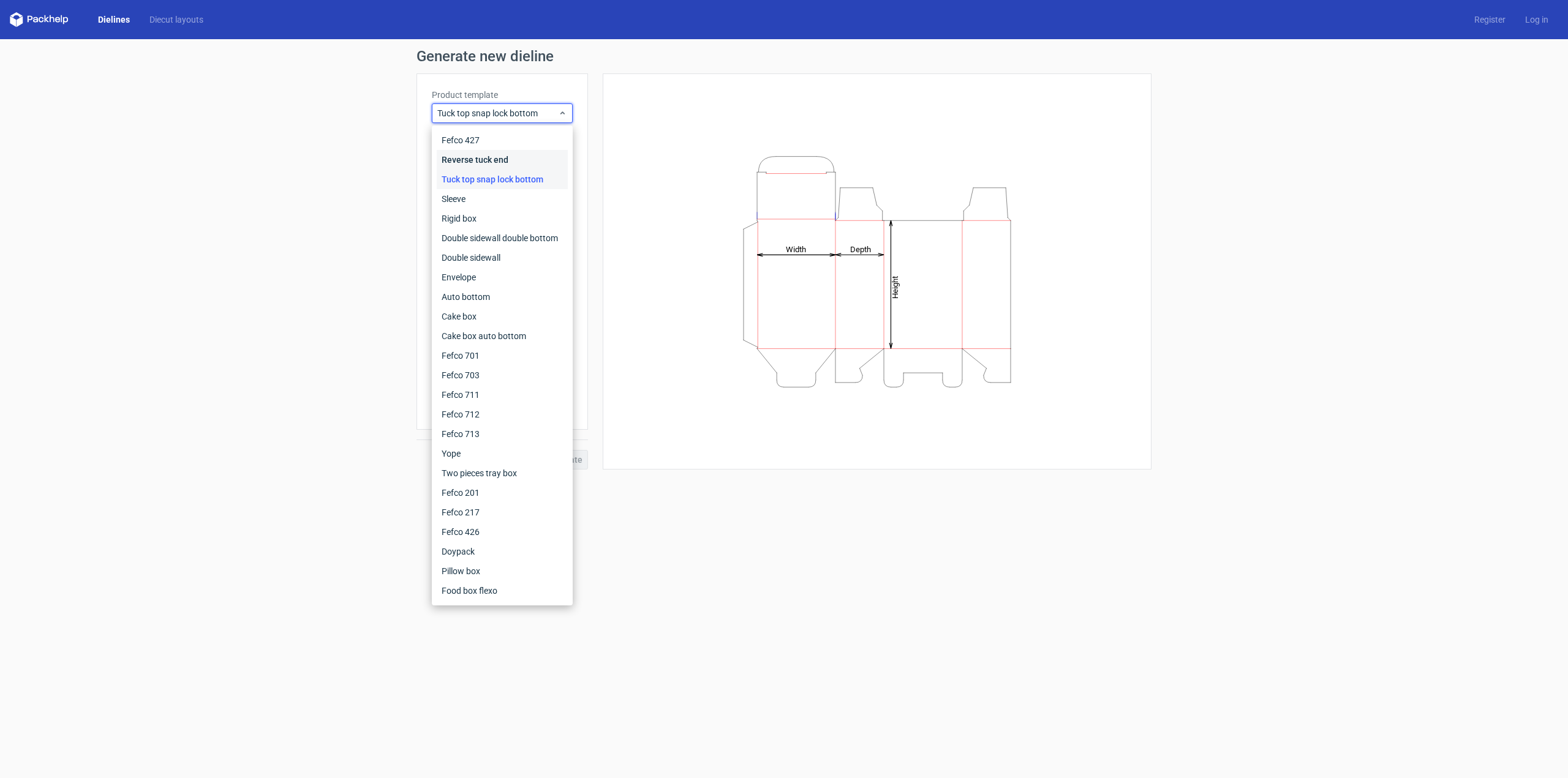
click at [462, 158] on div "Reverse tuck end" at bounding box center [502, 160] width 131 height 20
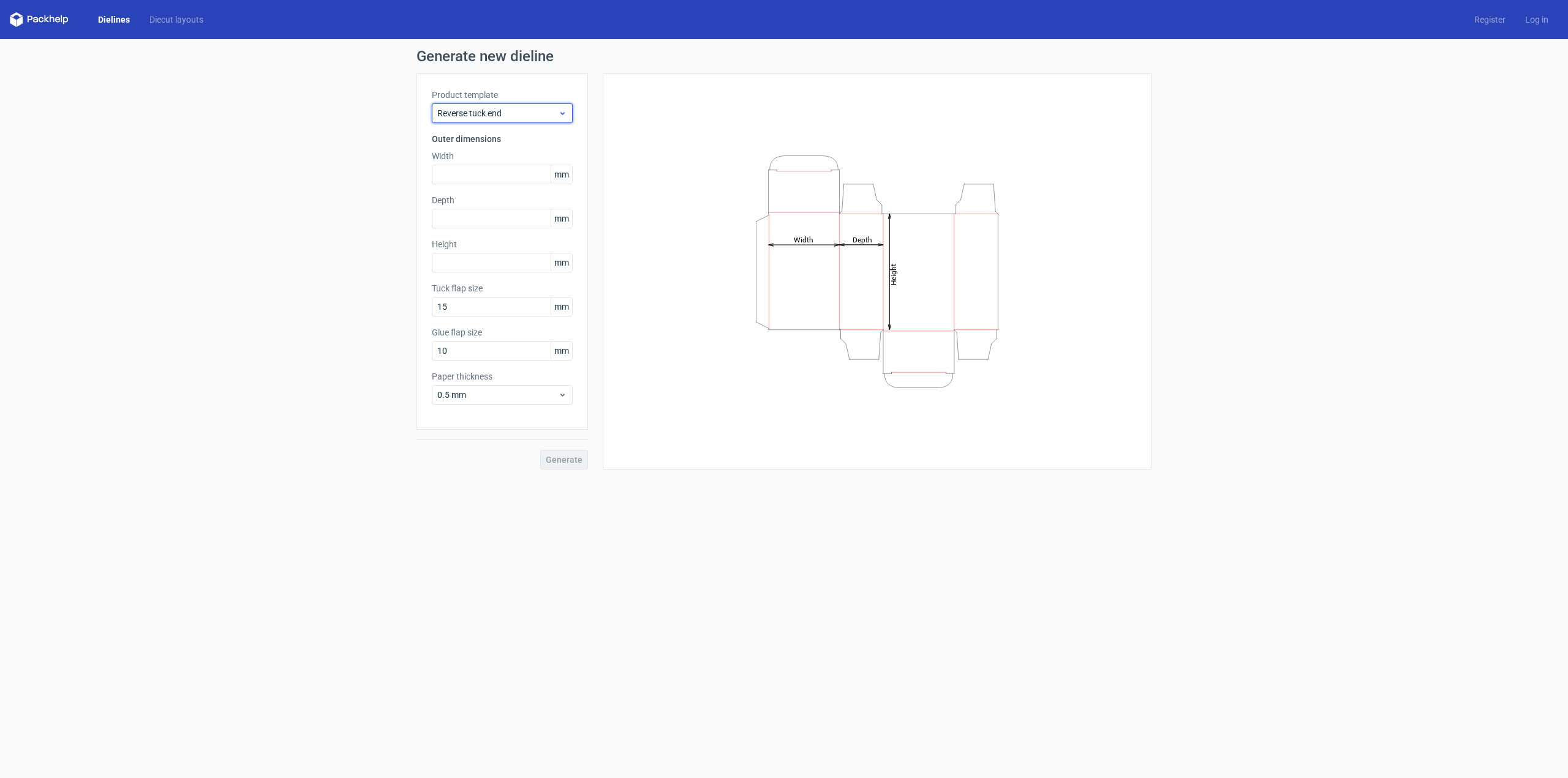
click at [470, 114] on span "Reverse tuck end" at bounding box center [497, 113] width 120 height 12
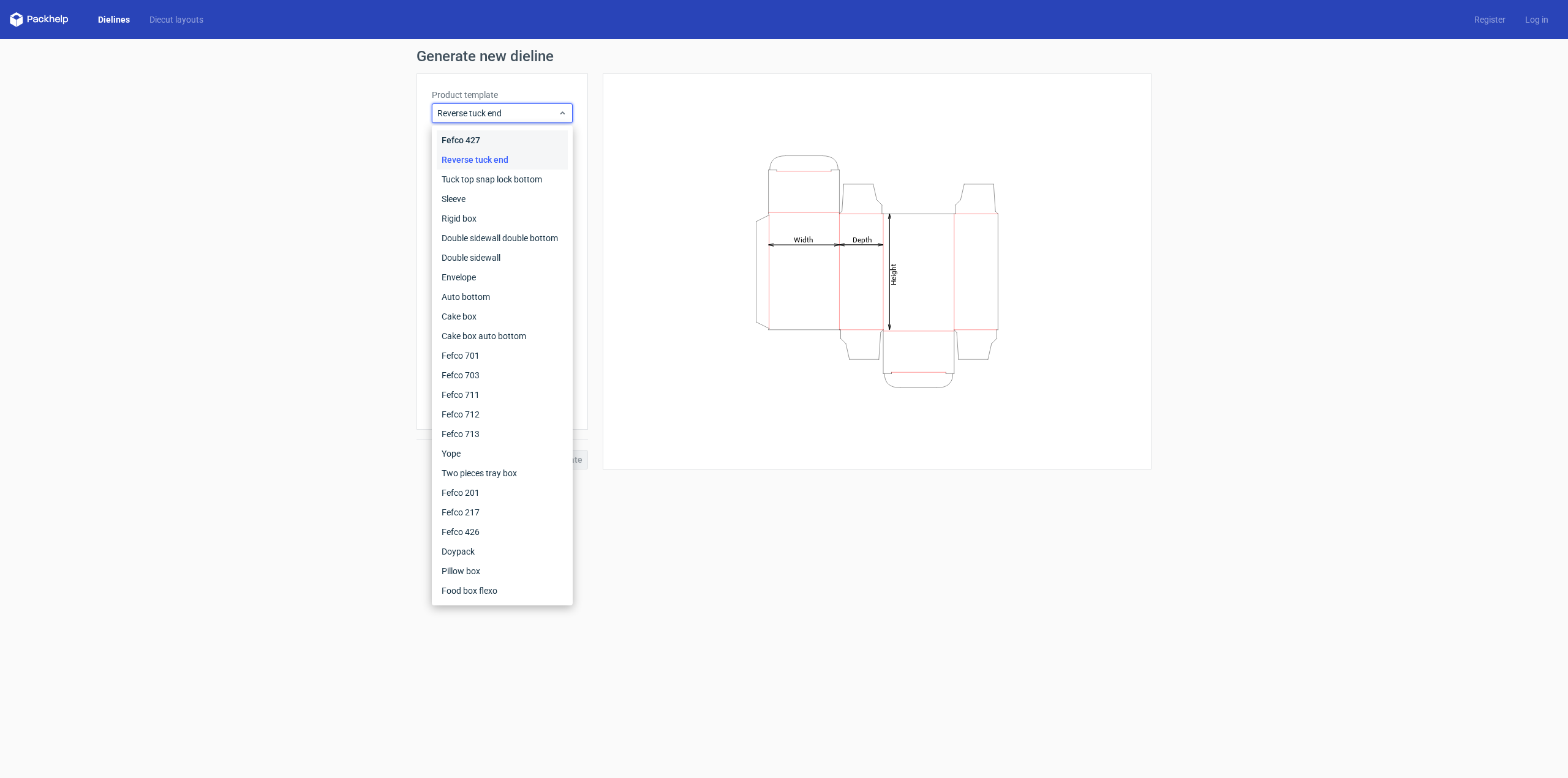
click at [463, 137] on div "Fefco 427" at bounding box center [502, 140] width 131 height 20
